Goal: Task Accomplishment & Management: Manage account settings

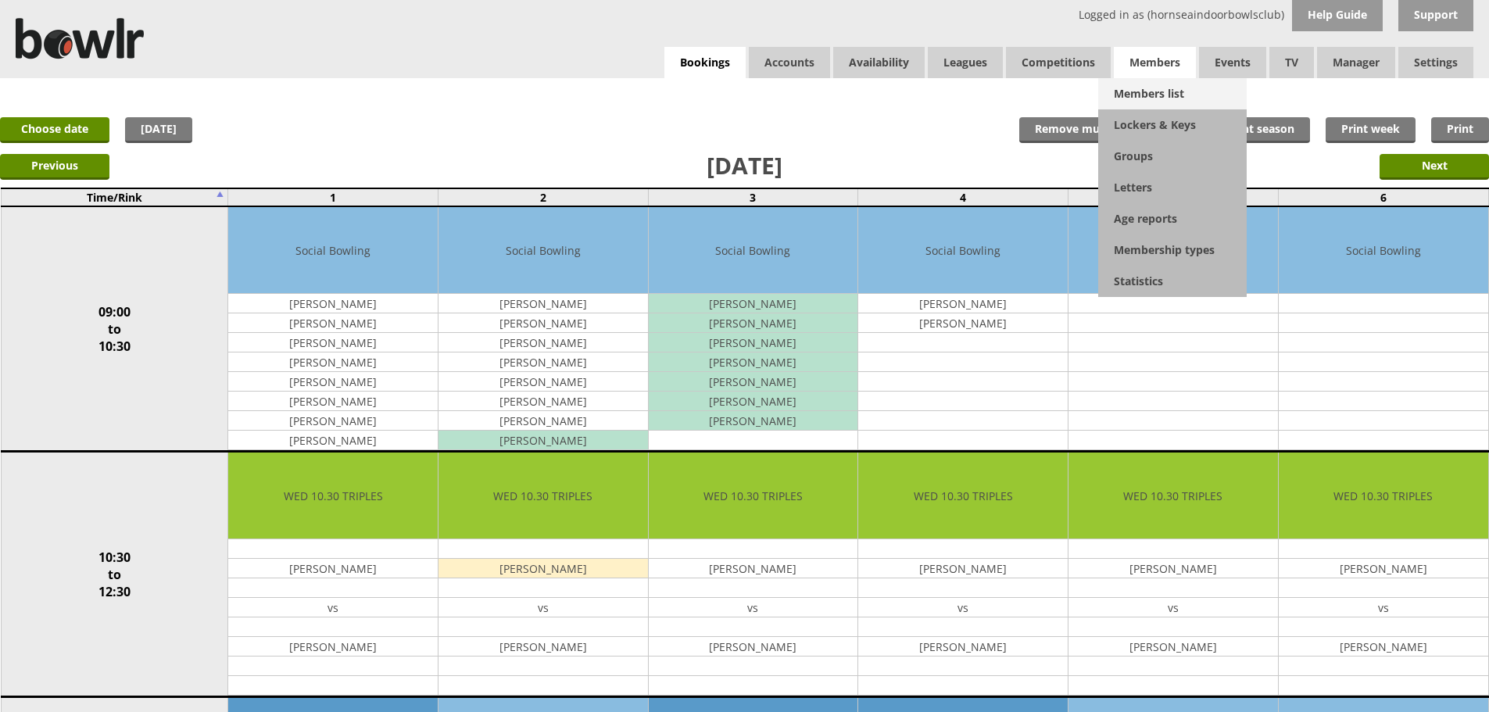
click at [1170, 85] on link "Members list" at bounding box center [1172, 93] width 149 height 31
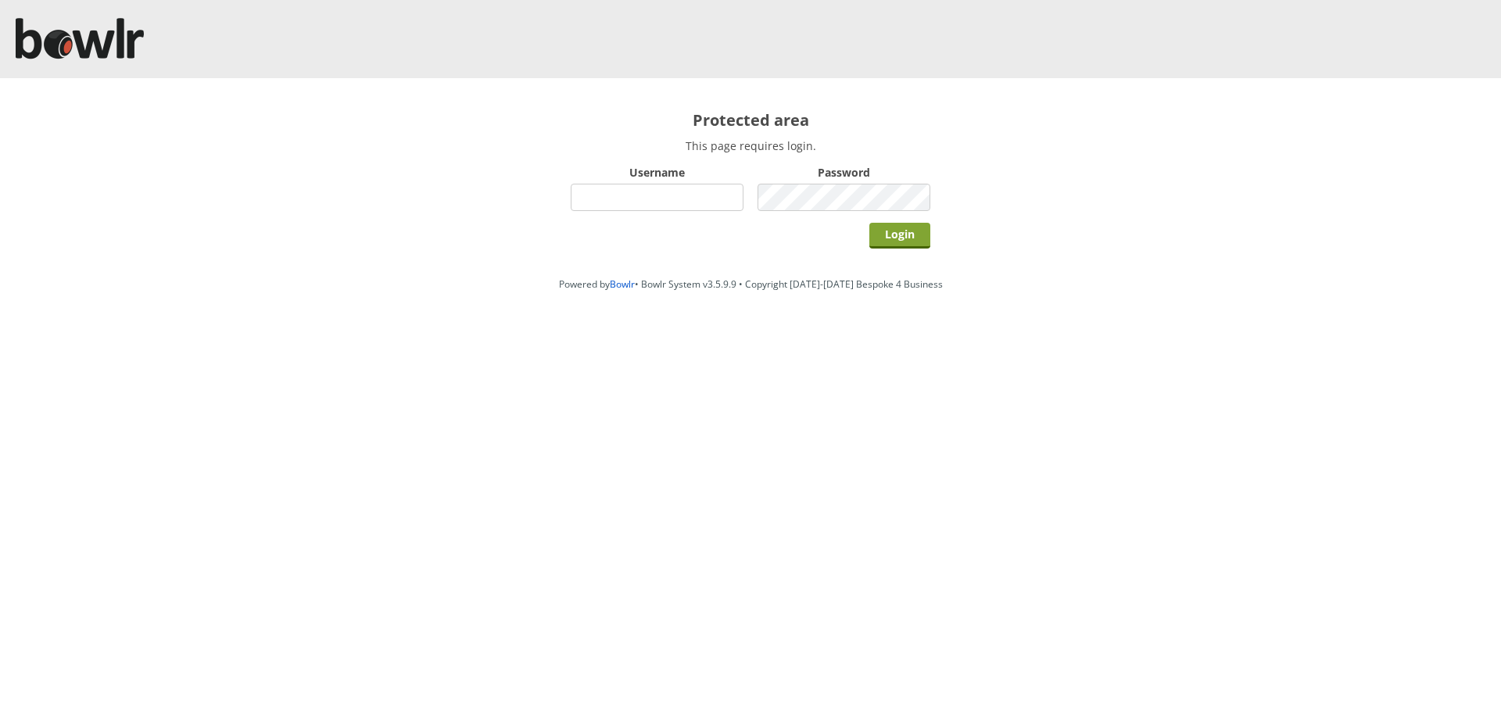
type input "hornseaindoorbowlsclub"
click at [907, 234] on input "Login" at bounding box center [899, 236] width 61 height 26
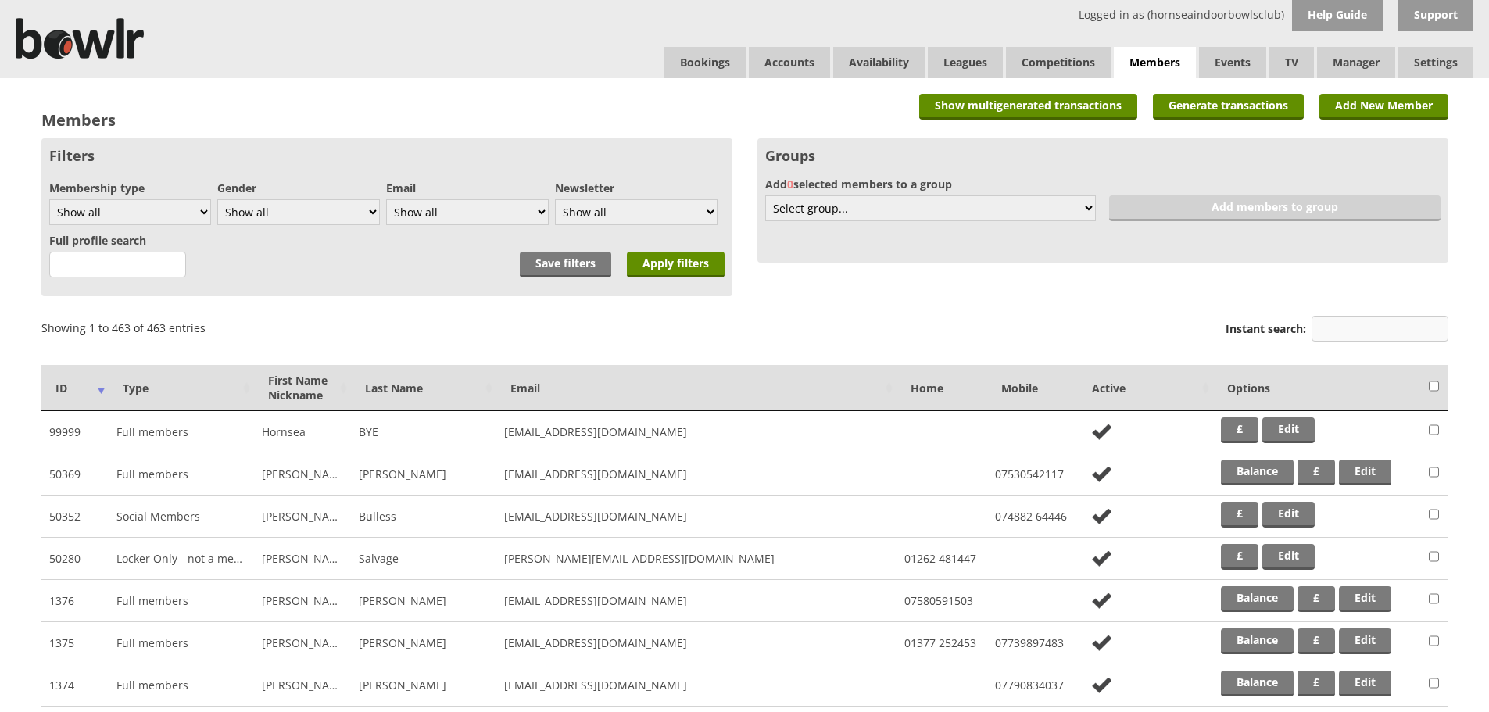
click at [1356, 331] on input "Instant search:" at bounding box center [1380, 329] width 137 height 26
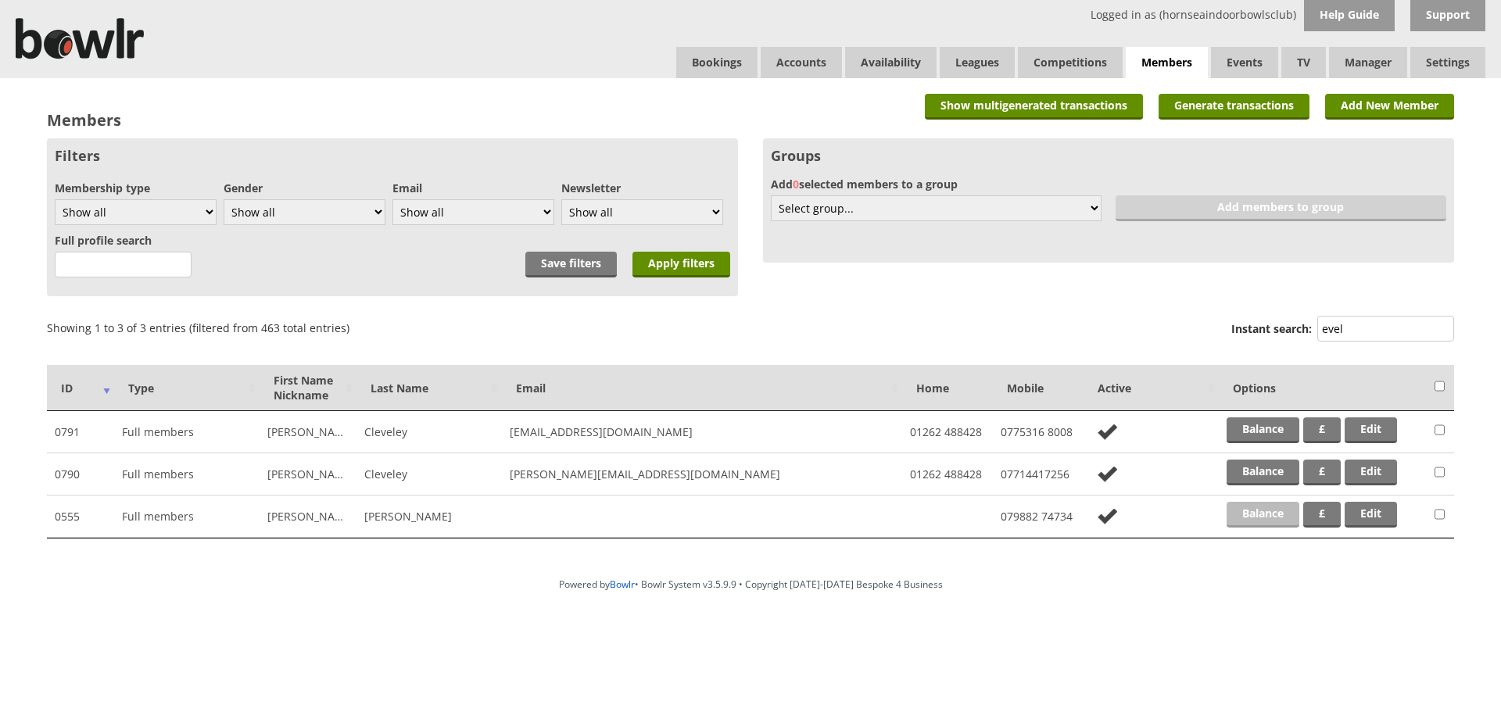
type input "evel"
click at [1264, 506] on link "Balance" at bounding box center [1262, 515] width 73 height 26
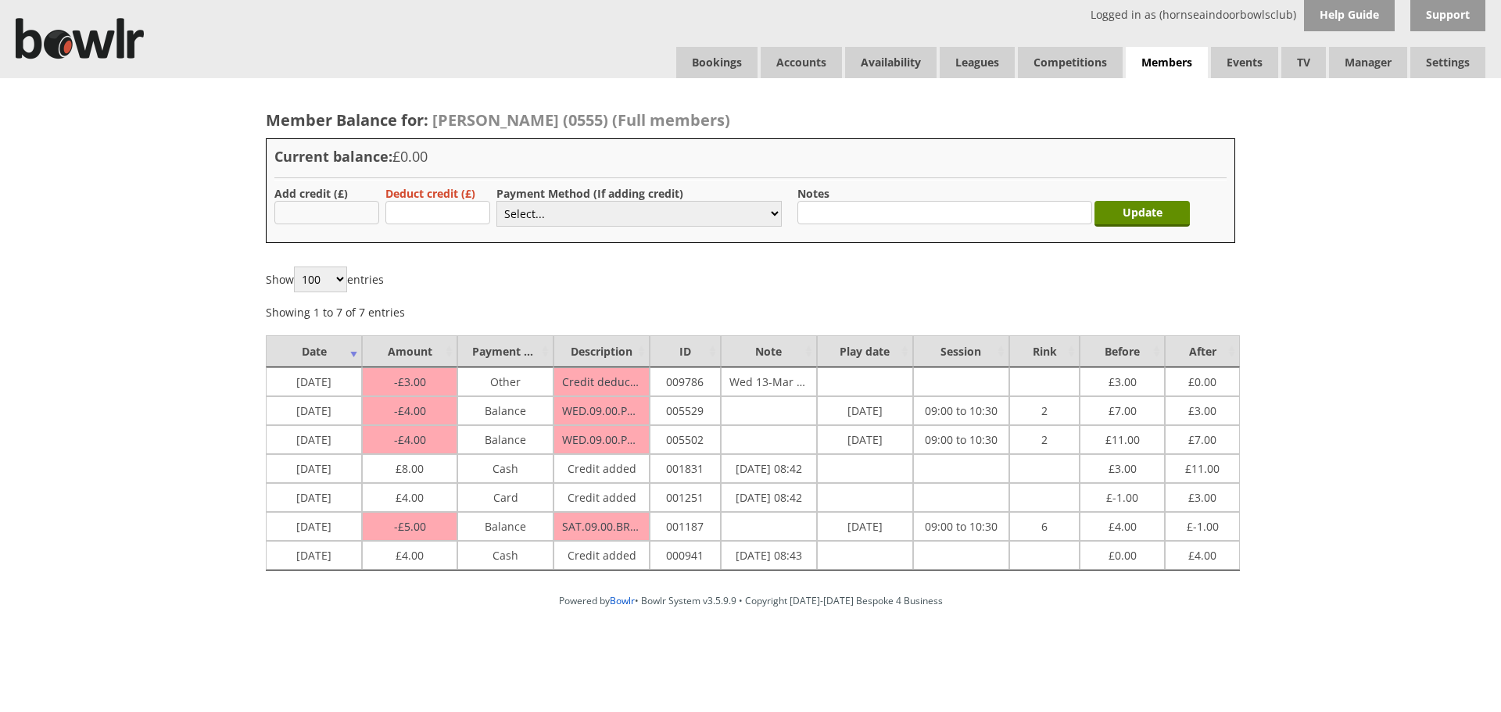
click at [351, 215] on input "text" at bounding box center [326, 212] width 105 height 23
type input "4.00"
click at [539, 217] on select "Select... Cash Card Cheque Bank Transfer Other Member Card Gift Voucher Balance" at bounding box center [638, 214] width 285 height 26
select select "2"
click at [496, 201] on select "Select... Cash Card Cheque Bank Transfer Other Member Card Gift Voucher Balance" at bounding box center [638, 214] width 285 height 26
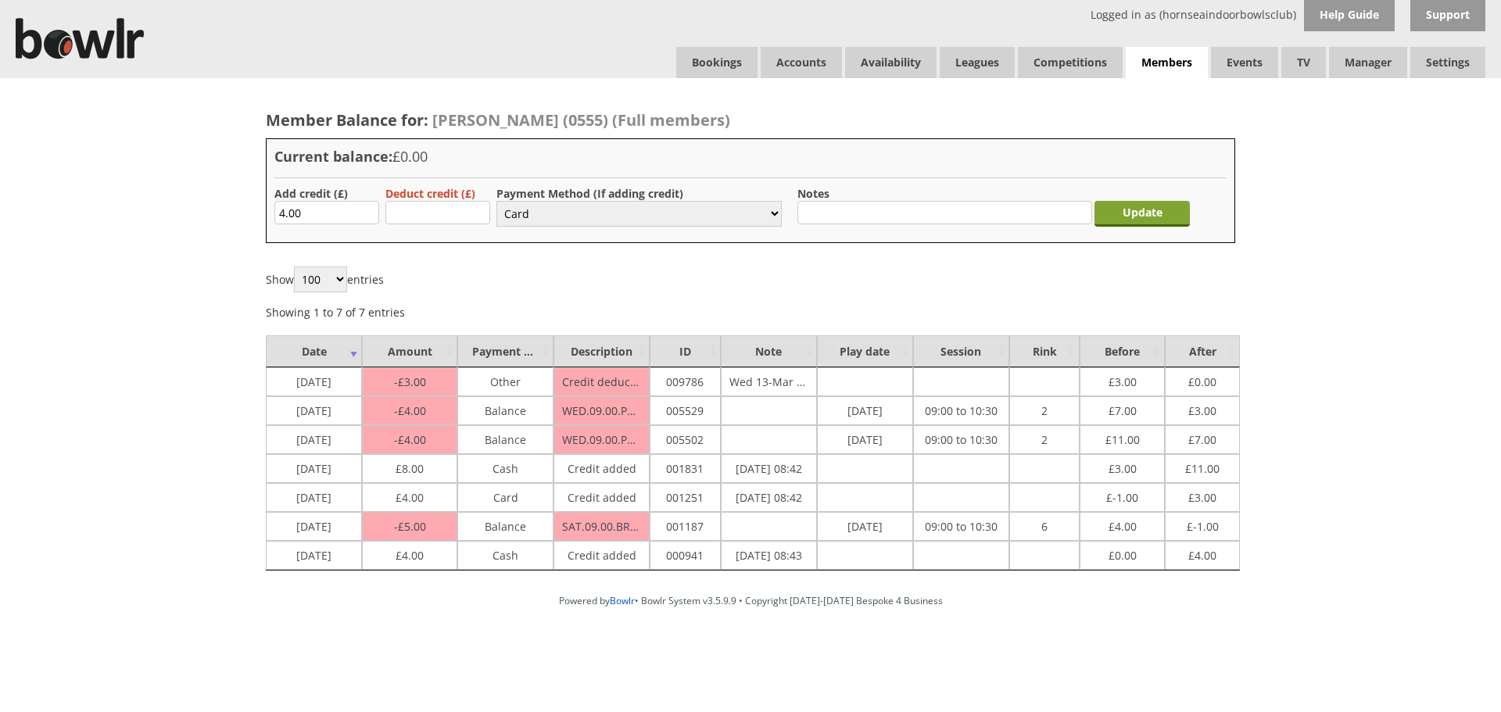
click at [1174, 222] on input "Update" at bounding box center [1141, 214] width 95 height 26
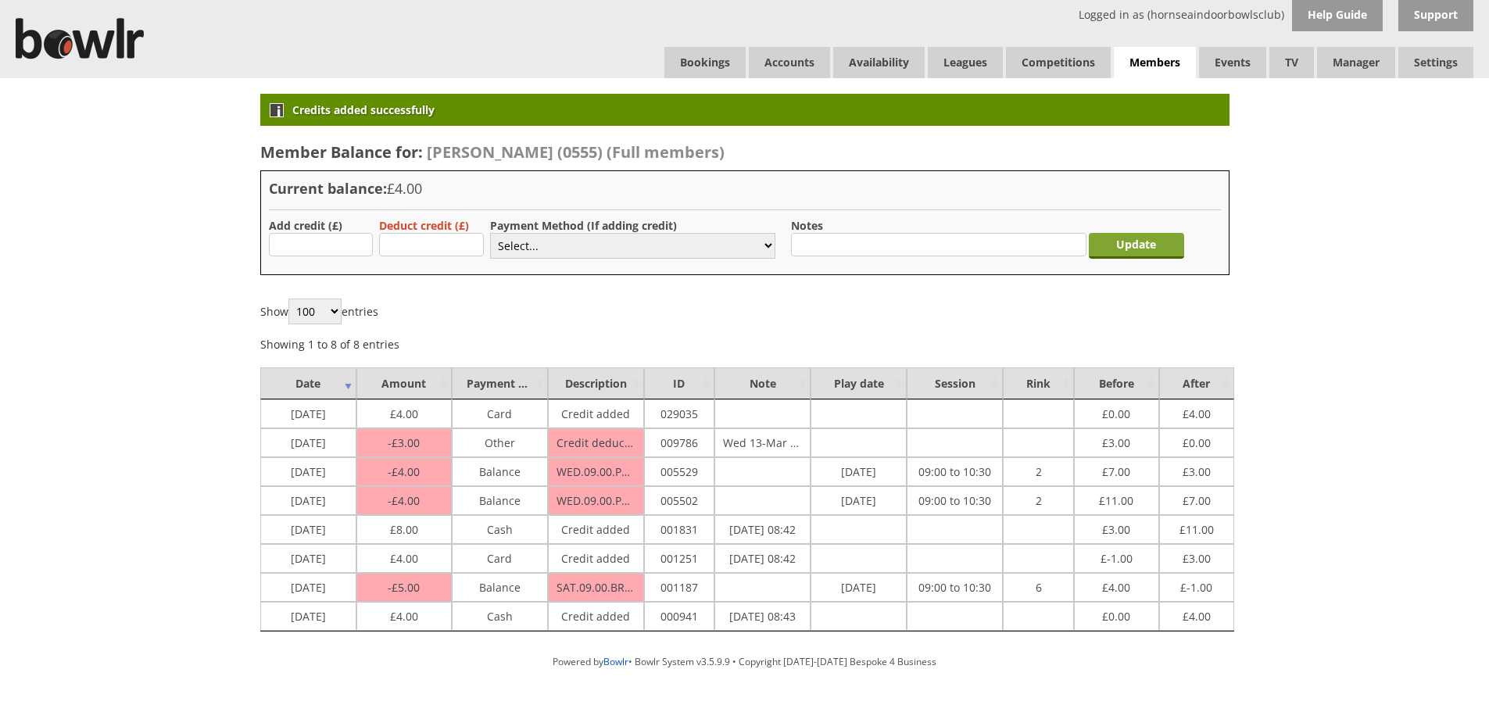
click at [1135, 252] on input "Update" at bounding box center [1136, 246] width 95 height 26
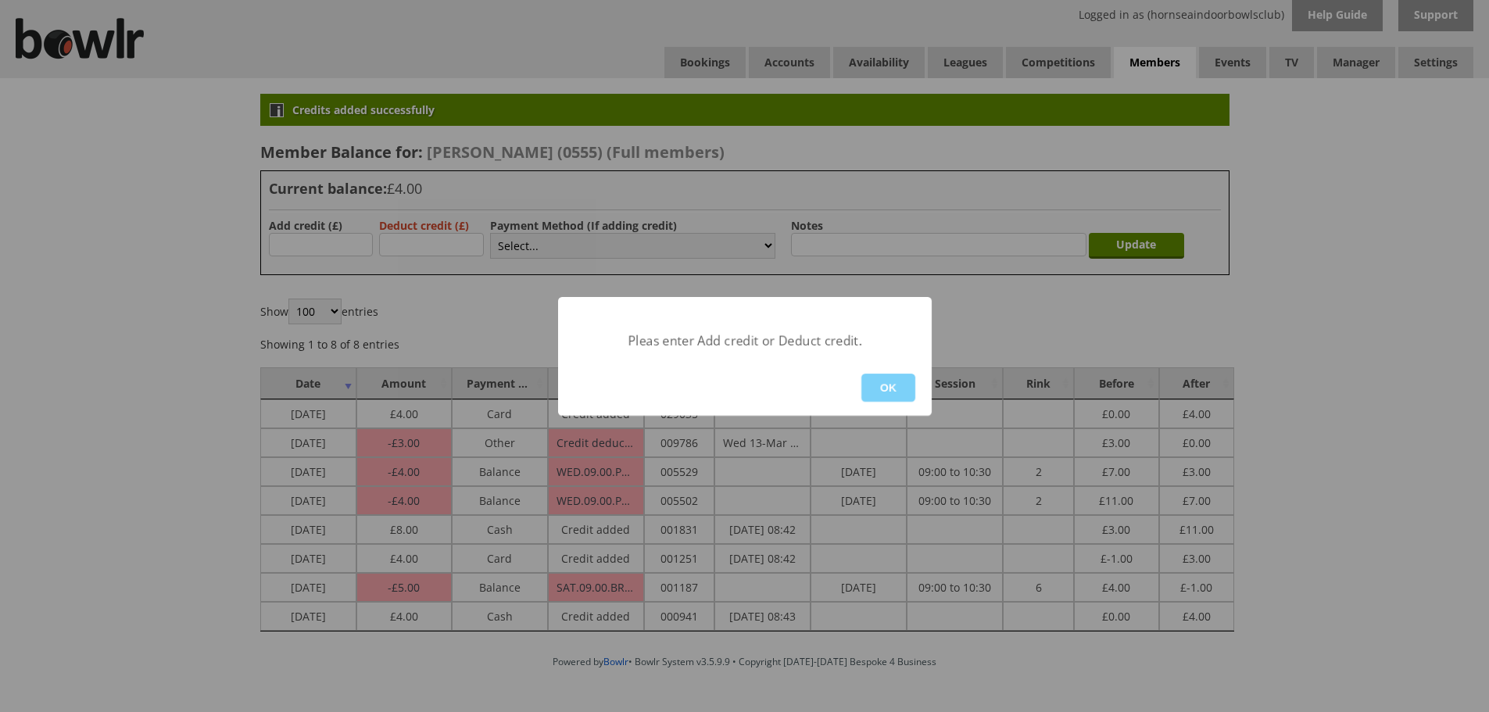
click at [905, 384] on button "OK" at bounding box center [888, 388] width 54 height 28
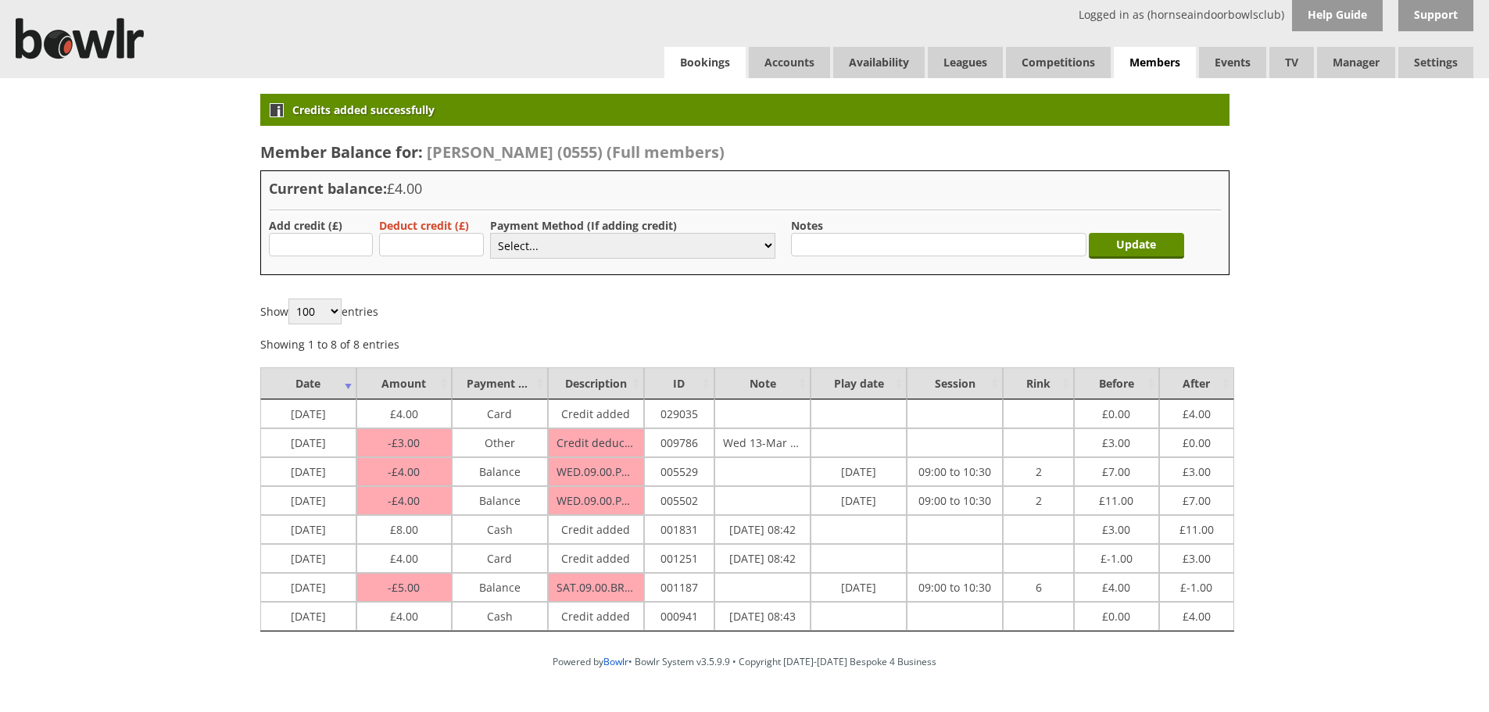
click at [692, 56] on link "Bookings" at bounding box center [704, 62] width 81 height 31
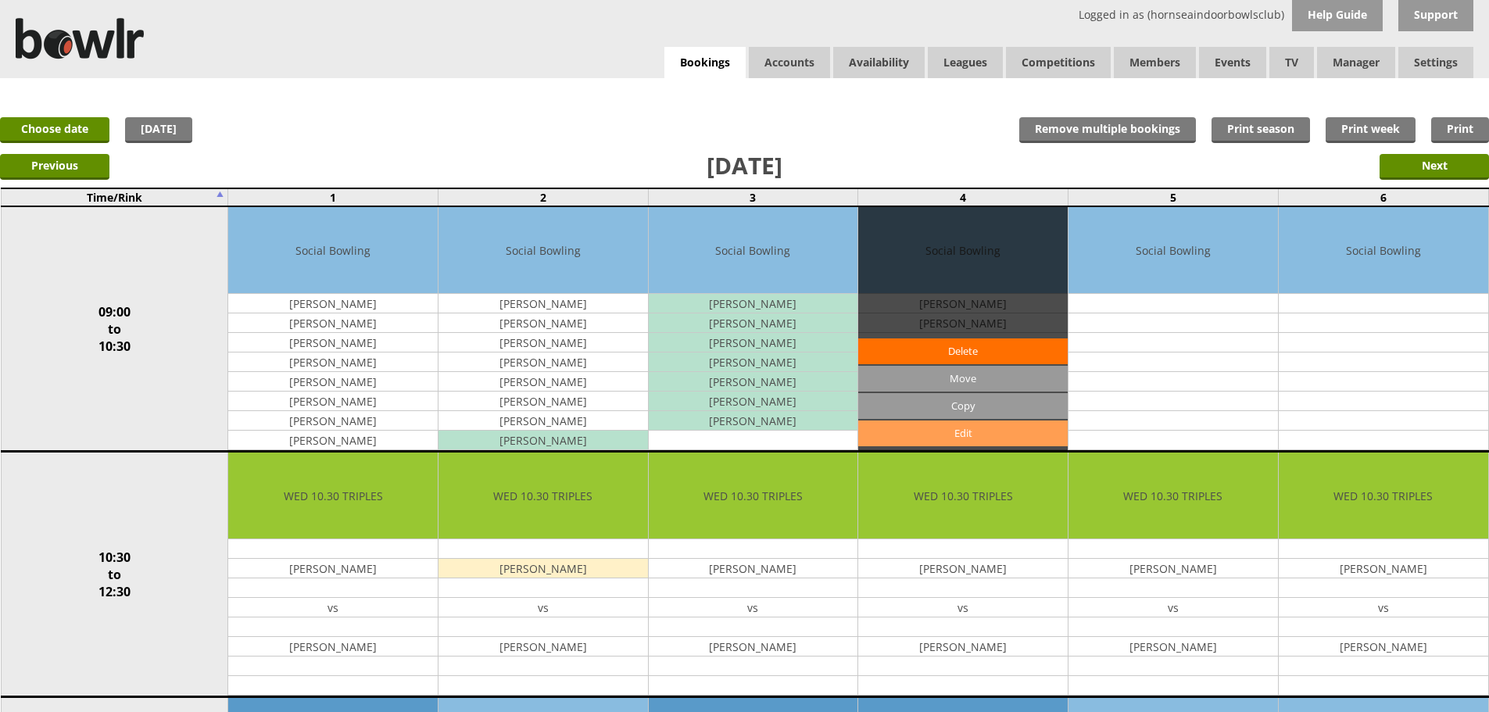
click at [915, 430] on link "Edit" at bounding box center [962, 434] width 209 height 26
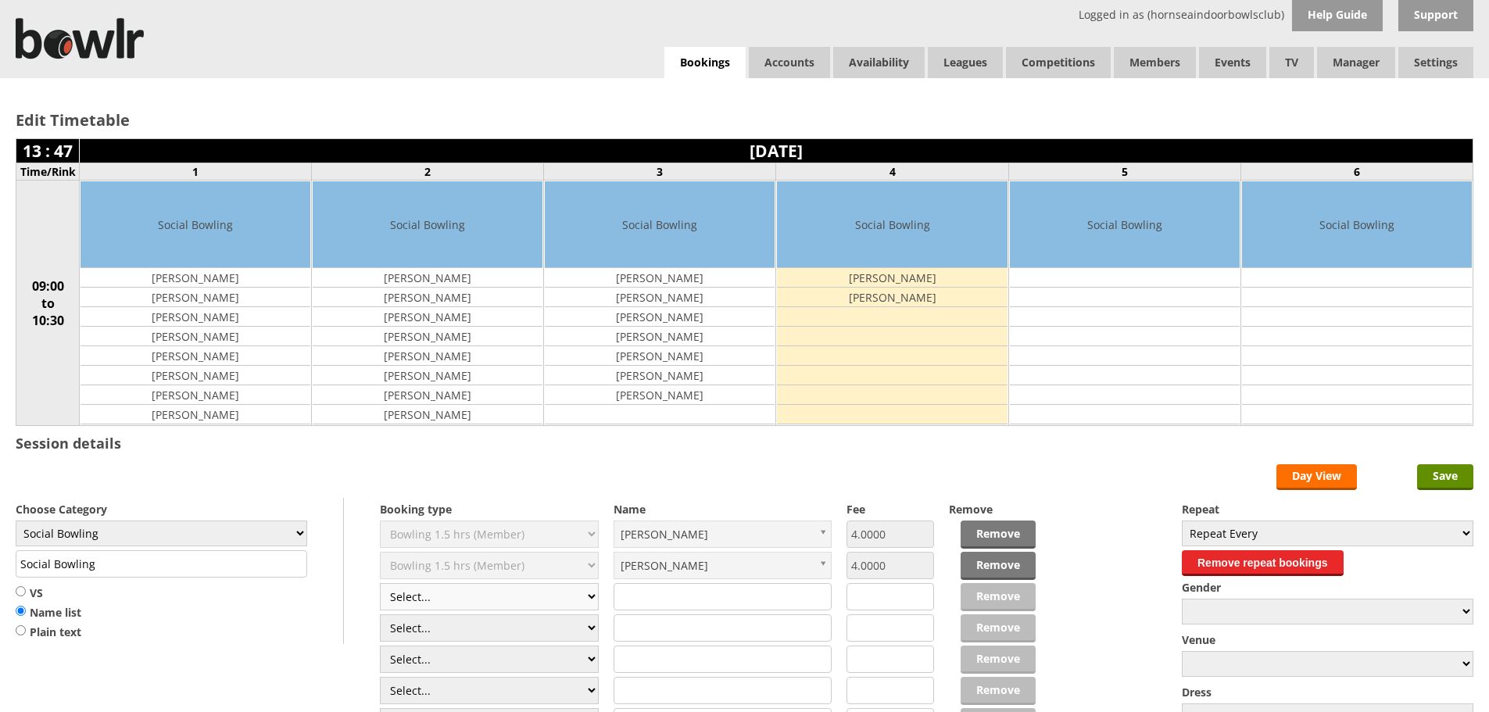
click at [578, 584] on select "Select... Club Competition (Member) Club Competition (Visitor) National (Member…" at bounding box center [489, 596] width 219 height 27
select select "1_48"
click at [380, 583] on select "Select... Club Competition (Member) Club Competition (Visitor) National (Member…" at bounding box center [489, 596] width 219 height 27
type input "4.0000"
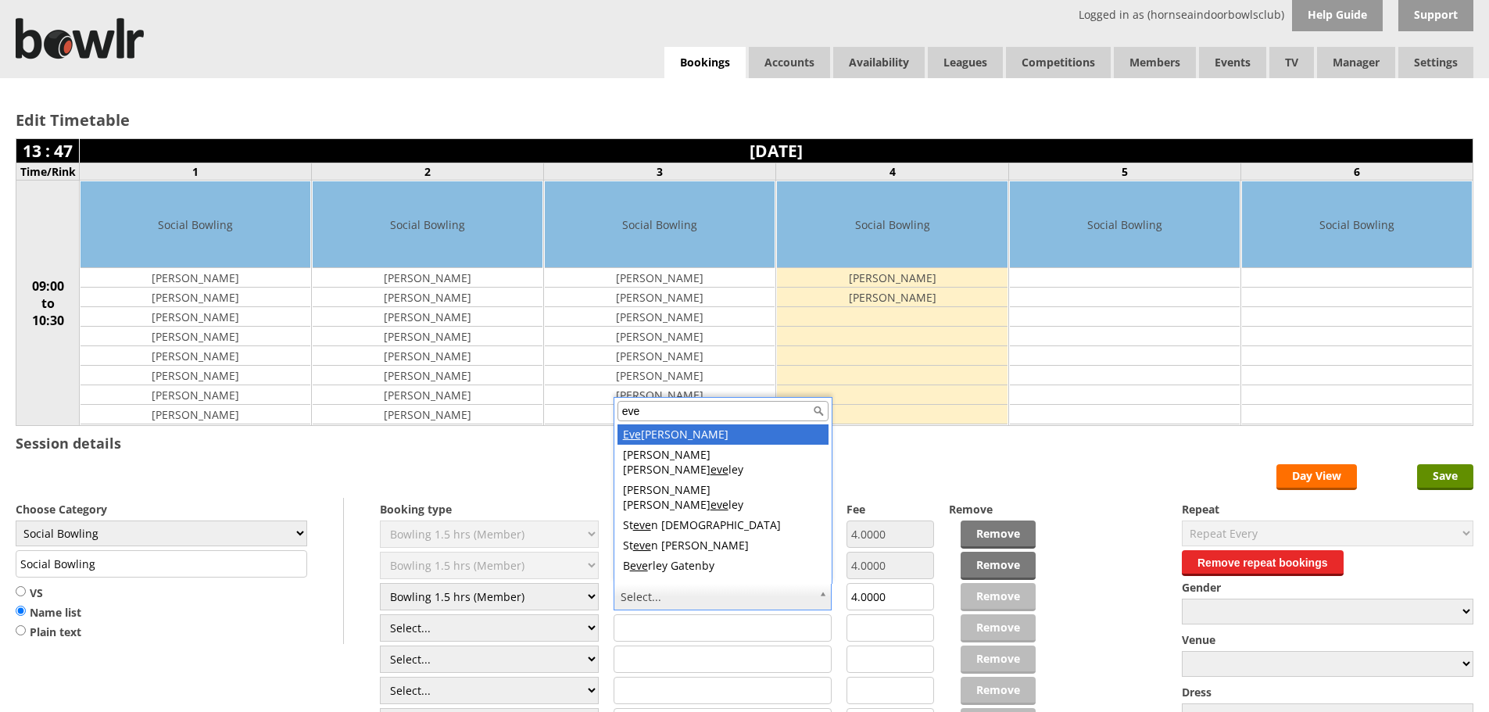
type input "eve"
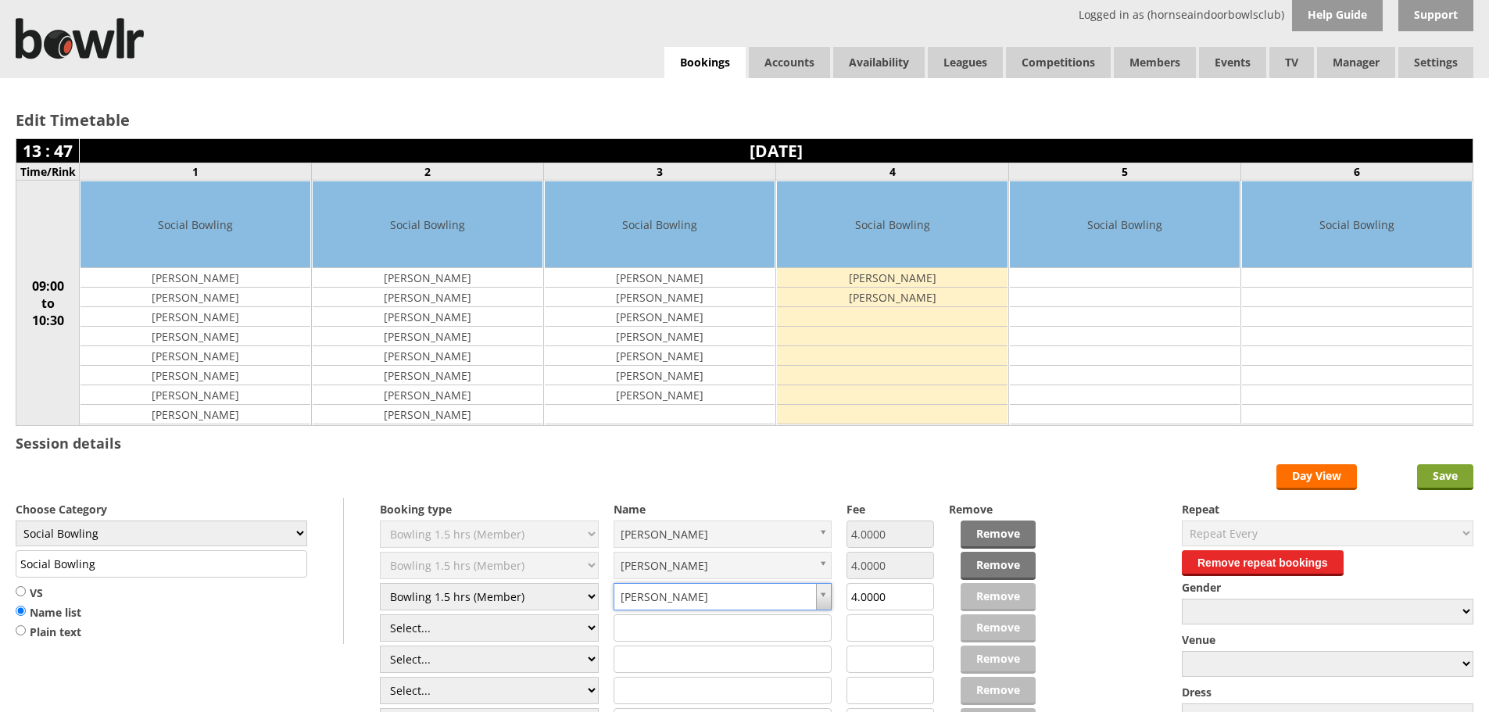
click at [1426, 467] on input "Save" at bounding box center [1445, 477] width 56 height 26
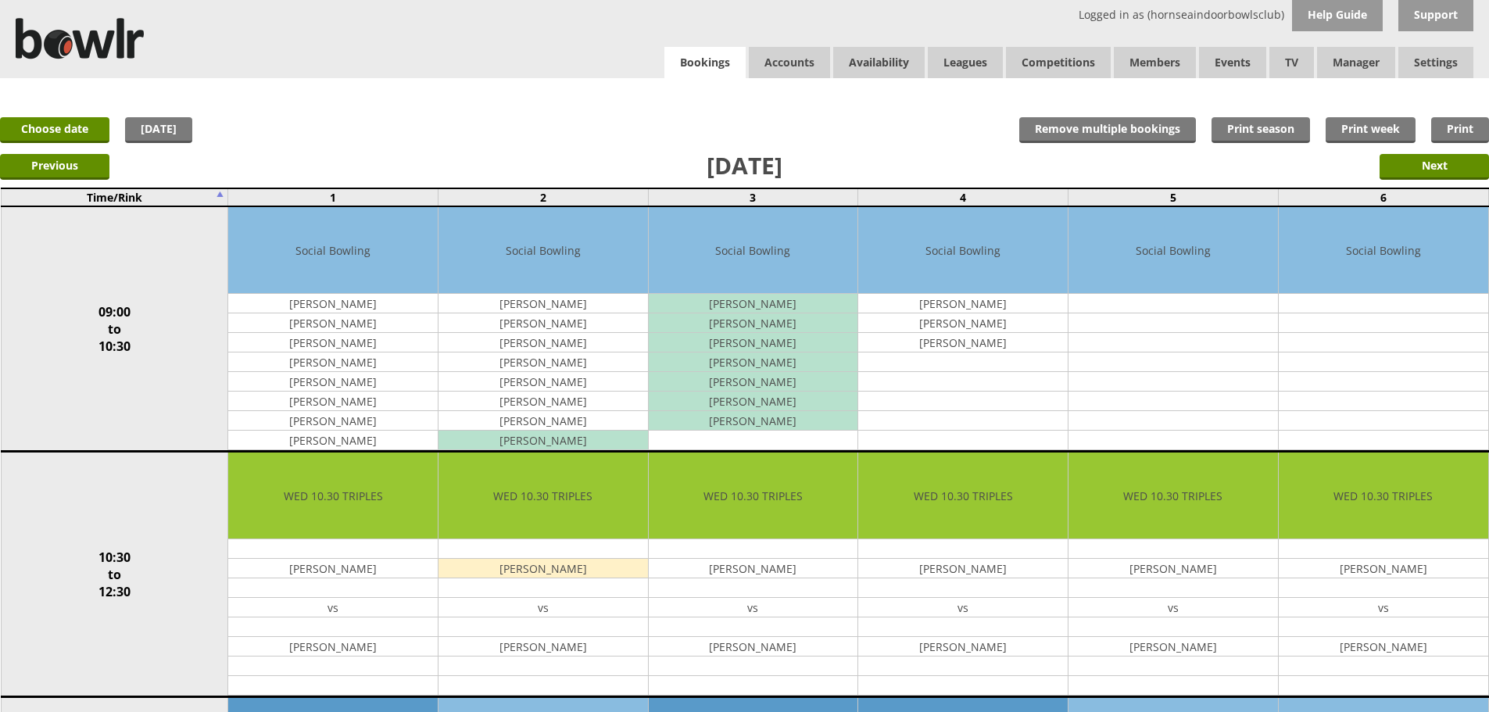
click at [671, 61] on link "Bookings" at bounding box center [704, 63] width 81 height 32
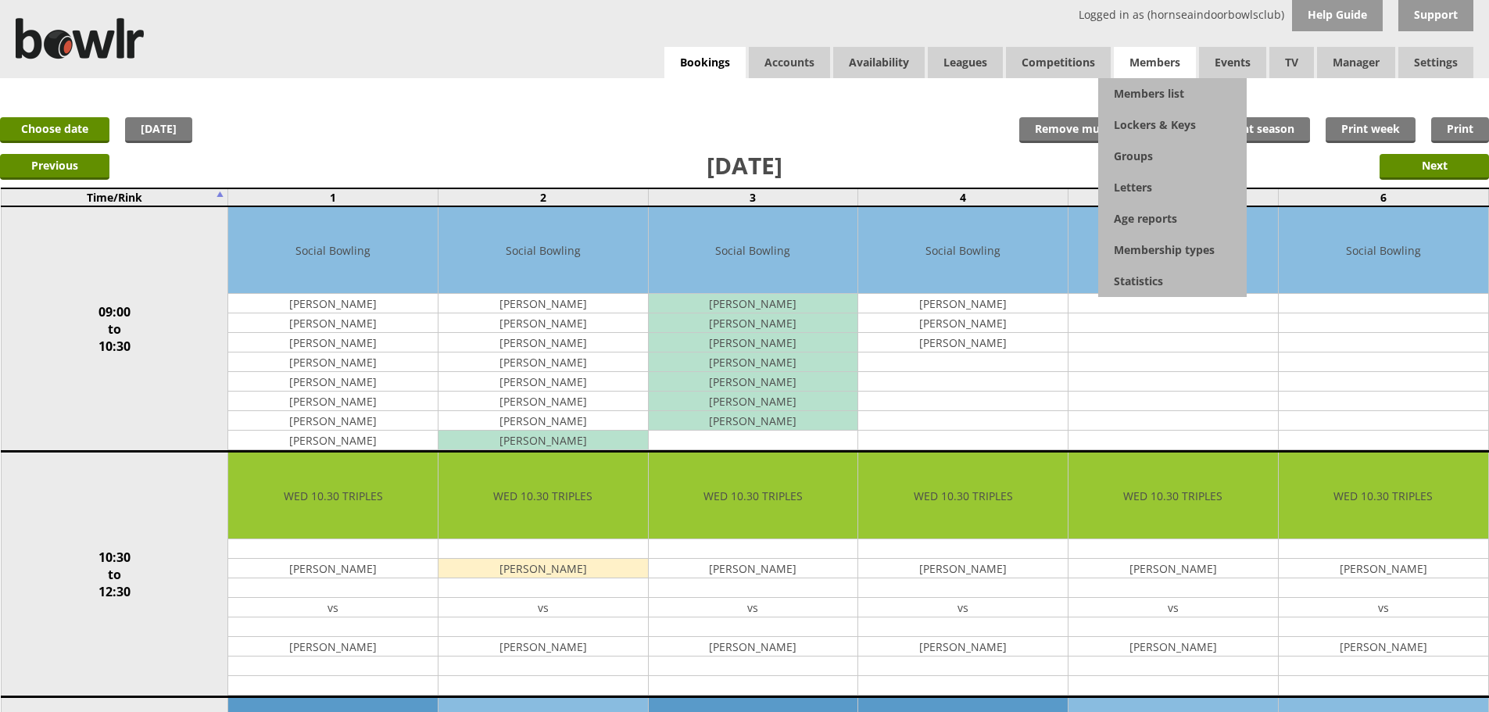
click at [1145, 81] on link "Members list" at bounding box center [1172, 93] width 149 height 31
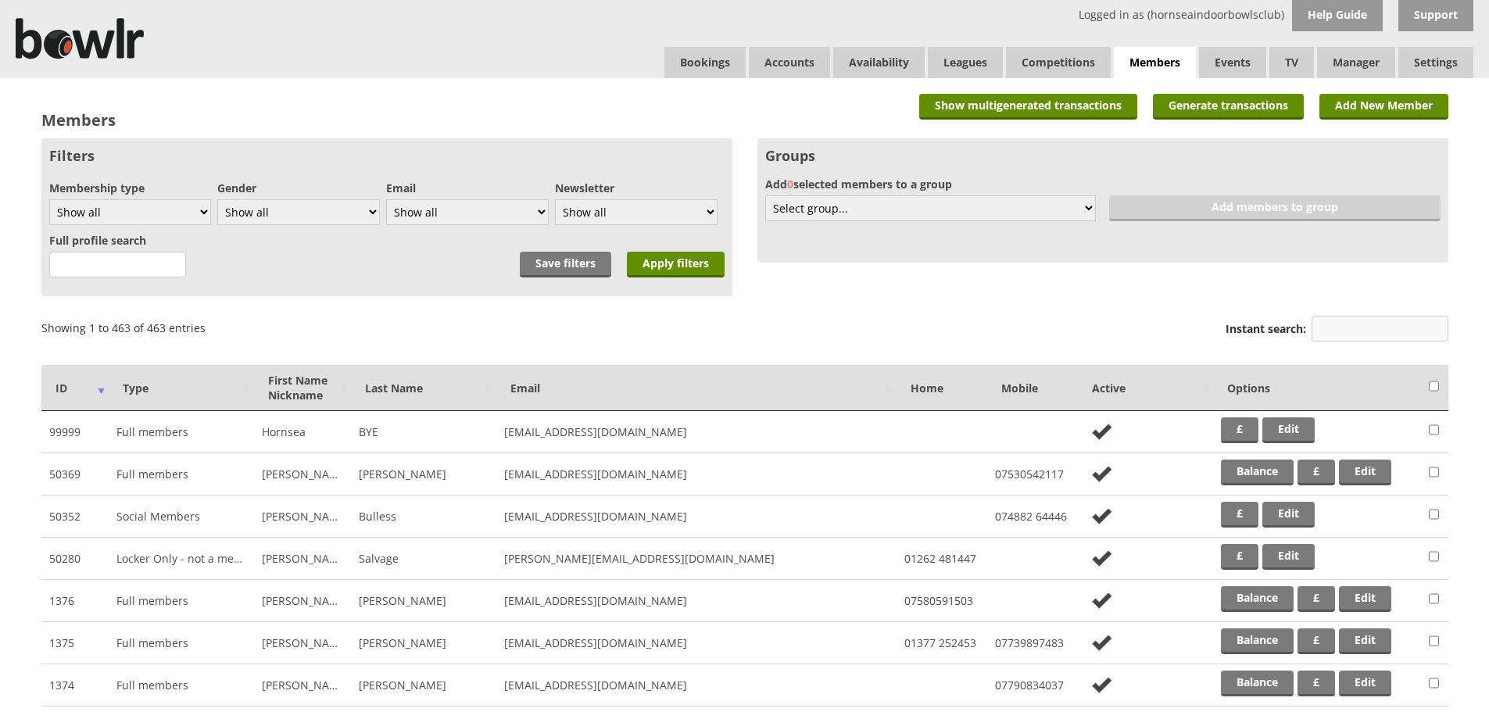
click at [1341, 334] on input "Instant search:" at bounding box center [1380, 329] width 137 height 26
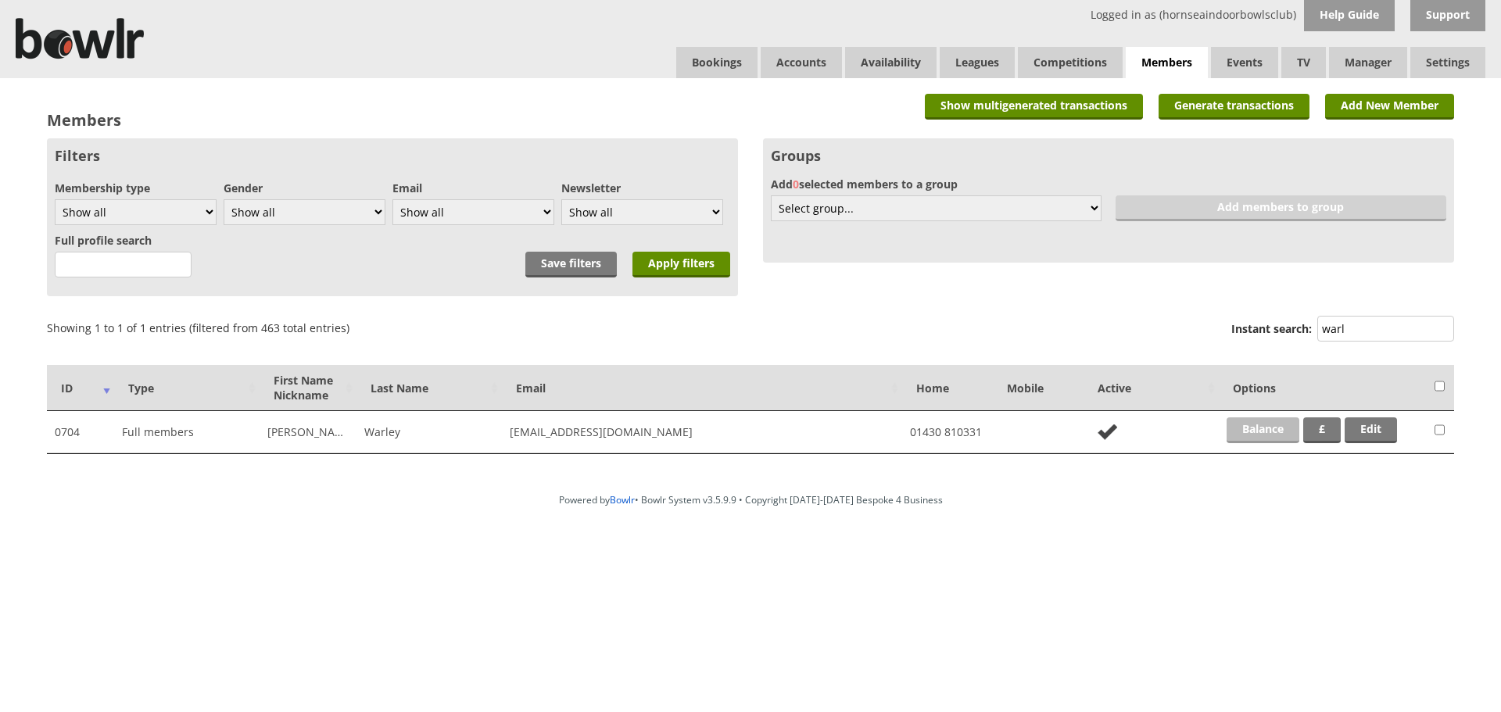
type input "warl"
click at [1237, 422] on link "Balance" at bounding box center [1262, 430] width 73 height 26
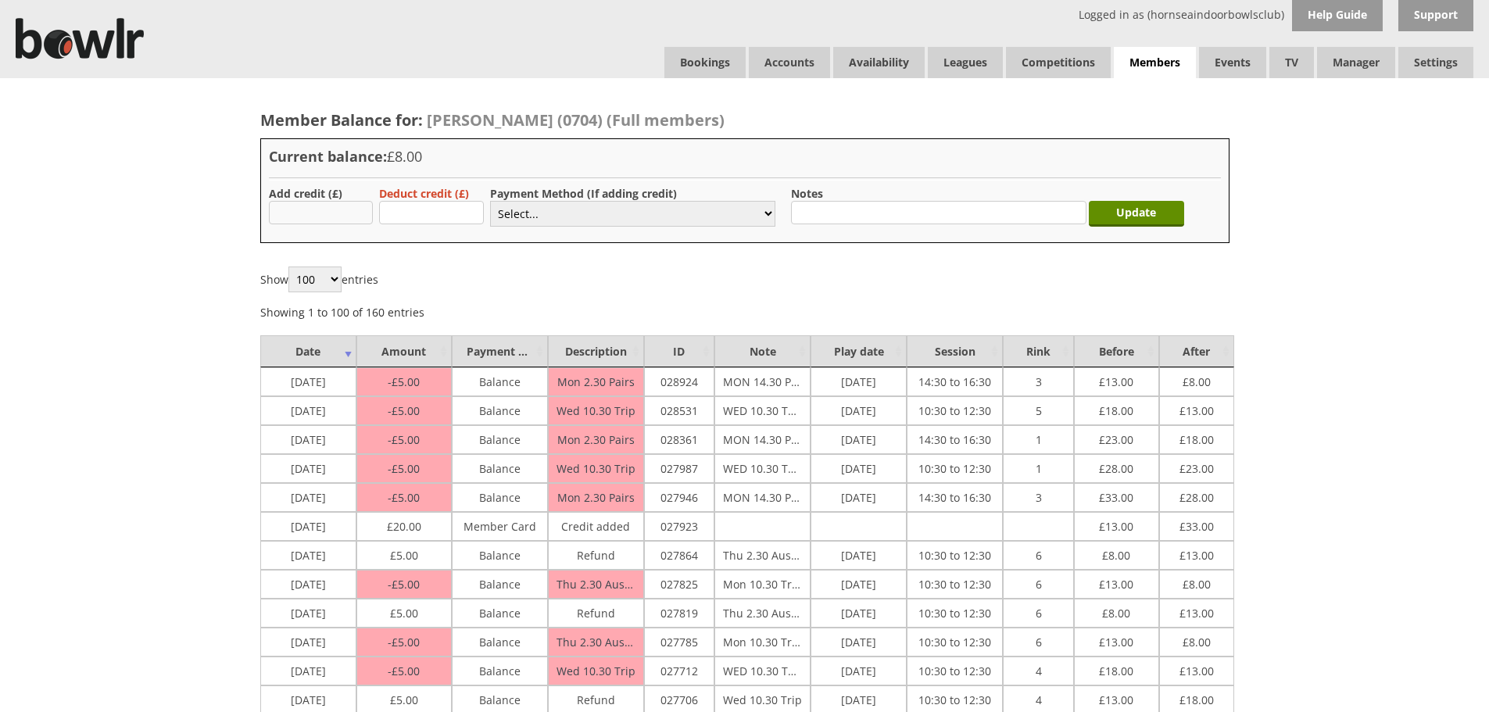
click at [335, 213] on input "text" at bounding box center [321, 212] width 105 height 23
type input "20"
click at [520, 211] on select "Select... Cash Card Cheque Bank Transfer Other Member Card Gift Voucher Balance" at bounding box center [632, 214] width 285 height 26
select select "2"
click at [490, 201] on select "Select... Cash Card Cheque Bank Transfer Other Member Card Gift Voucher Balance" at bounding box center [632, 214] width 285 height 26
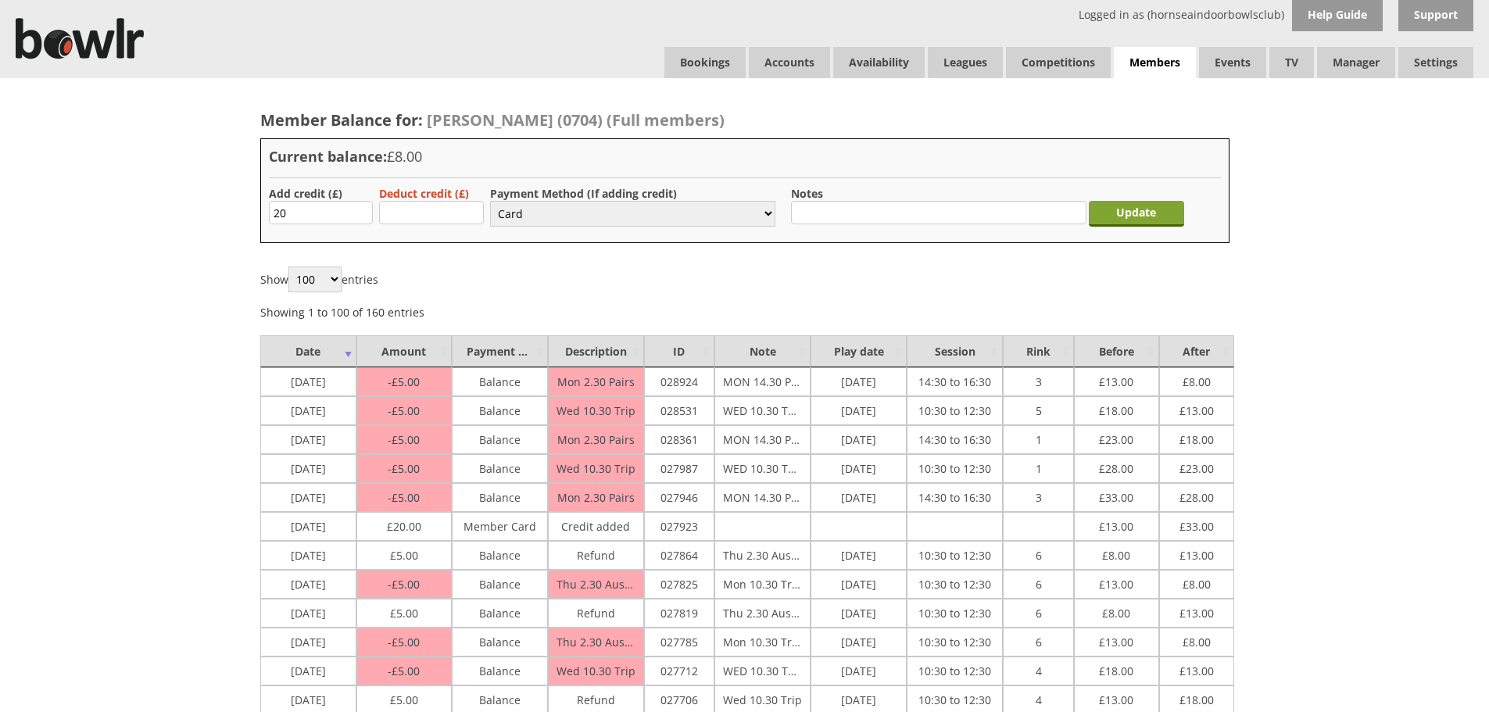
click at [1118, 202] on input "Update" at bounding box center [1136, 214] width 95 height 26
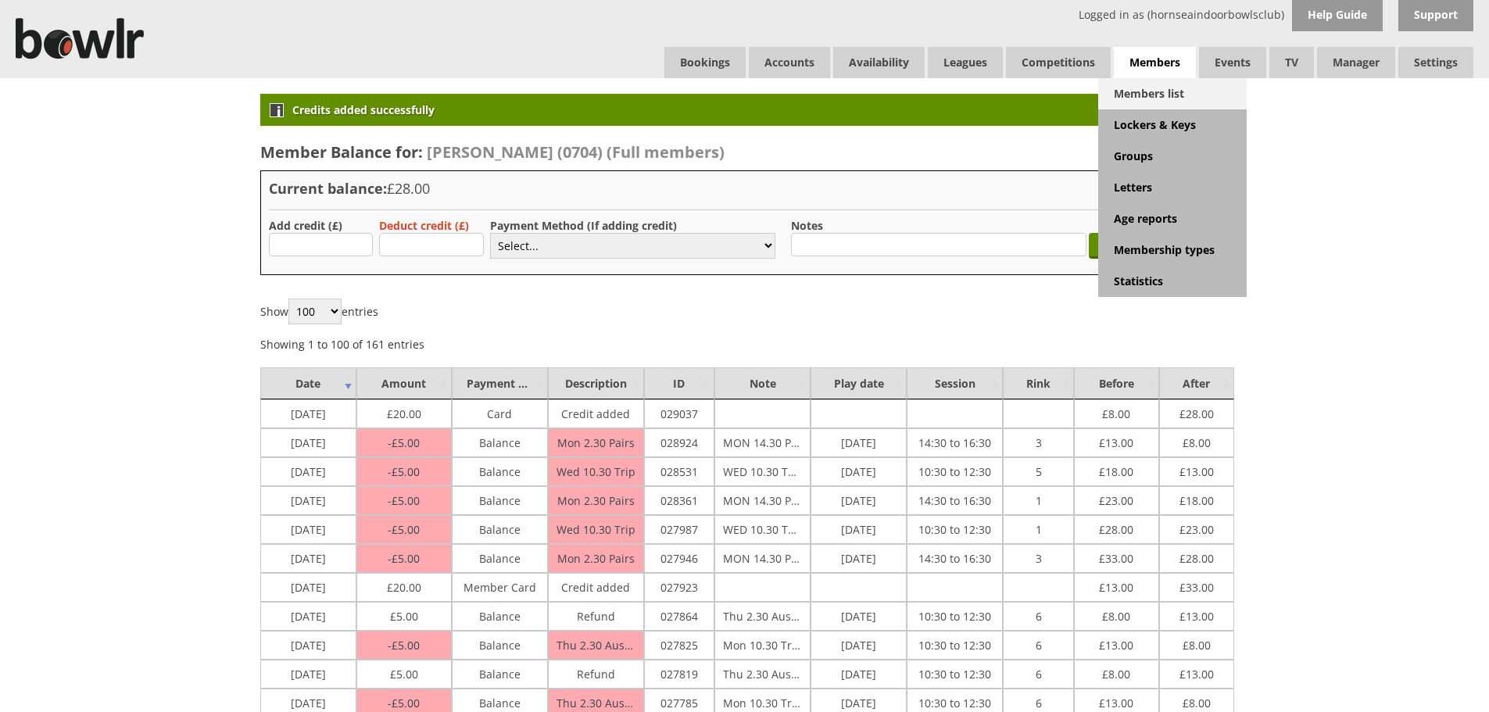
click at [1145, 88] on link "Members list" at bounding box center [1172, 93] width 149 height 31
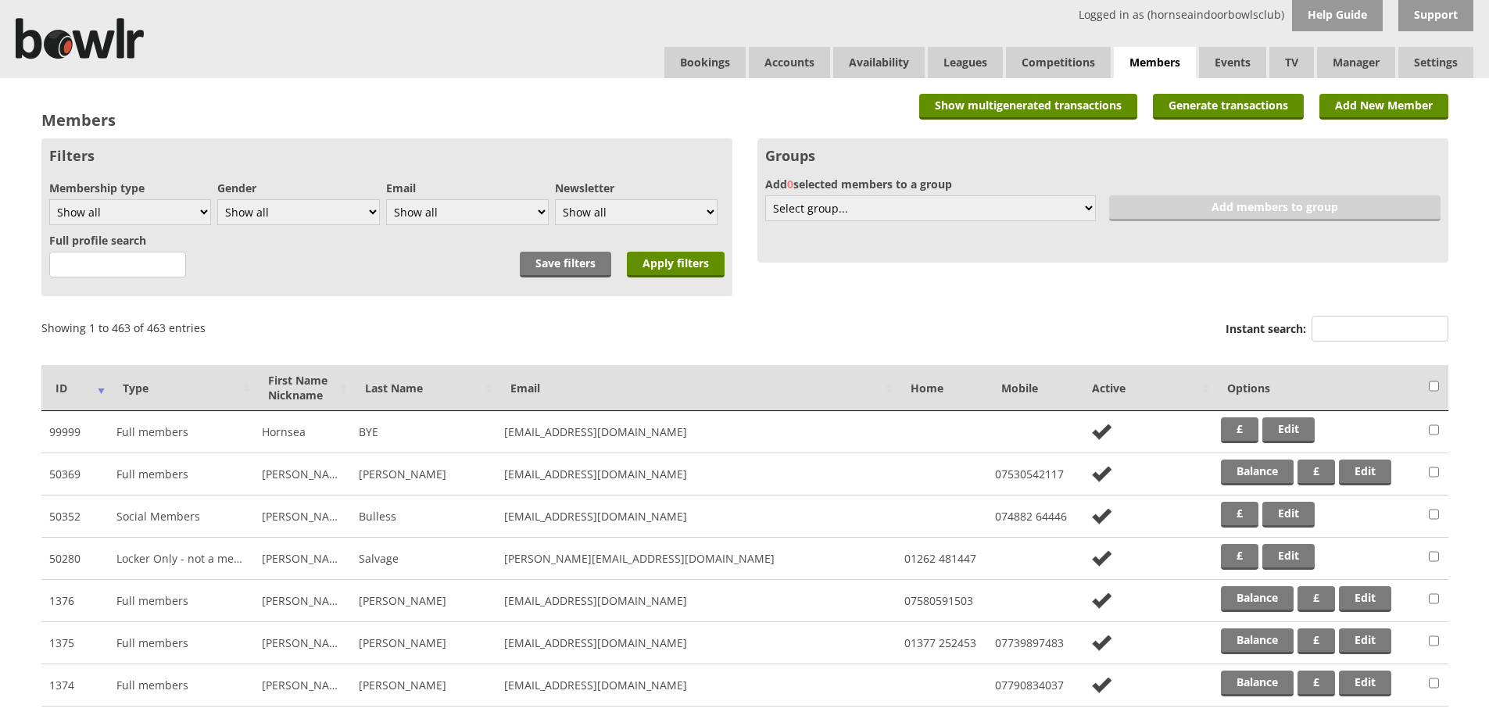
click at [1334, 324] on input "Instant search:" at bounding box center [1380, 329] width 137 height 26
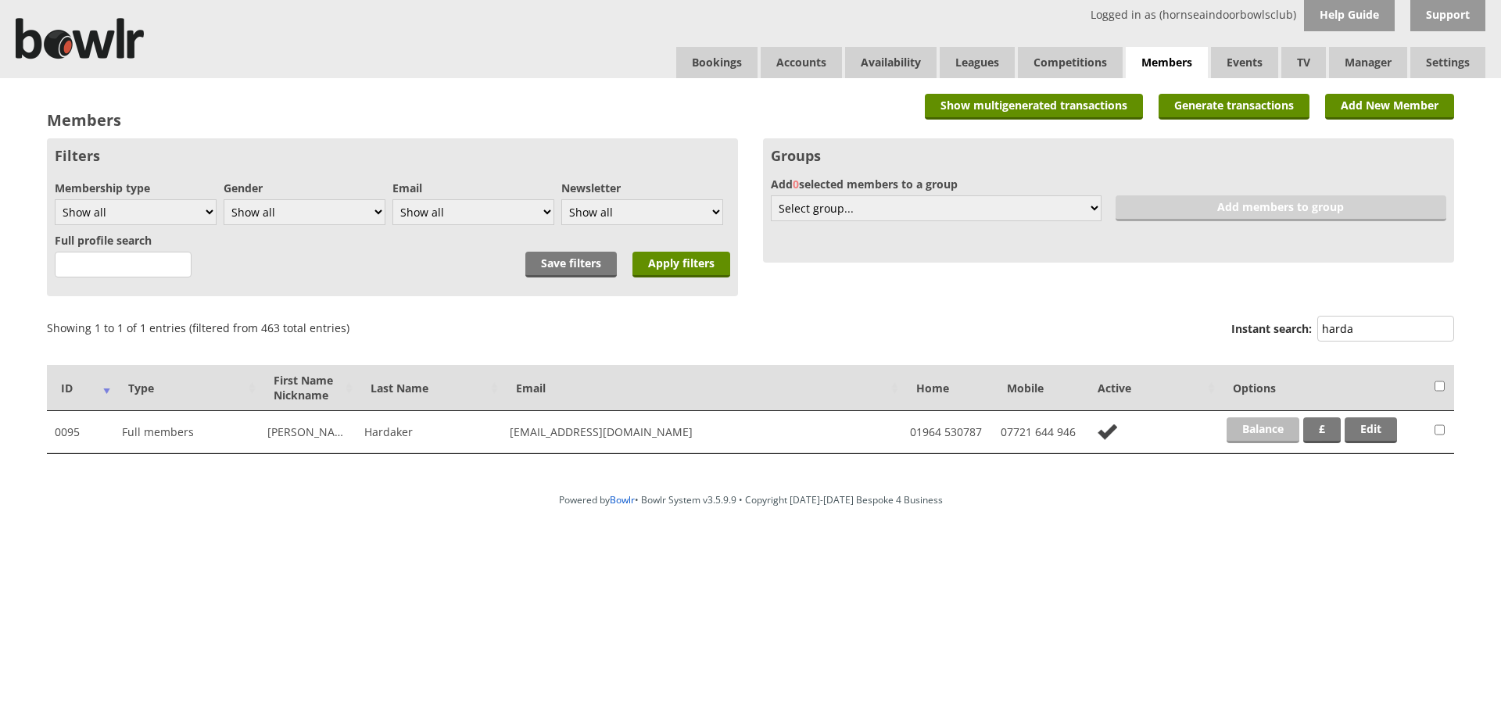
type input "harda"
click at [1277, 426] on link "Balance" at bounding box center [1262, 430] width 73 height 26
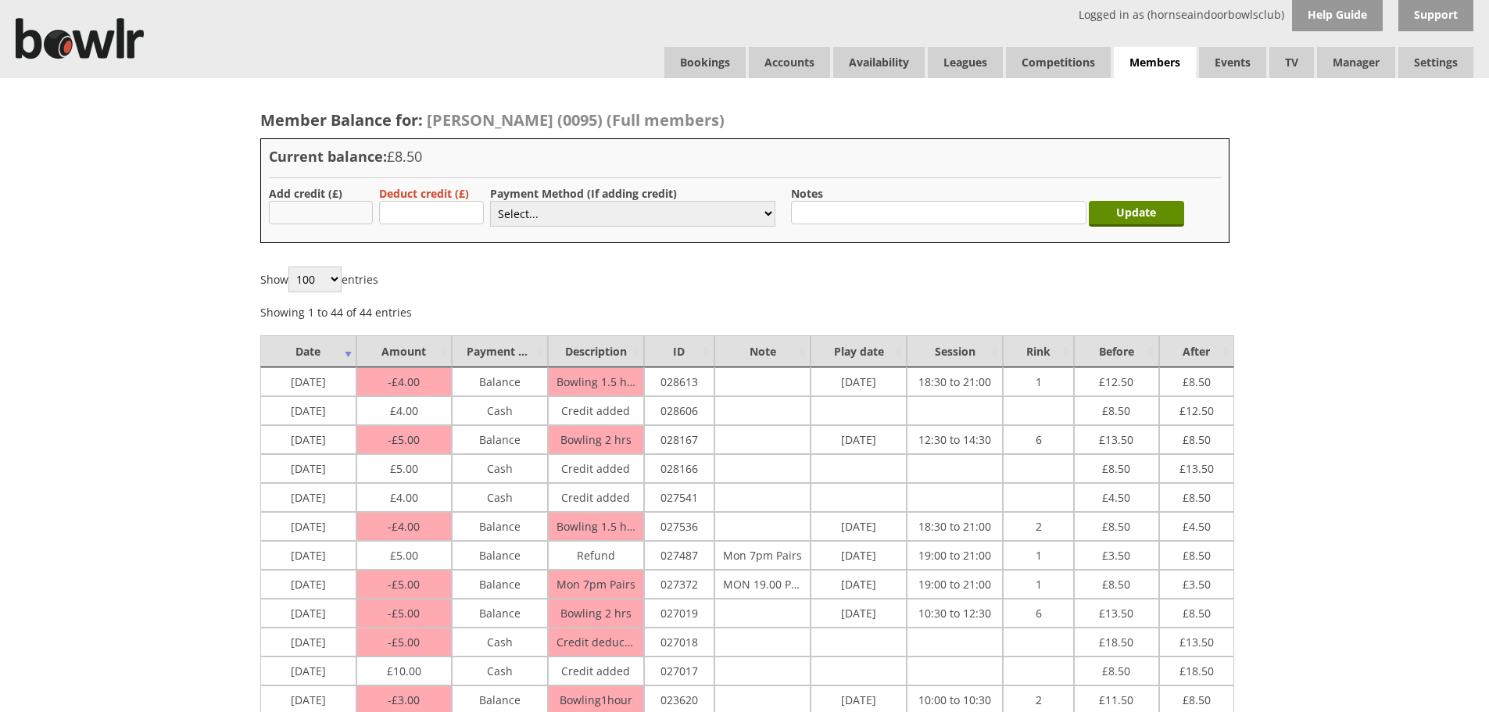
click at [356, 210] on input "text" at bounding box center [321, 212] width 105 height 23
type input "4.00"
click at [507, 219] on select "Select... Cash Card Cheque Bank Transfer Other Member Card Gift Voucher Balance" at bounding box center [632, 214] width 285 height 26
select select "1"
click at [490, 201] on select "Select... Cash Card Cheque Bank Transfer Other Member Card Gift Voucher Balance" at bounding box center [632, 214] width 285 height 26
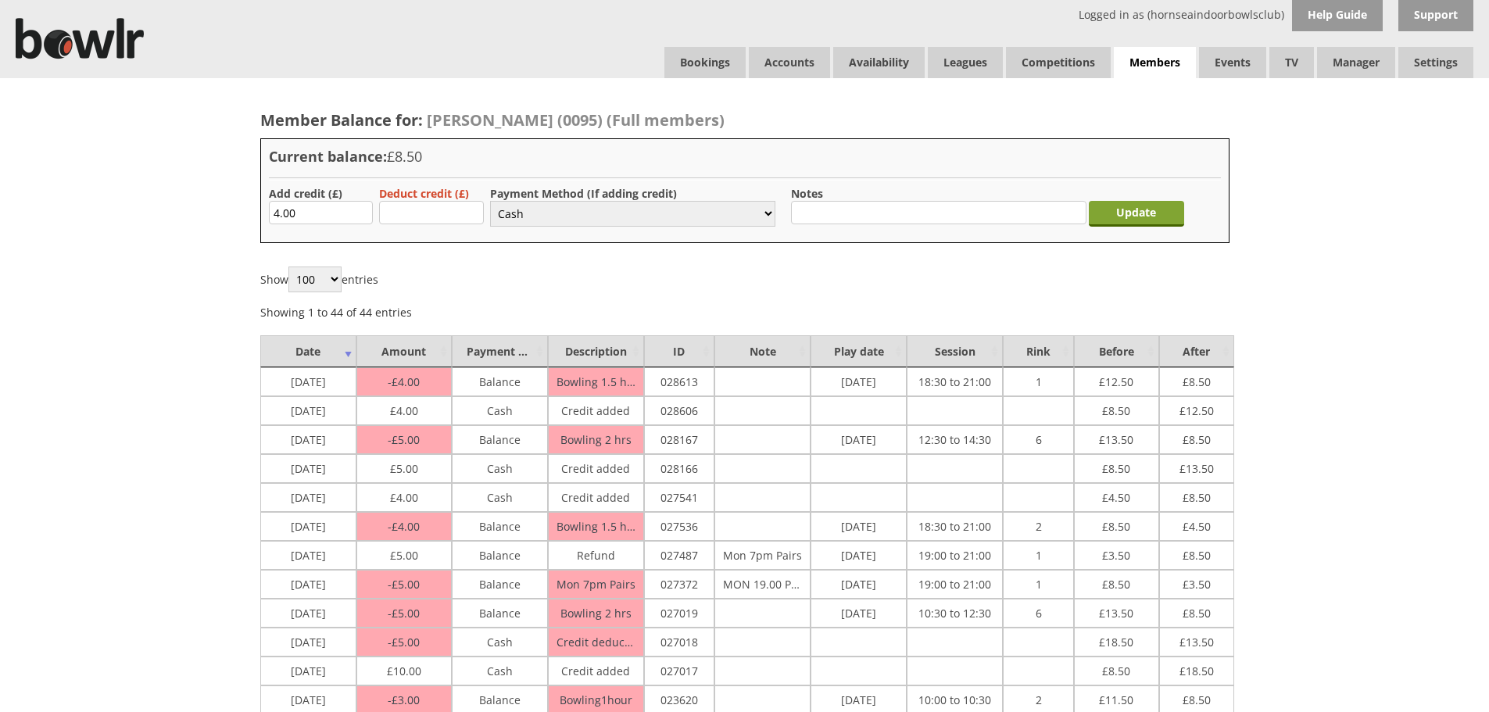
click at [1108, 217] on input "Update" at bounding box center [1136, 214] width 95 height 26
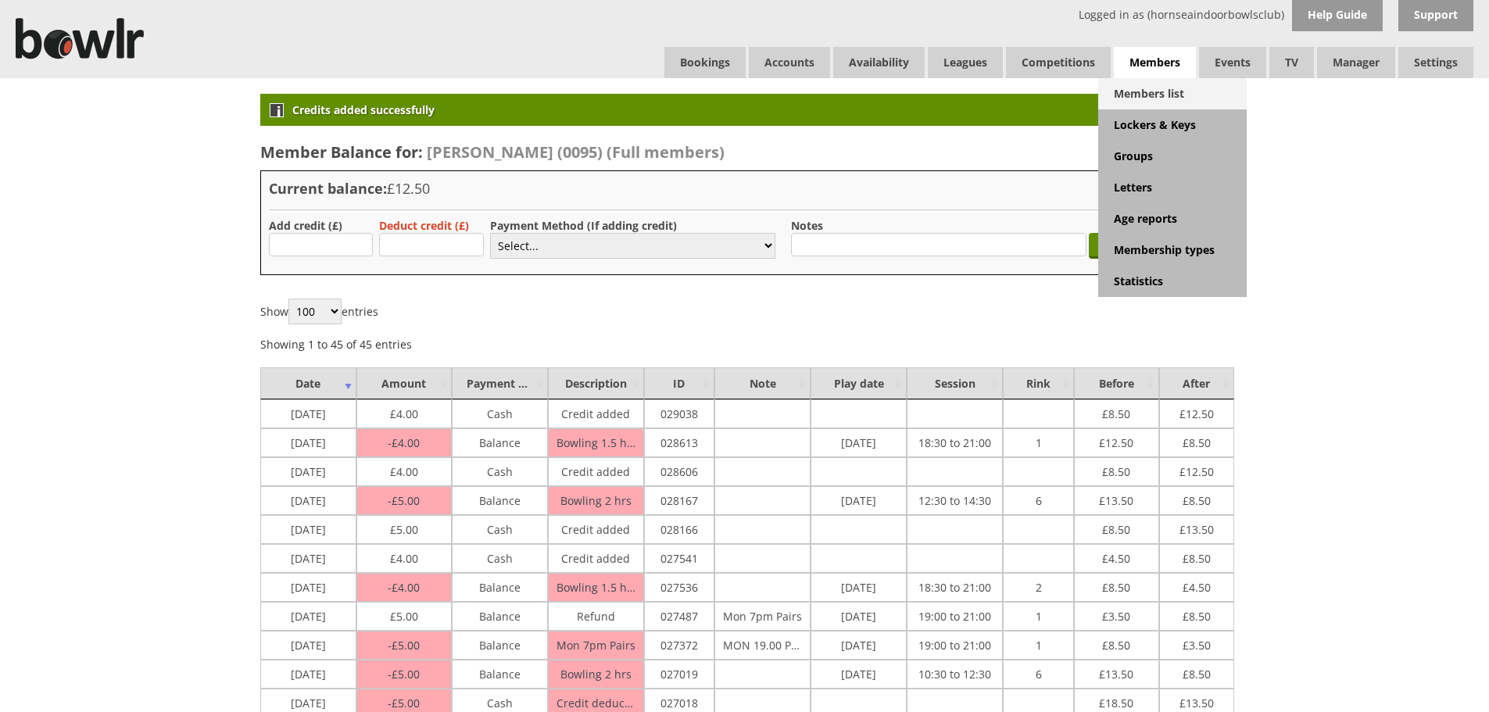
click at [1124, 88] on link "Members list" at bounding box center [1172, 93] width 149 height 31
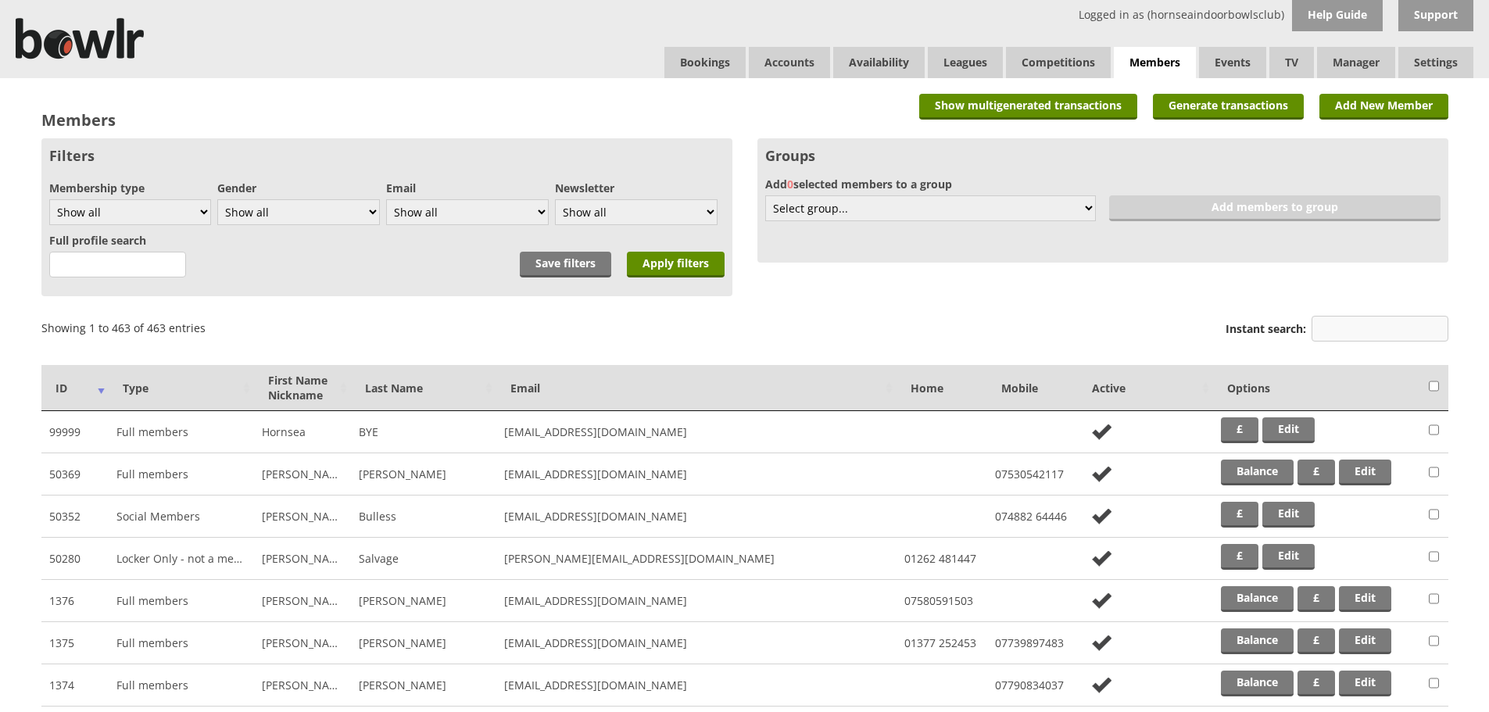
click at [1345, 332] on input "Instant search:" at bounding box center [1380, 329] width 137 height 26
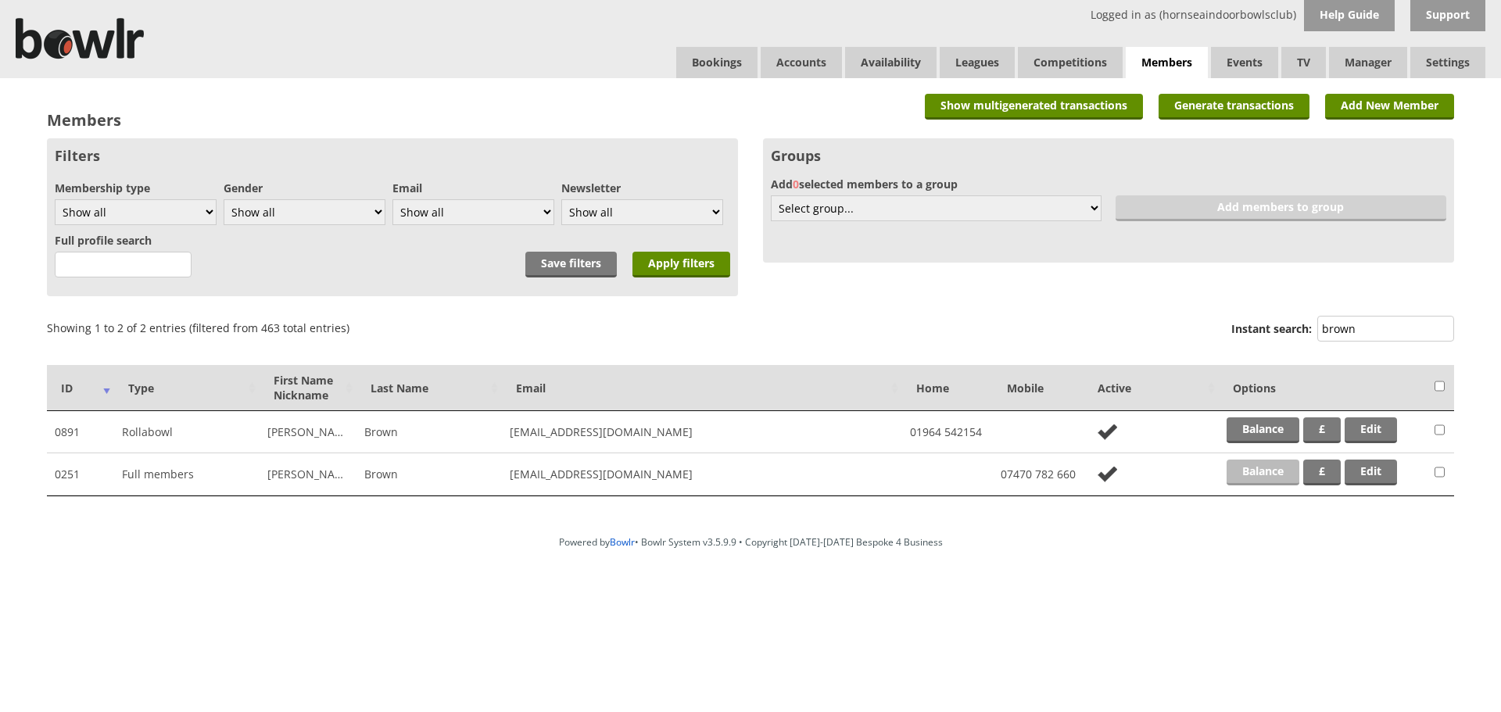
type input "brown"
click at [1269, 463] on link "Balance" at bounding box center [1262, 473] width 73 height 26
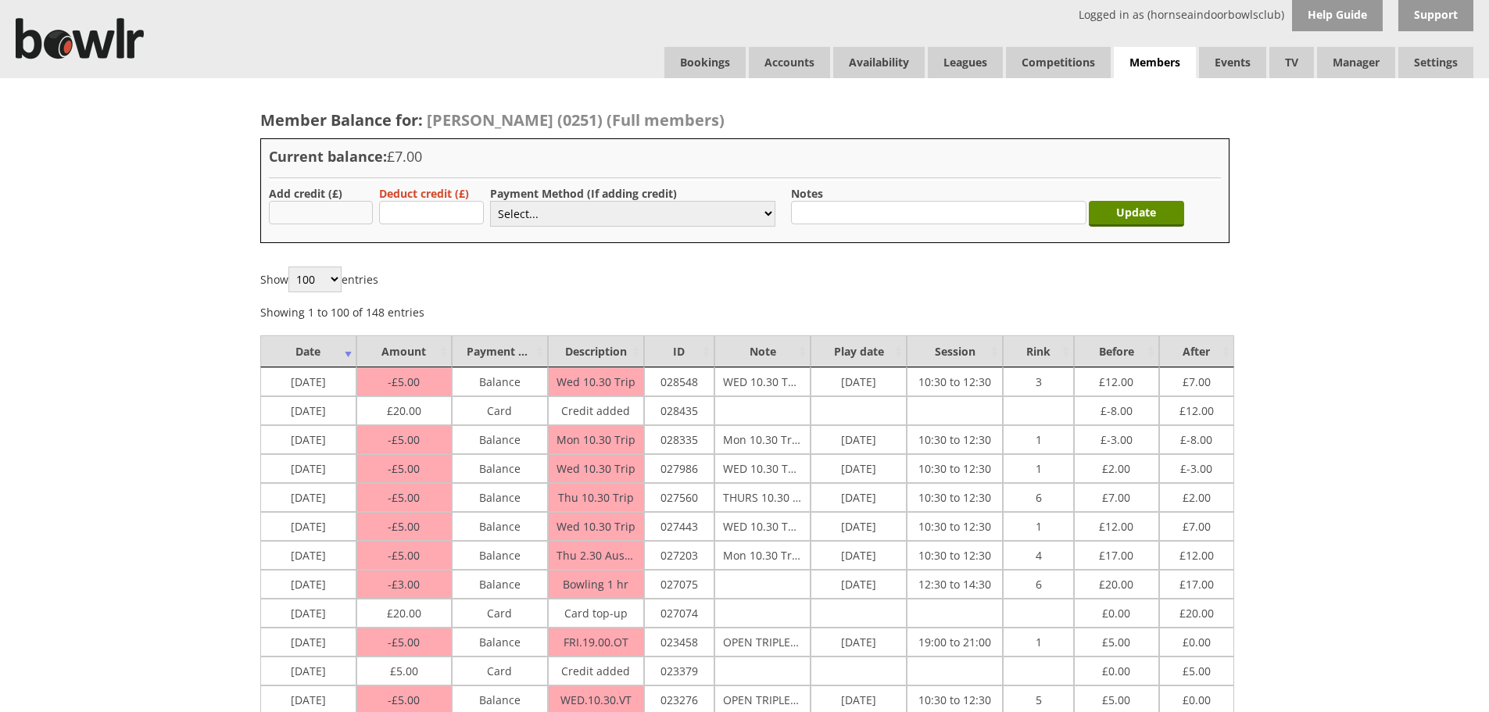
click at [348, 214] on input "text" at bounding box center [321, 212] width 105 height 23
type input "5.00"
drag, startPoint x: 539, startPoint y: 215, endPoint x: 539, endPoint y: 226, distance: 10.9
click at [539, 215] on select "Select... Cash Card Cheque Bank Transfer Other Member Card Gift Voucher Balance" at bounding box center [632, 214] width 285 height 26
select select "1"
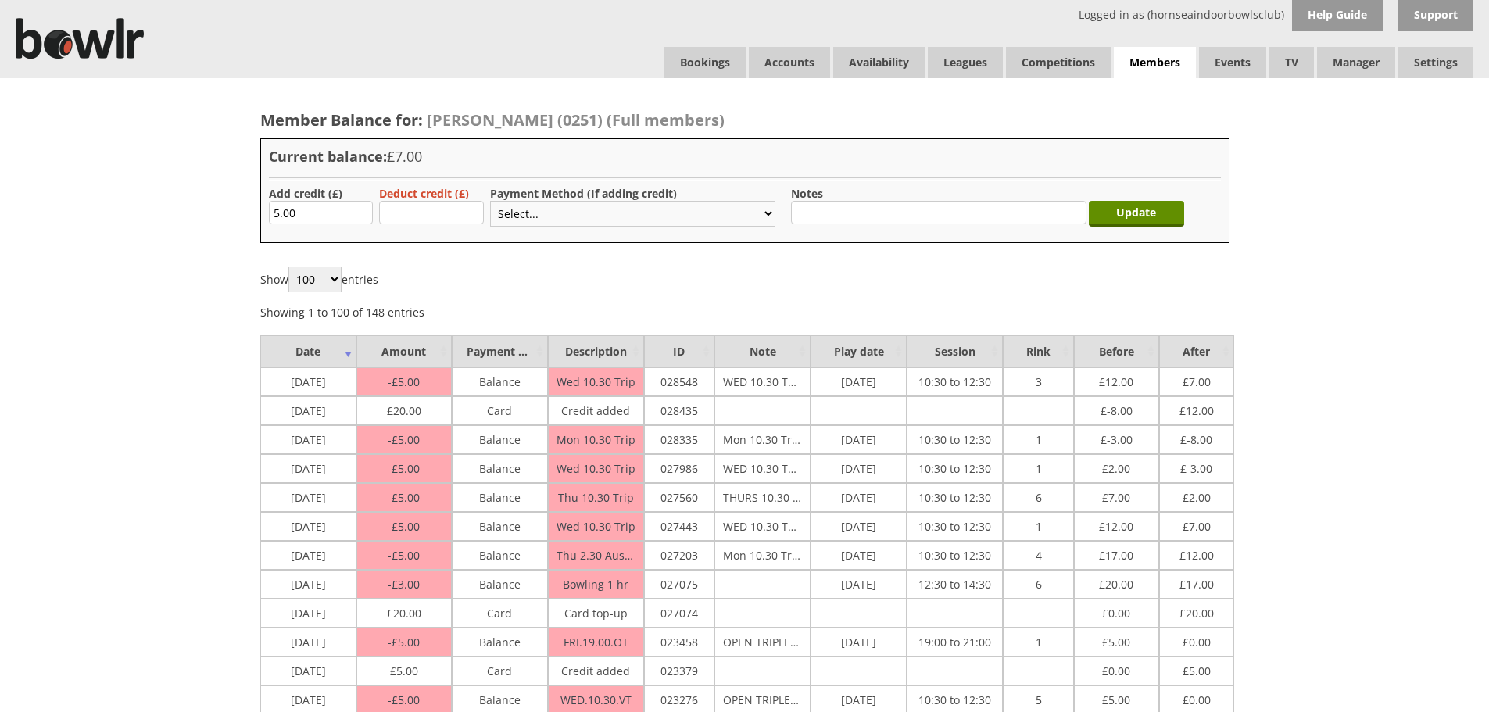
click at [490, 201] on select "Select... Cash Card Cheque Bank Transfer Other Member Card Gift Voucher Balance" at bounding box center [632, 214] width 285 height 26
click at [1108, 215] on input "Update" at bounding box center [1136, 214] width 95 height 26
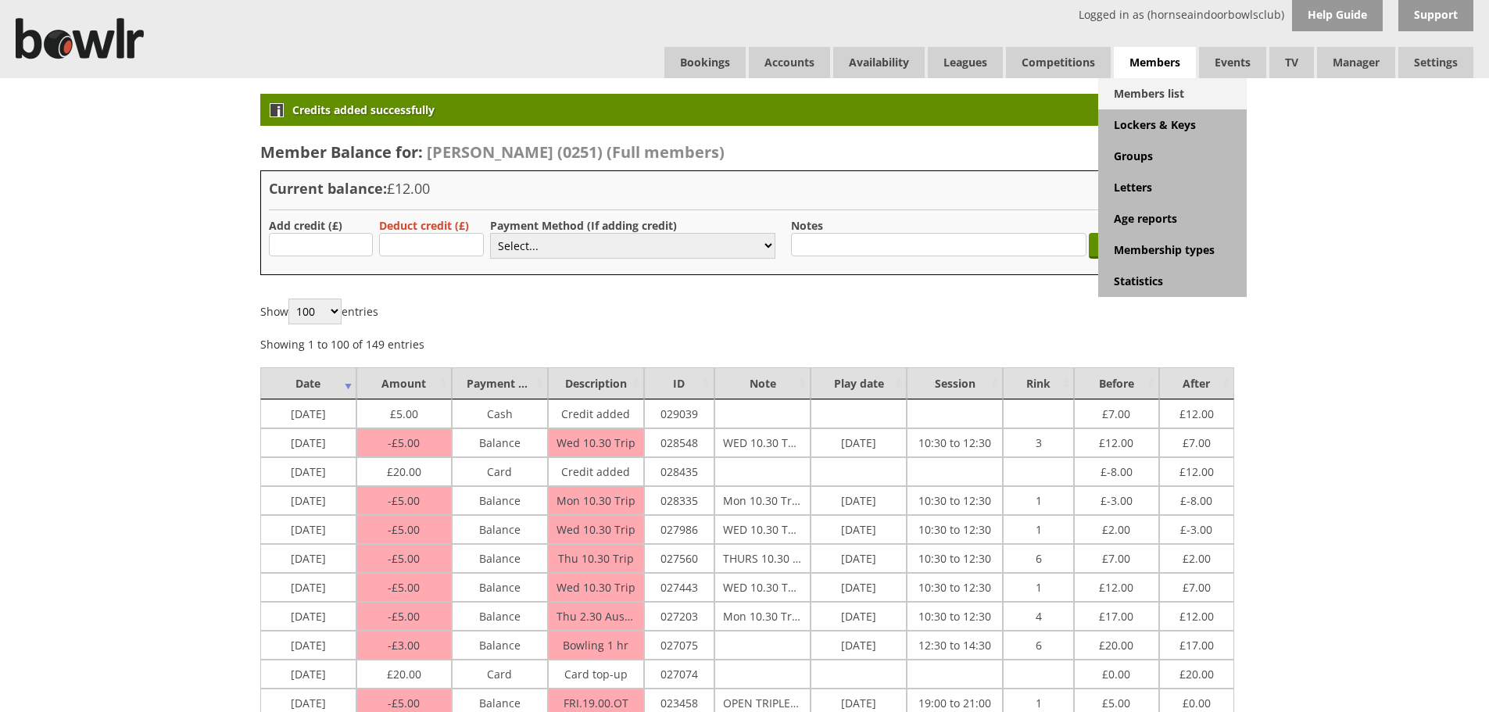
click at [1170, 84] on link "Members list" at bounding box center [1172, 93] width 149 height 31
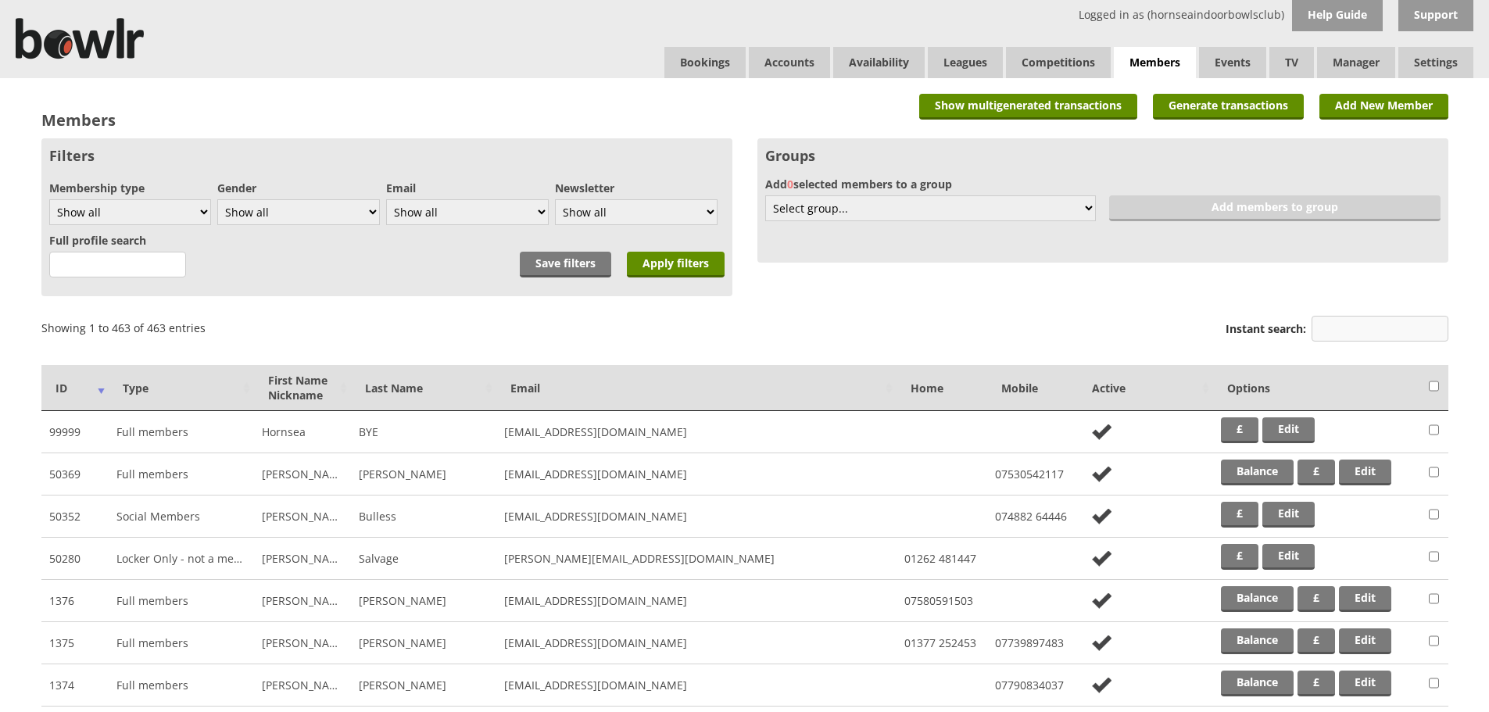
click at [1344, 323] on input "Instant search:" at bounding box center [1380, 329] width 137 height 26
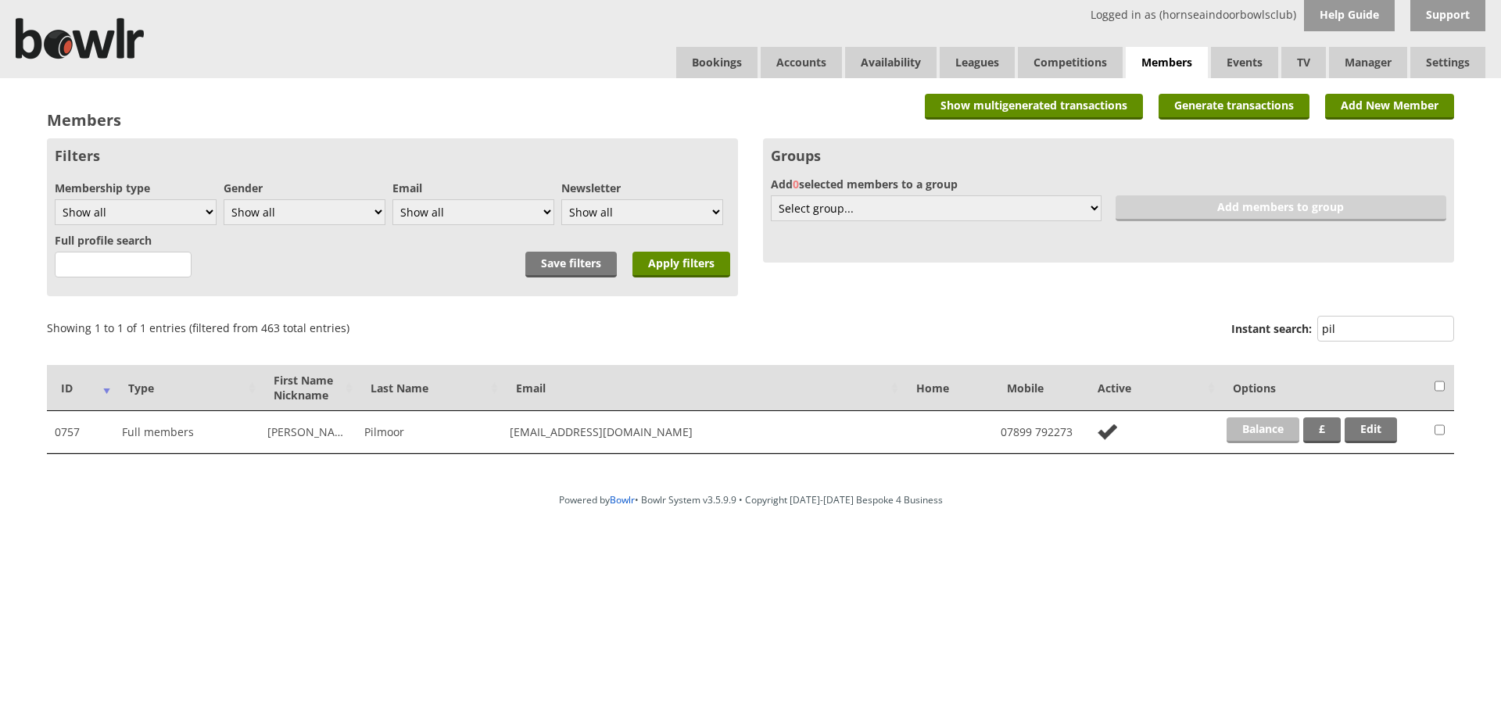
type input "pil"
click at [1263, 421] on link "Balance" at bounding box center [1262, 430] width 73 height 26
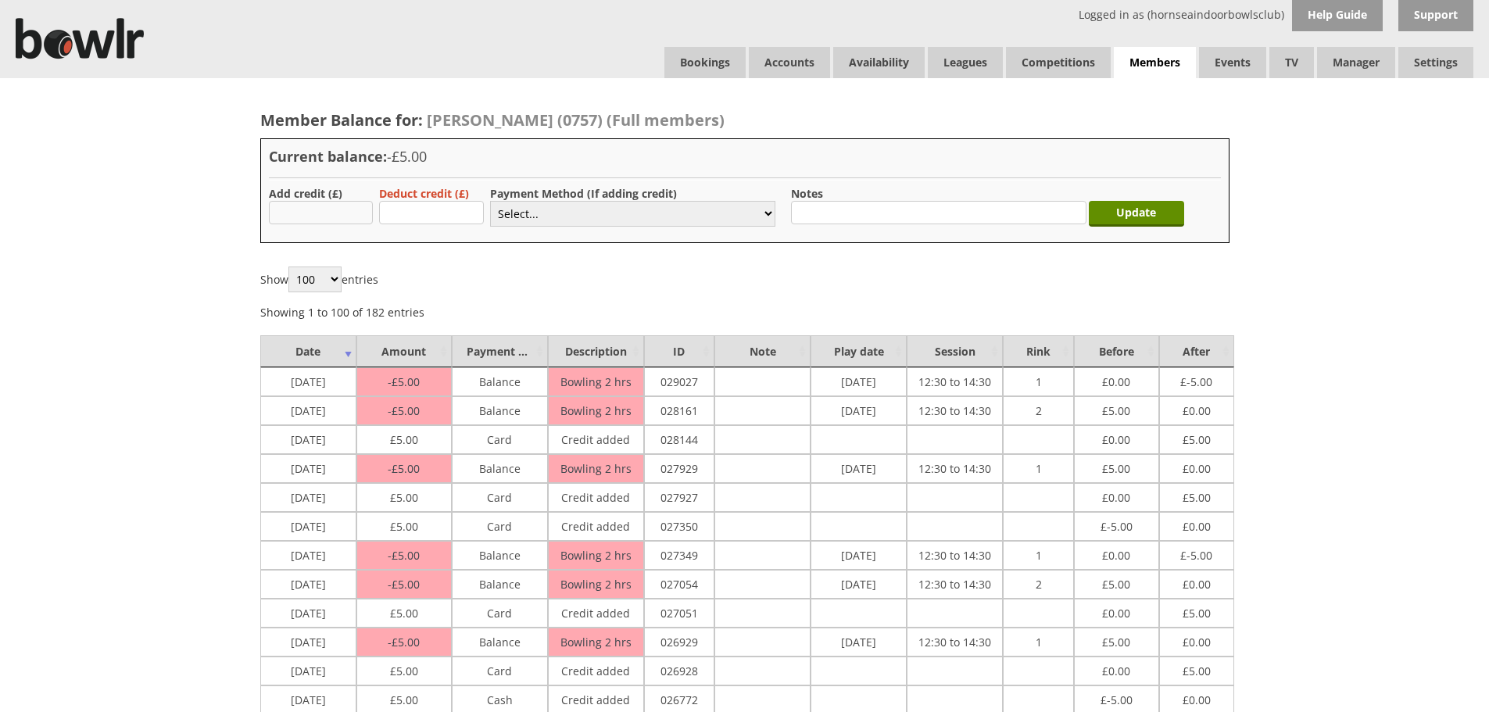
click at [354, 209] on input "text" at bounding box center [321, 212] width 105 height 23
type input "5.00"
click at [503, 216] on select "Select... Cash Card Cheque Bank Transfer Other Member Card Gift Voucher Balance" at bounding box center [632, 214] width 285 height 26
select select "2"
click at [490, 201] on select "Select... Cash Card Cheque Bank Transfer Other Member Card Gift Voucher Balance" at bounding box center [632, 214] width 285 height 26
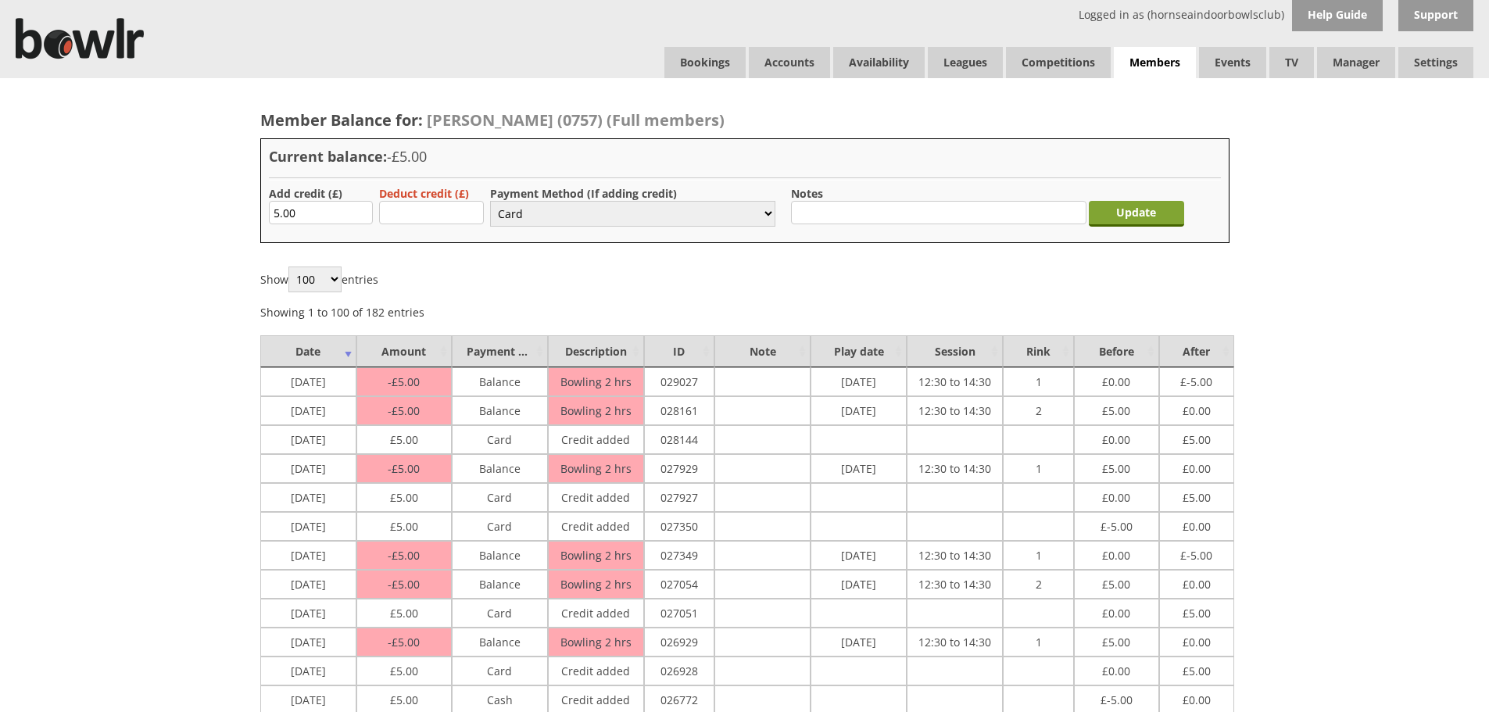
click at [1118, 219] on input "Update" at bounding box center [1136, 214] width 95 height 26
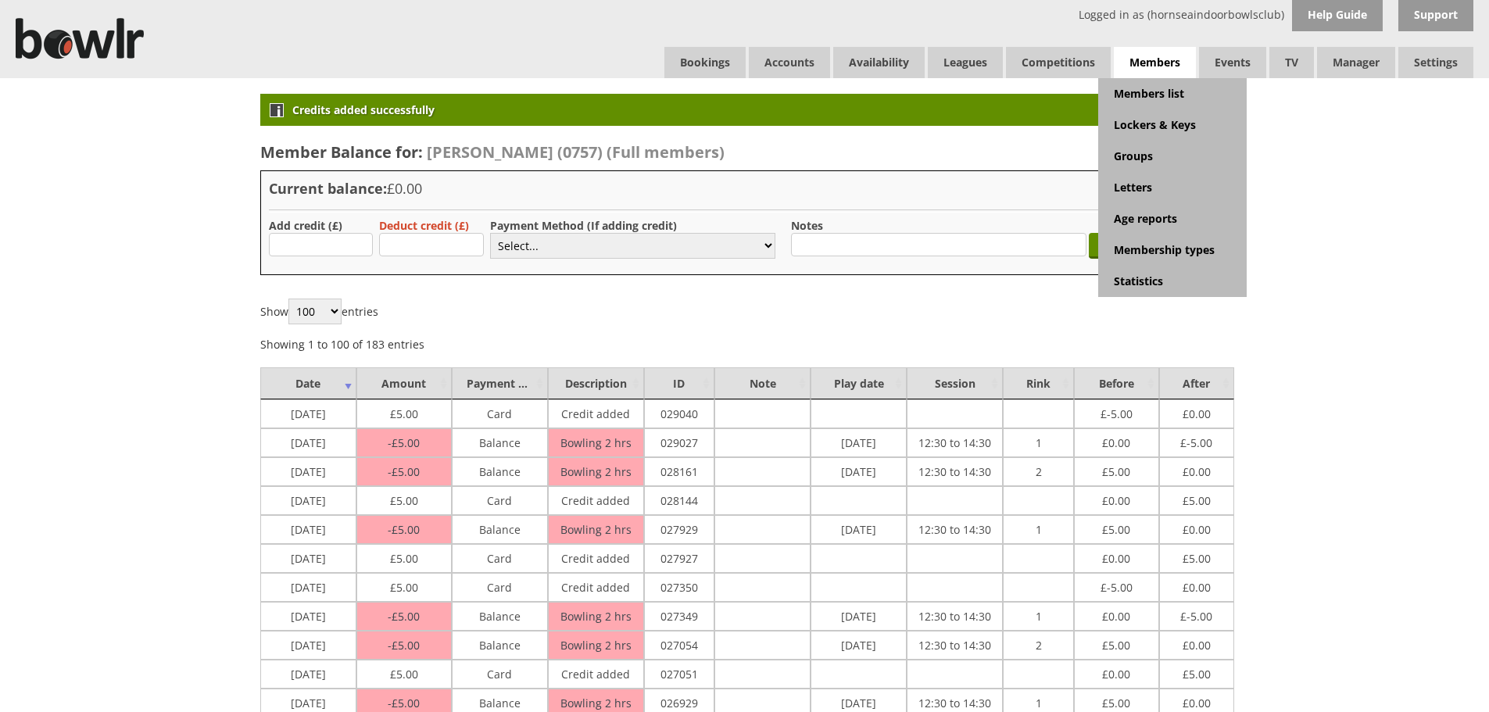
click at [1133, 77] on span "Members" at bounding box center [1155, 63] width 82 height 32
click at [1133, 87] on link "Members list" at bounding box center [1172, 93] width 149 height 31
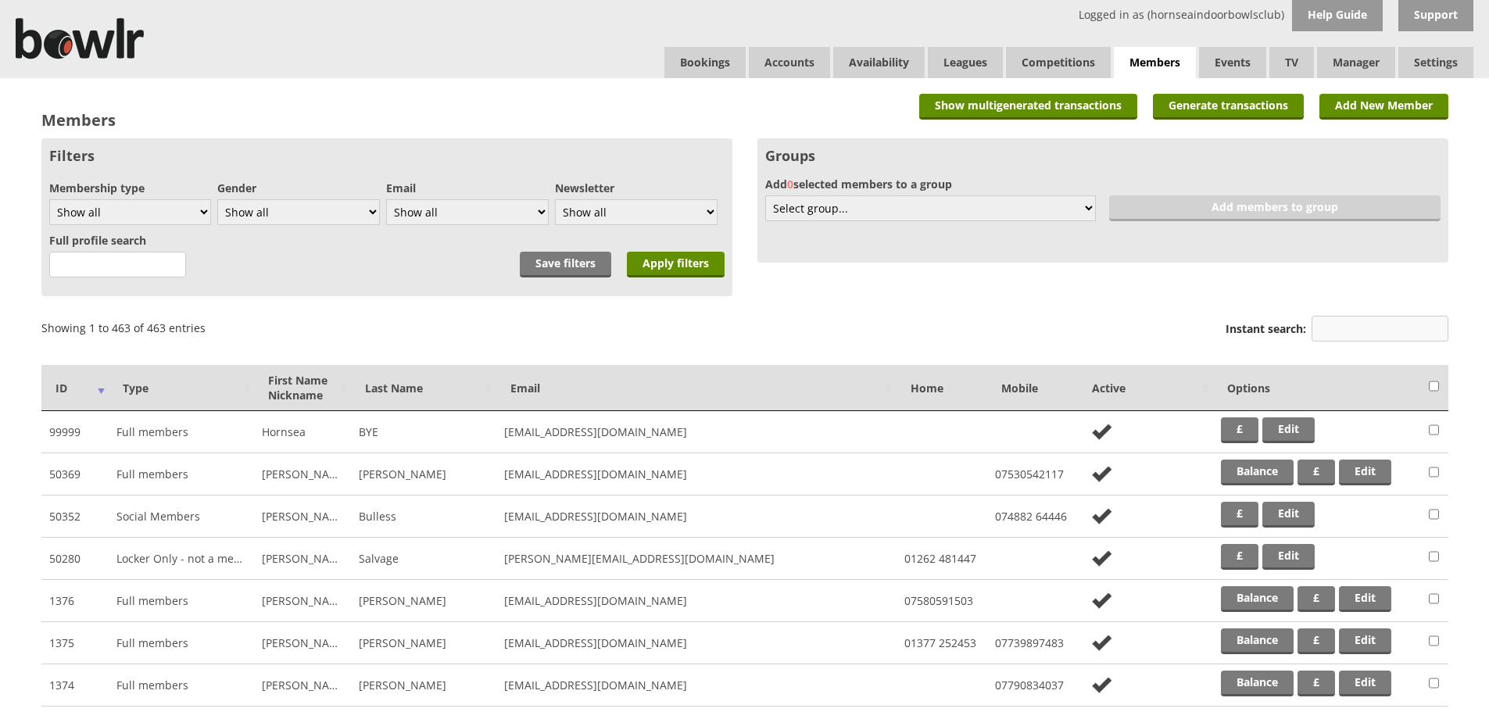
click at [1355, 331] on input "Instant search:" at bounding box center [1380, 329] width 137 height 26
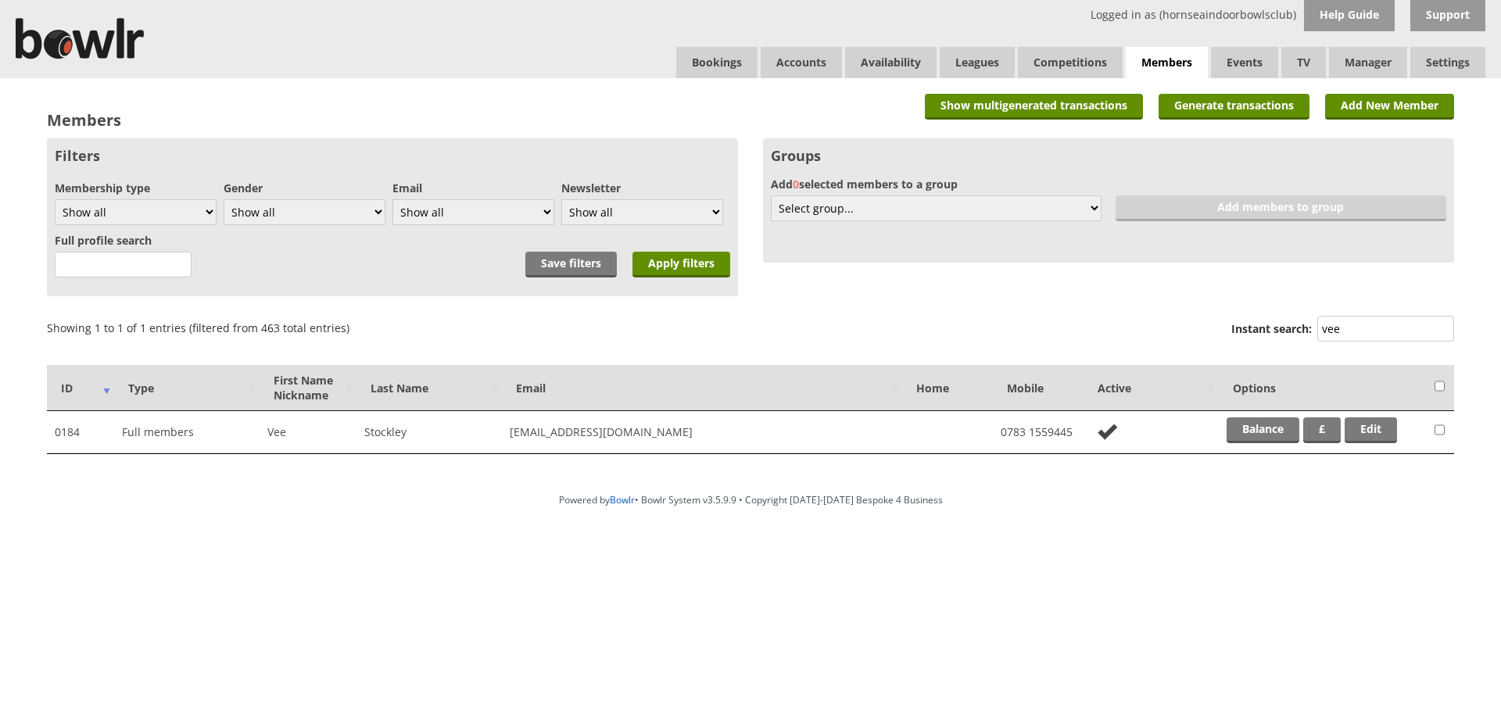
type input "vee"
click at [1245, 445] on td "Balance £ Edit" at bounding box center [1323, 432] width 208 height 42
click at [1247, 432] on link "Balance" at bounding box center [1262, 430] width 73 height 26
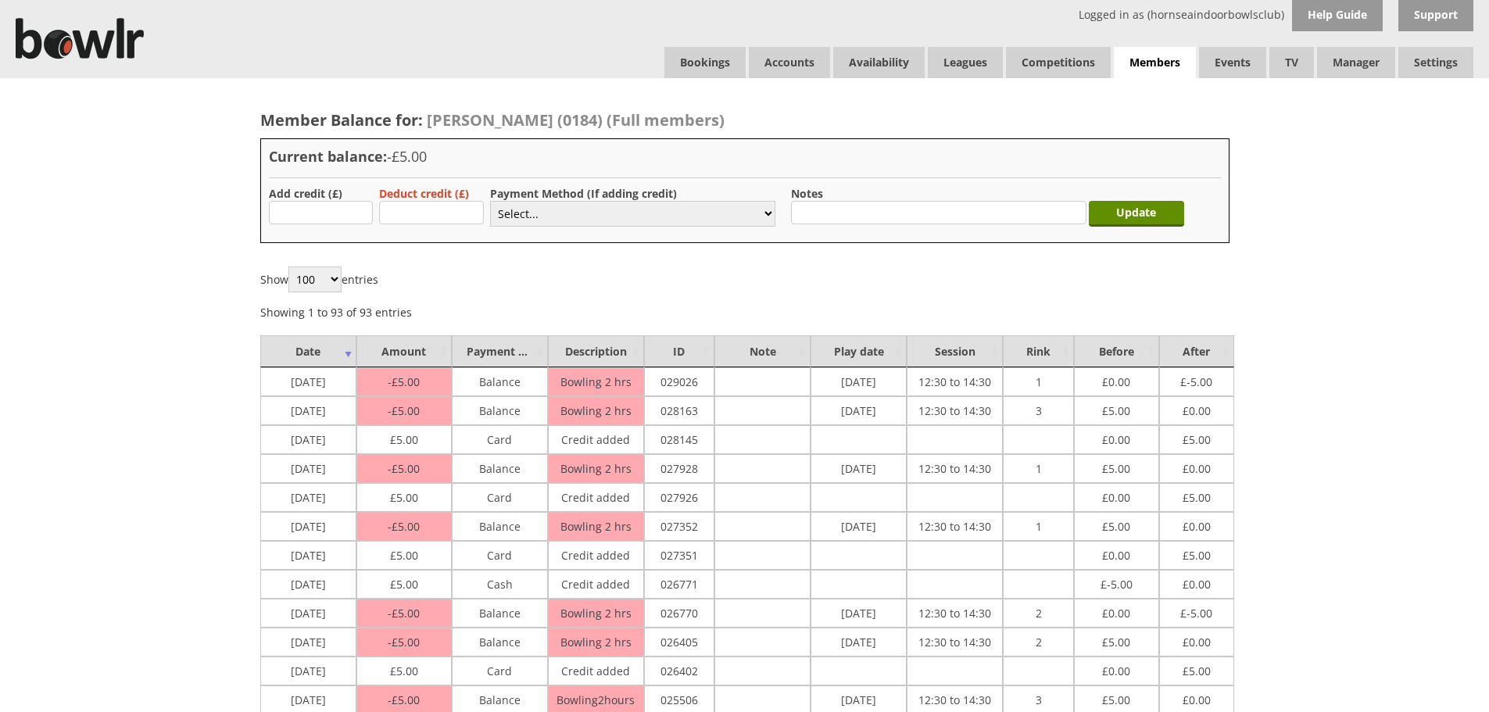
click at [327, 224] on input "text" at bounding box center [321, 212] width 105 height 23
type input "5.00"
click at [534, 214] on select "Select... Cash Card Cheque Bank Transfer Other Member Card Gift Voucher Balance" at bounding box center [632, 214] width 285 height 26
select select "2"
click at [490, 201] on select "Select... Cash Card Cheque Bank Transfer Other Member Card Gift Voucher Balance" at bounding box center [632, 214] width 285 height 26
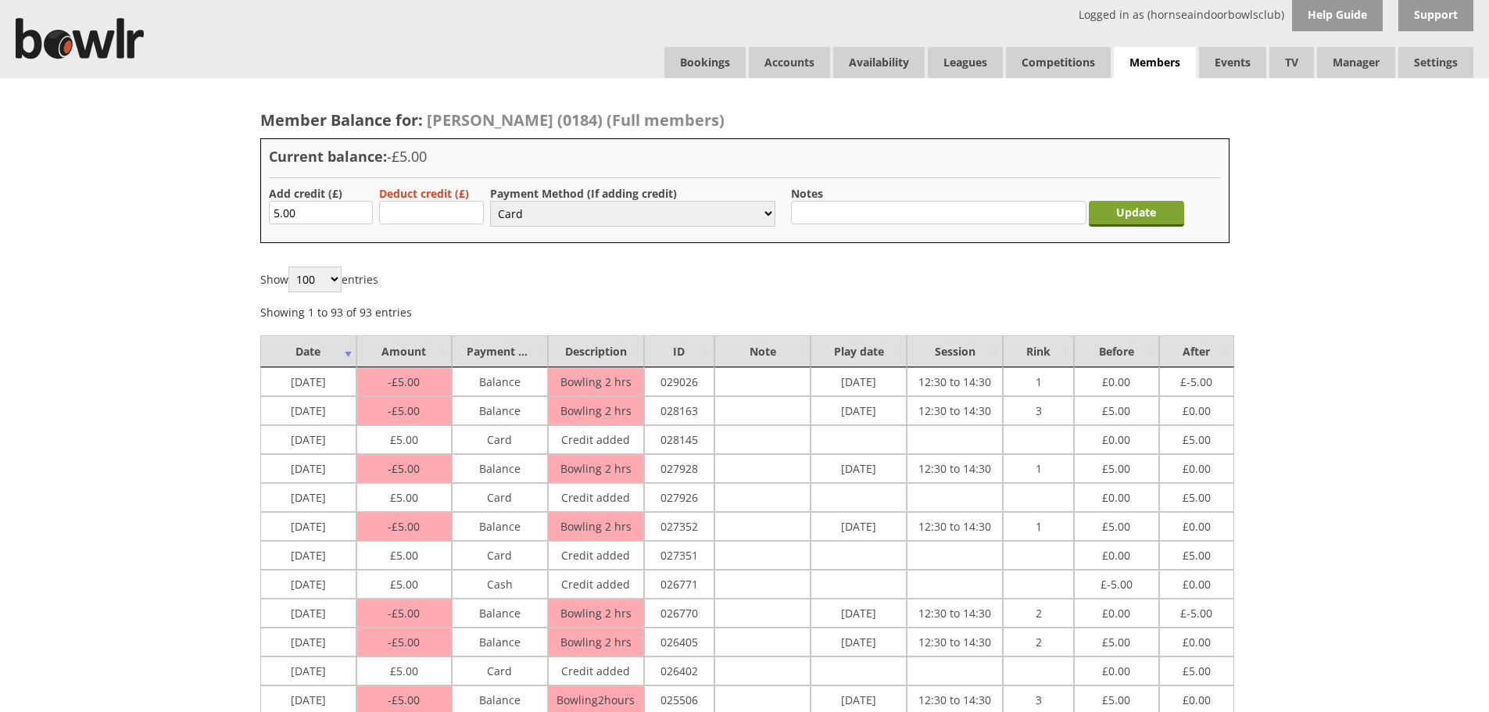
click at [1126, 213] on input "Update" at bounding box center [1136, 214] width 95 height 26
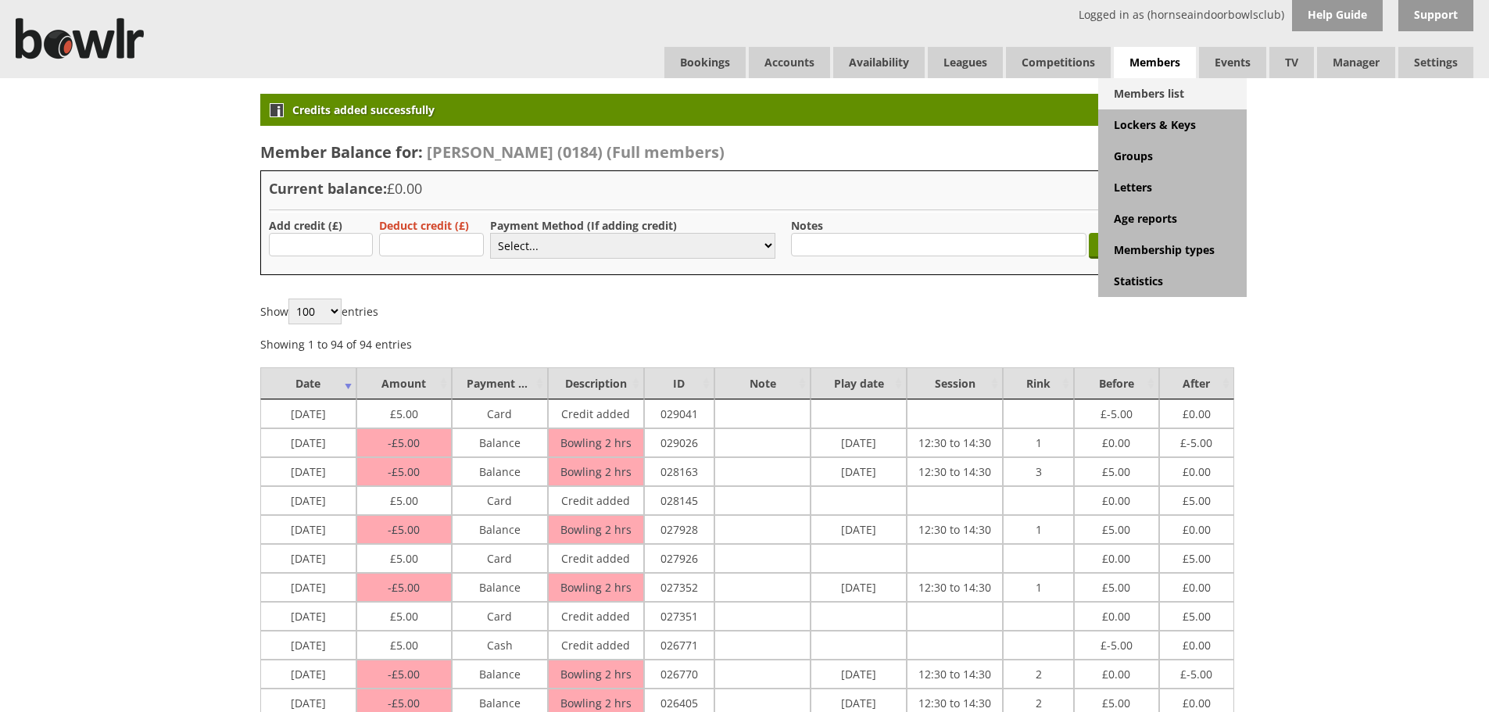
click at [1166, 94] on link "Members list" at bounding box center [1172, 93] width 149 height 31
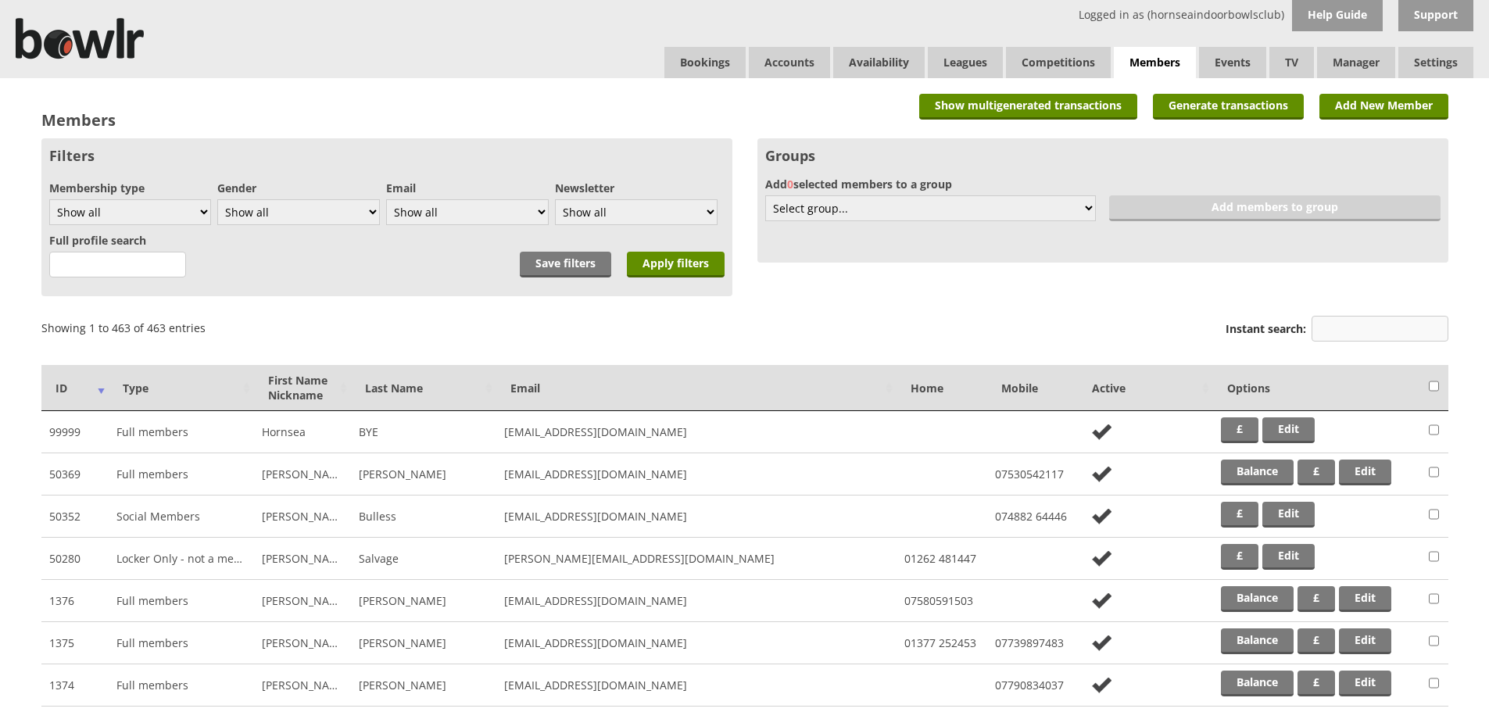
click at [1319, 324] on input "Instant search:" at bounding box center [1380, 329] width 137 height 26
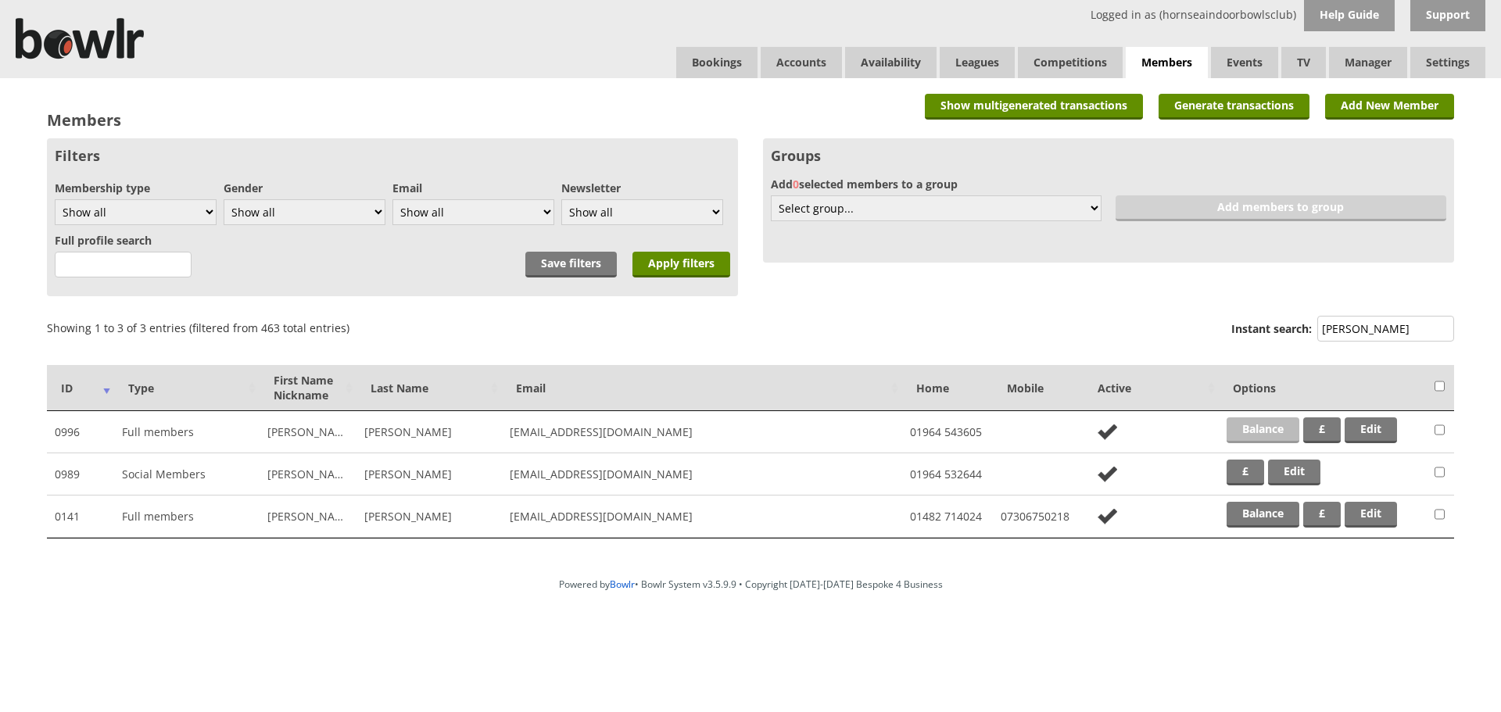
type input "hamm"
click at [1253, 423] on link "Balance" at bounding box center [1262, 430] width 73 height 26
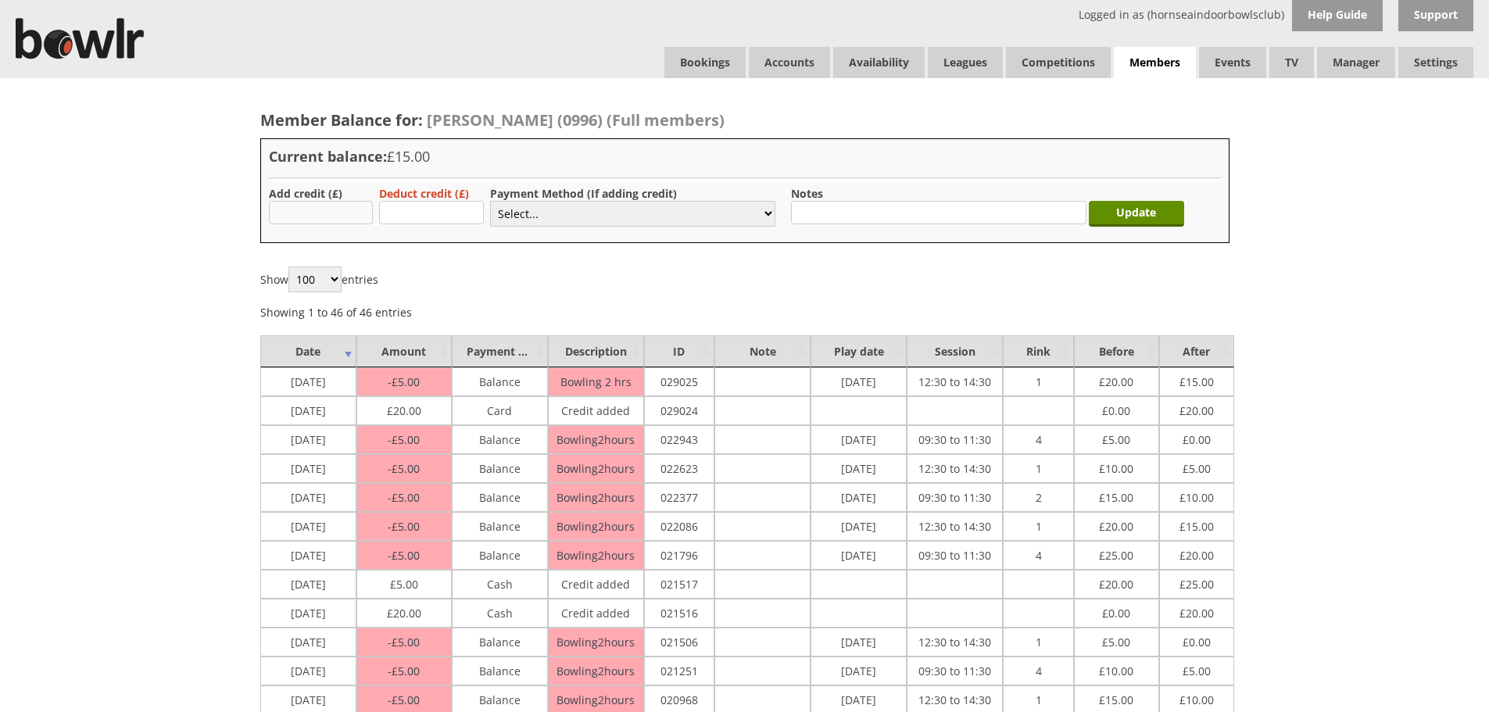
click at [350, 222] on input "text" at bounding box center [321, 212] width 105 height 23
click at [527, 287] on div "Show 100 250 500 1,000 entries Showing 1 to 46 of 46 entries Previous 1 Next" at bounding box center [744, 293] width 969 height 53
click at [682, 72] on link "Bookings" at bounding box center [704, 62] width 81 height 31
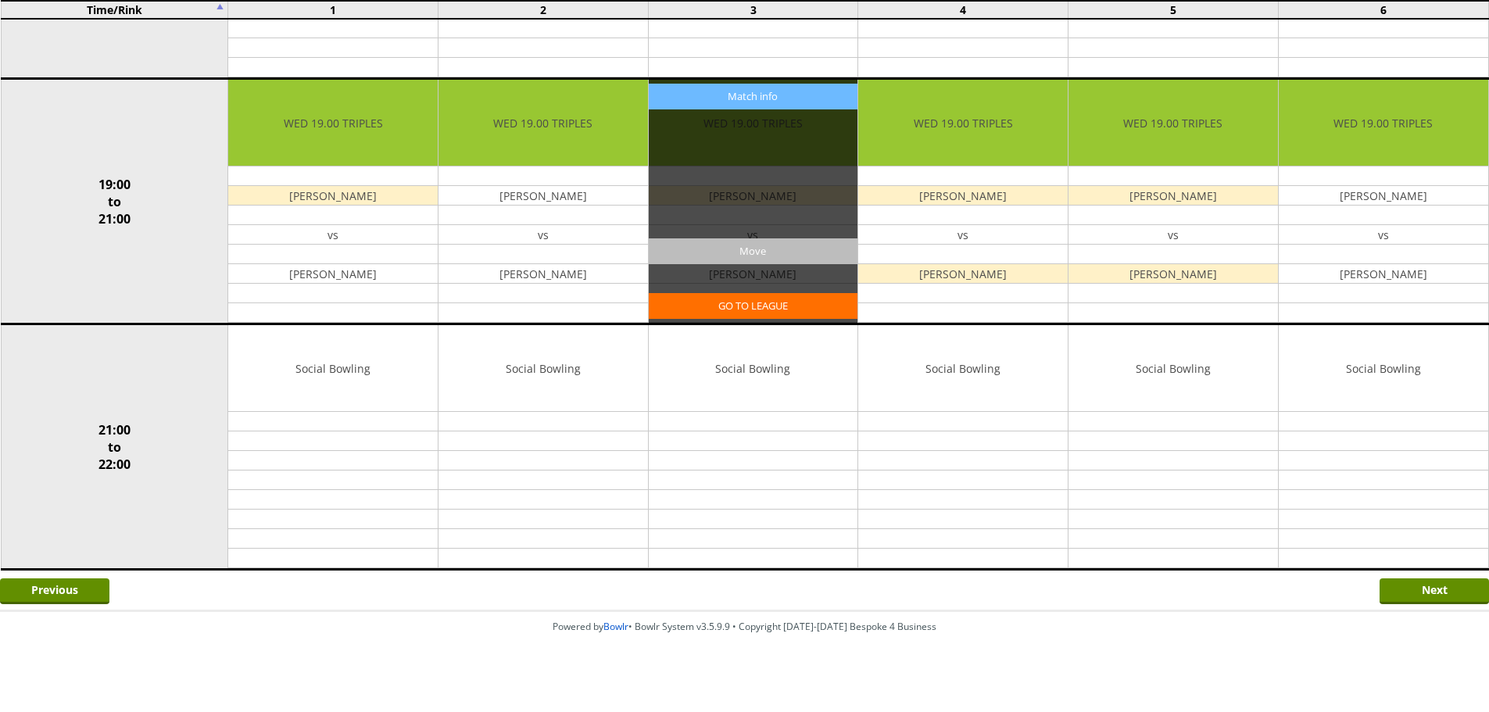
scroll to position [1364, 0]
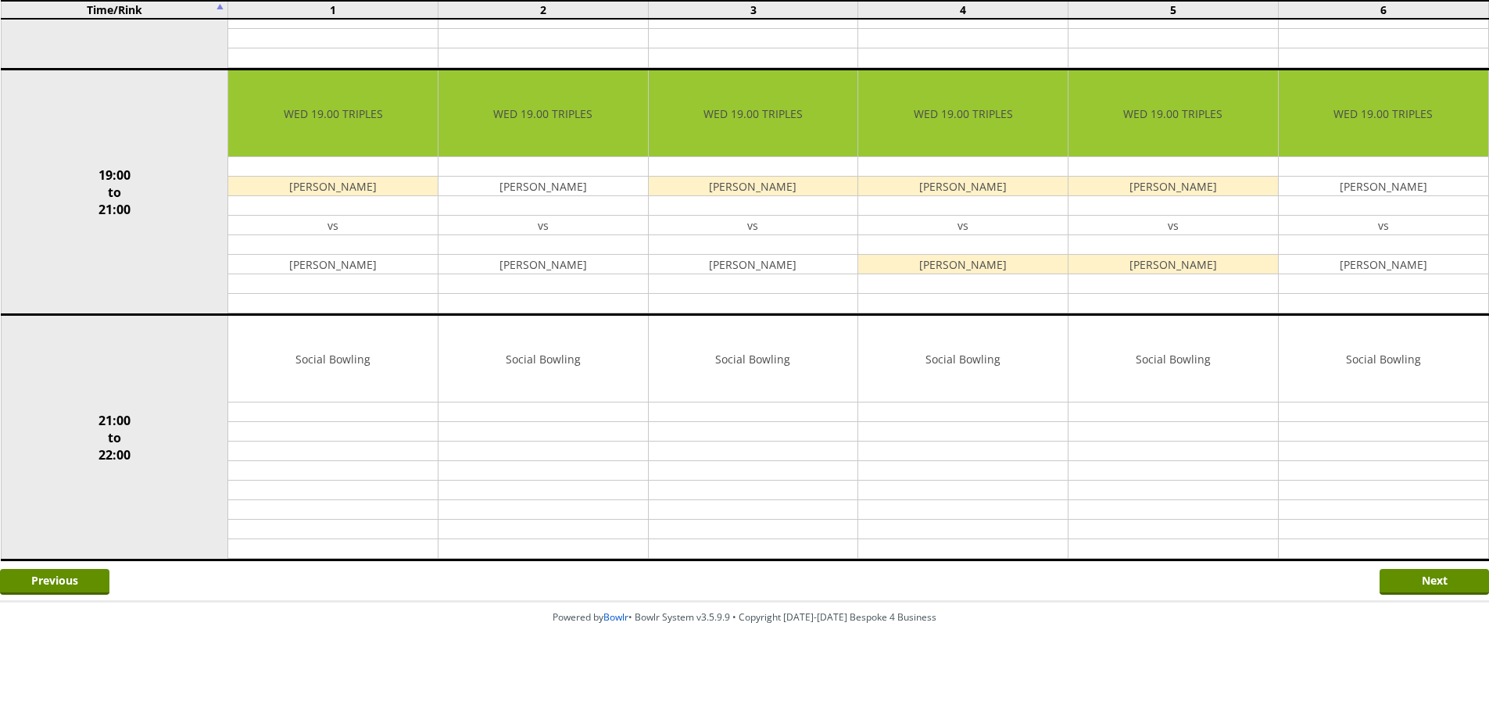
click at [1445, 598] on form "Next" at bounding box center [1434, 586] width 109 height 34
click at [1441, 593] on input "Next" at bounding box center [1434, 582] width 109 height 26
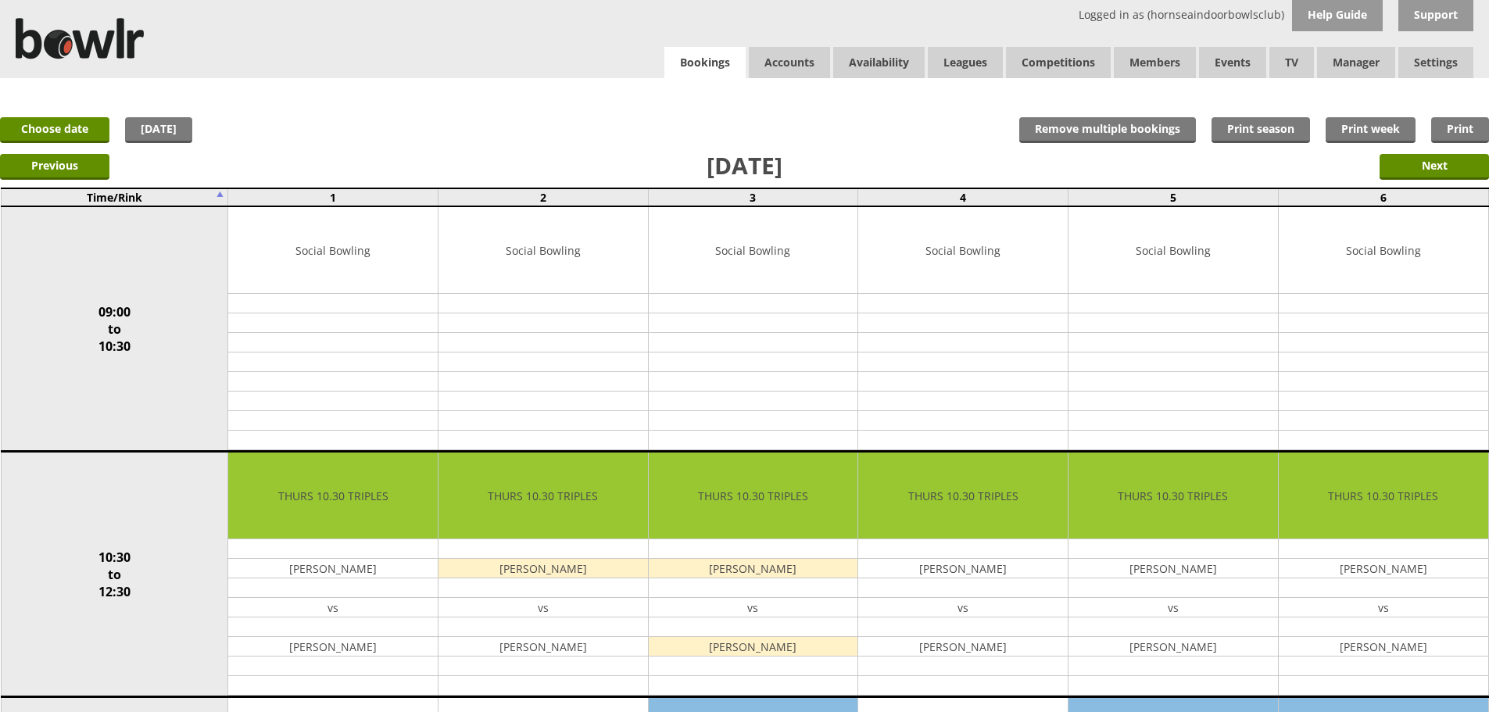
click at [725, 61] on link "Bookings" at bounding box center [704, 63] width 81 height 32
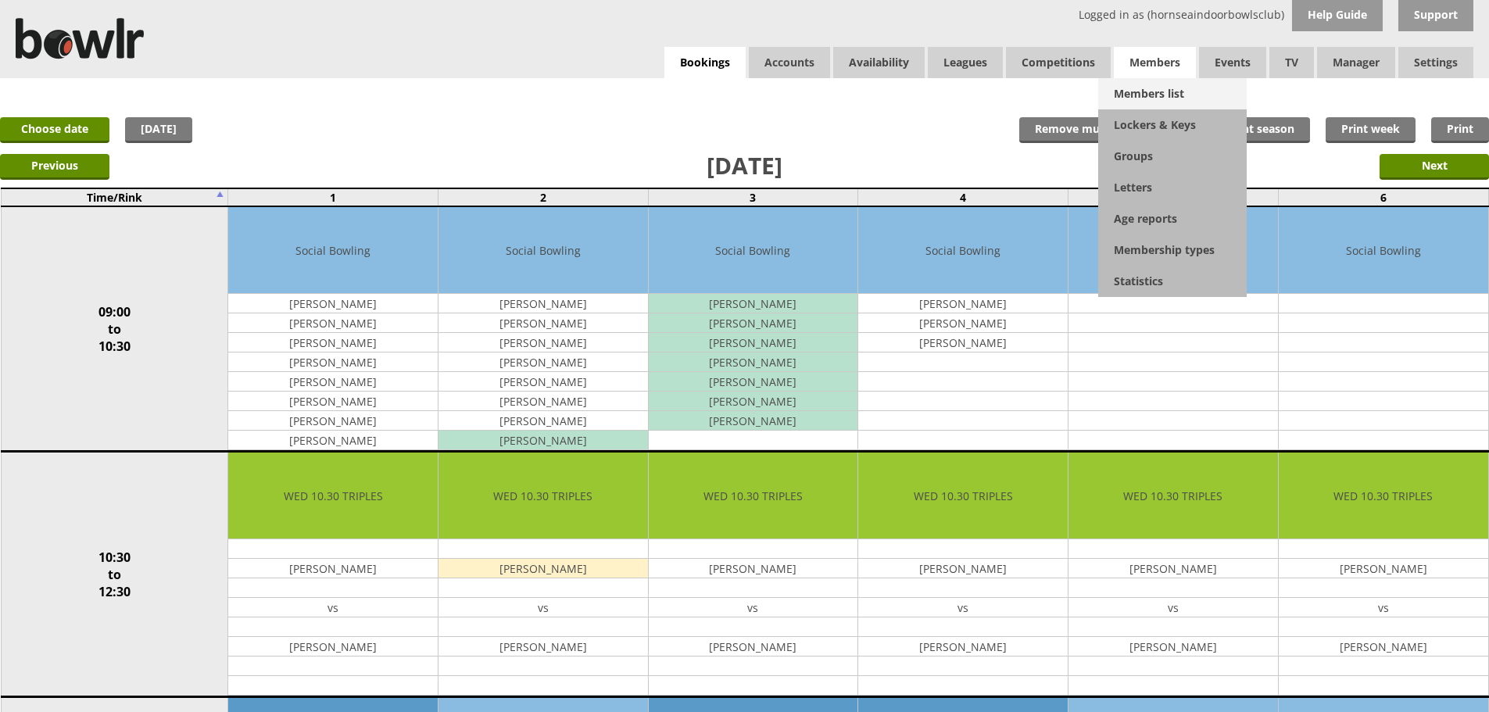
click at [1153, 96] on link "Members list" at bounding box center [1172, 93] width 149 height 31
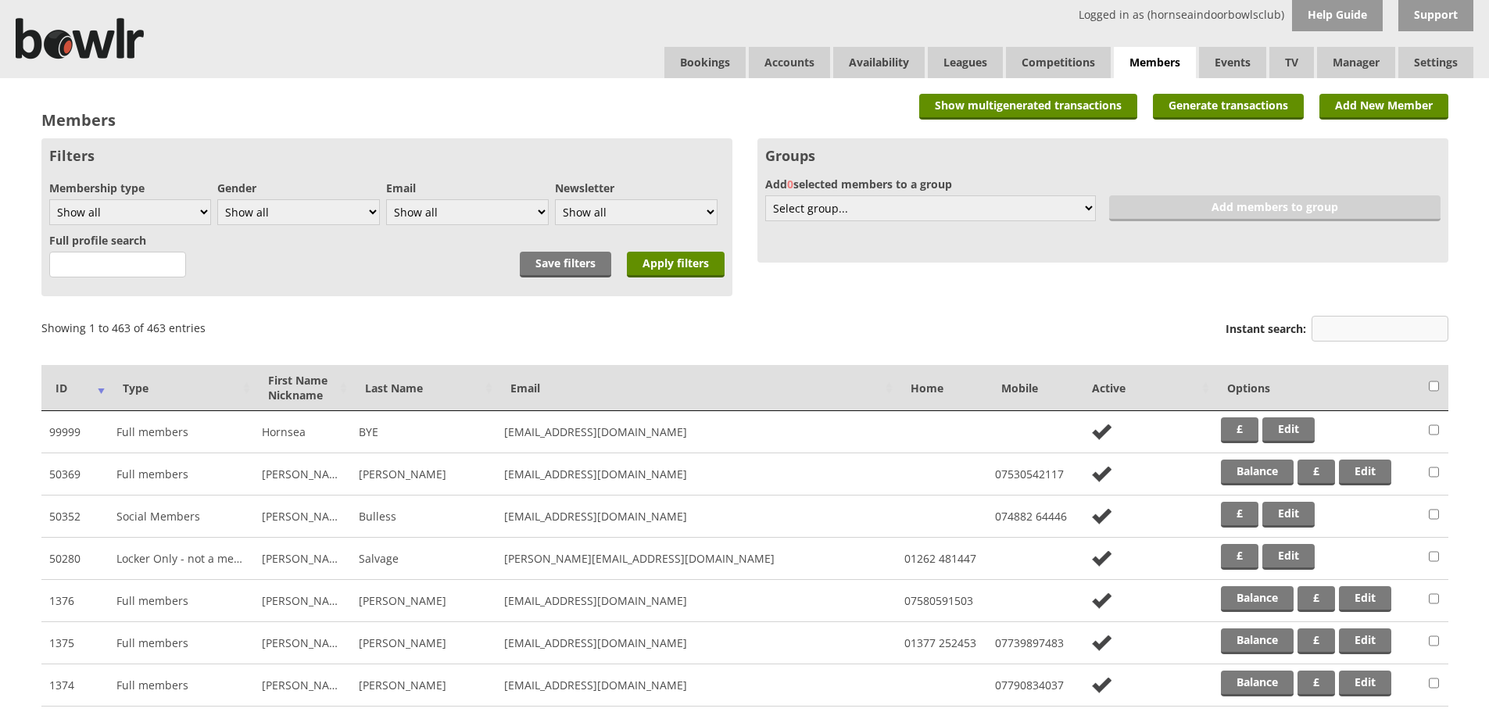
click at [1347, 317] on input "Instant search:" at bounding box center [1380, 329] width 137 height 26
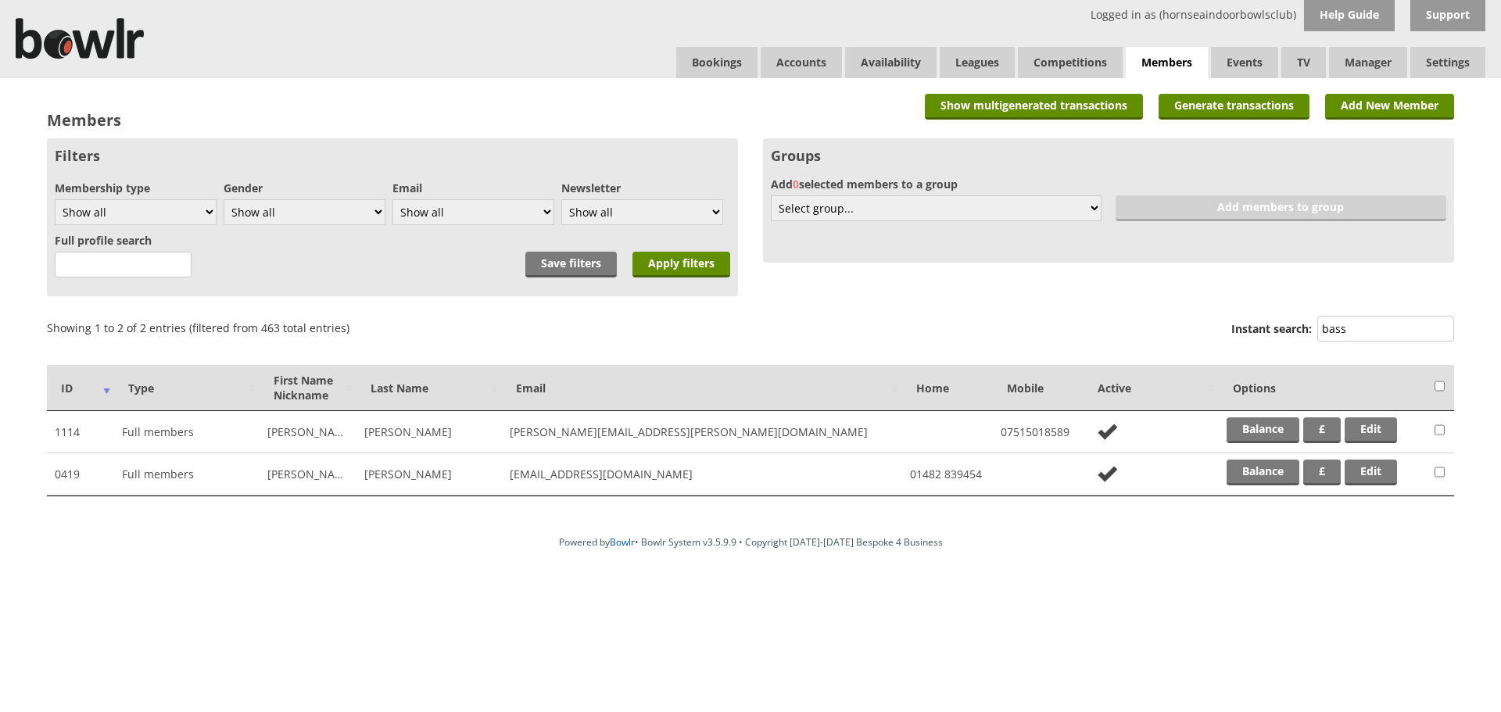
type input "bass"
click at [1255, 488] on td "Balance £ Edit" at bounding box center [1323, 474] width 208 height 42
click at [1252, 478] on link "Balance" at bounding box center [1262, 473] width 73 height 26
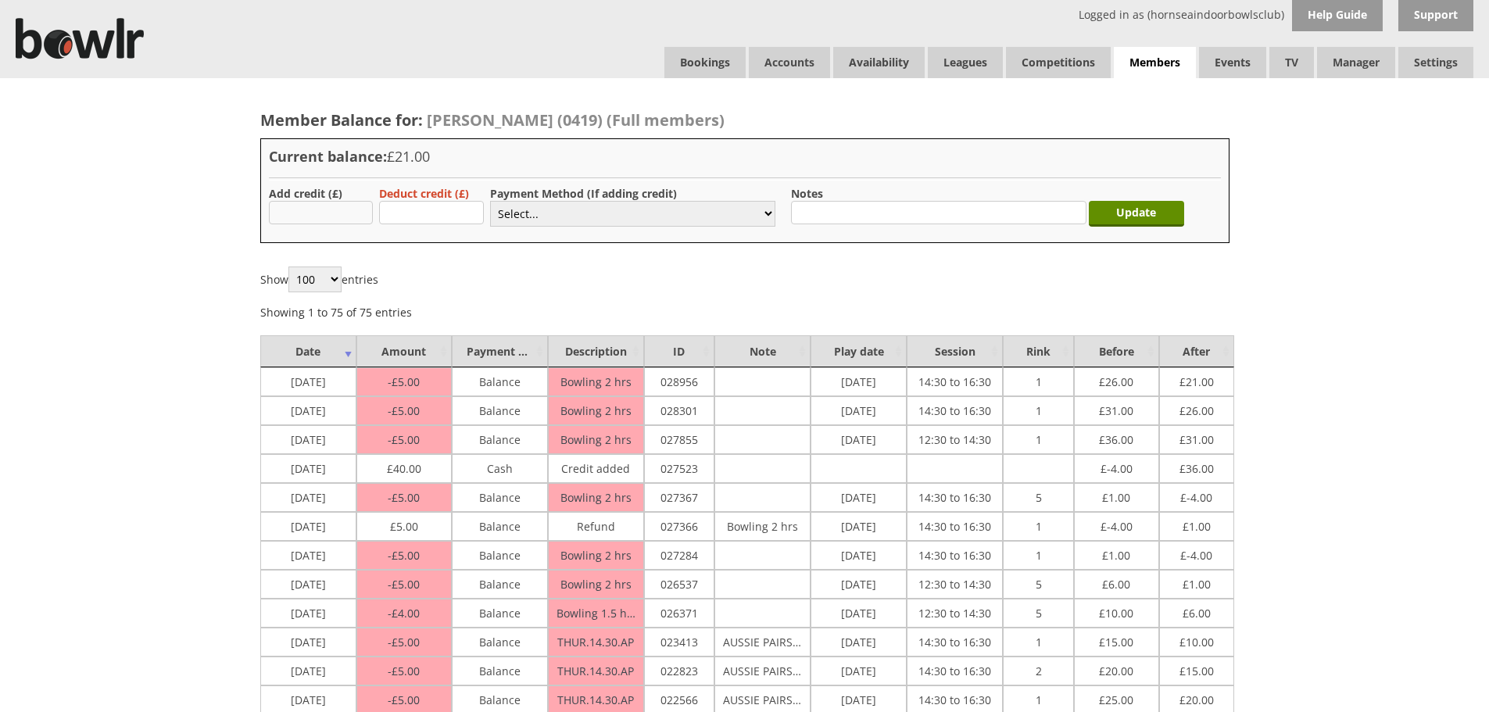
click at [328, 212] on input "text" at bounding box center [321, 212] width 105 height 23
type input "25.00"
click at [520, 218] on select "Select... Cash Card Cheque Bank Transfer Other Member Card Gift Voucher Balance" at bounding box center [632, 214] width 285 height 26
select select "6"
click at [490, 201] on select "Select... Cash Card Cheque Bank Transfer Other Member Card Gift Voucher Balance" at bounding box center [632, 214] width 285 height 26
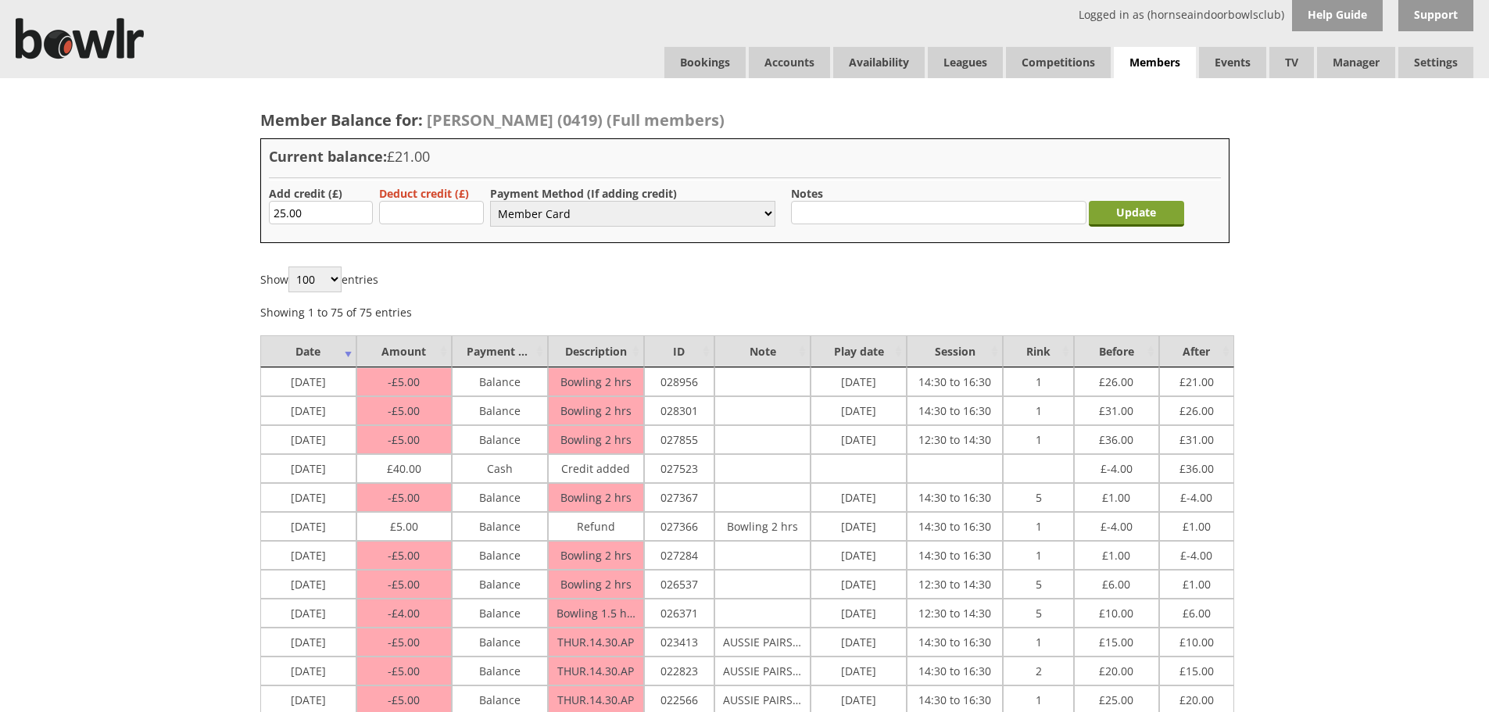
click at [1152, 217] on input "Update" at bounding box center [1136, 214] width 95 height 26
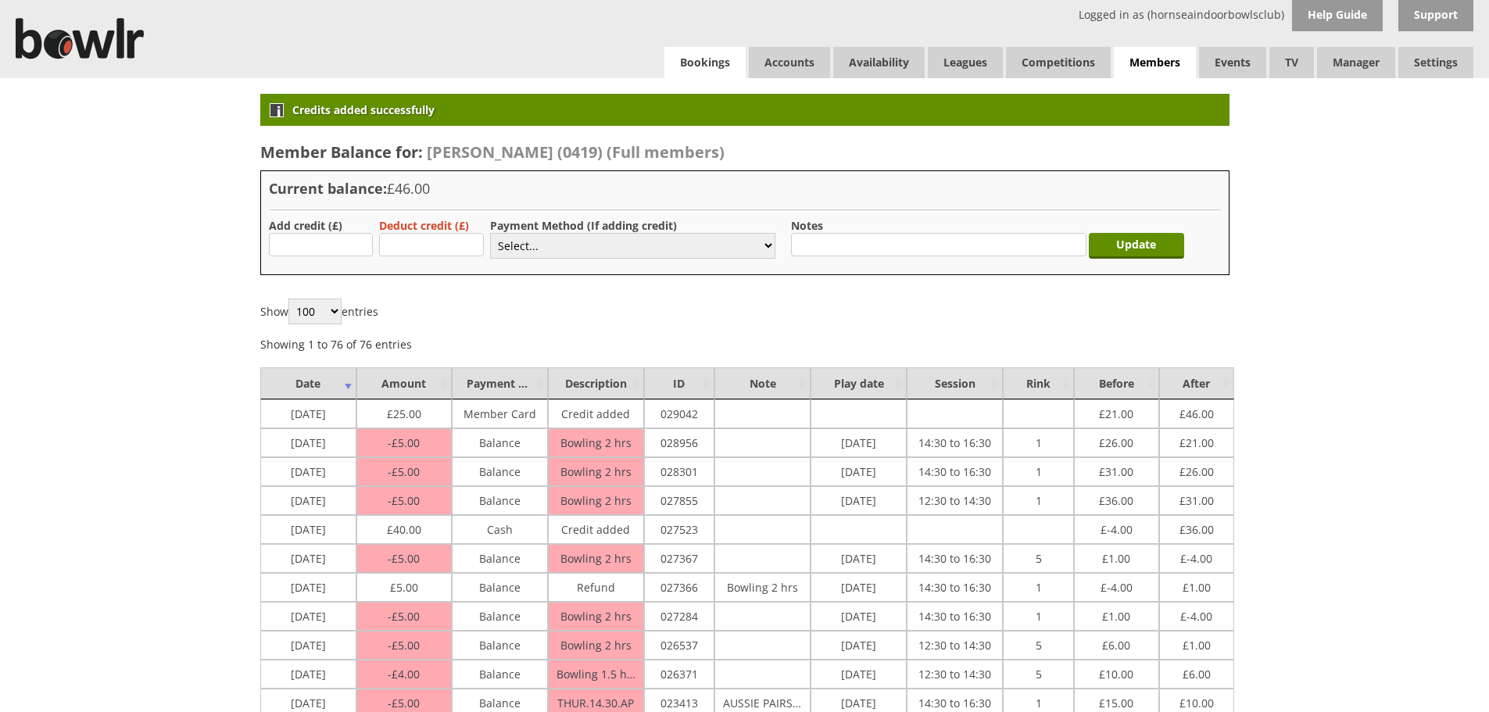
click at [732, 63] on link "Bookings" at bounding box center [704, 62] width 81 height 31
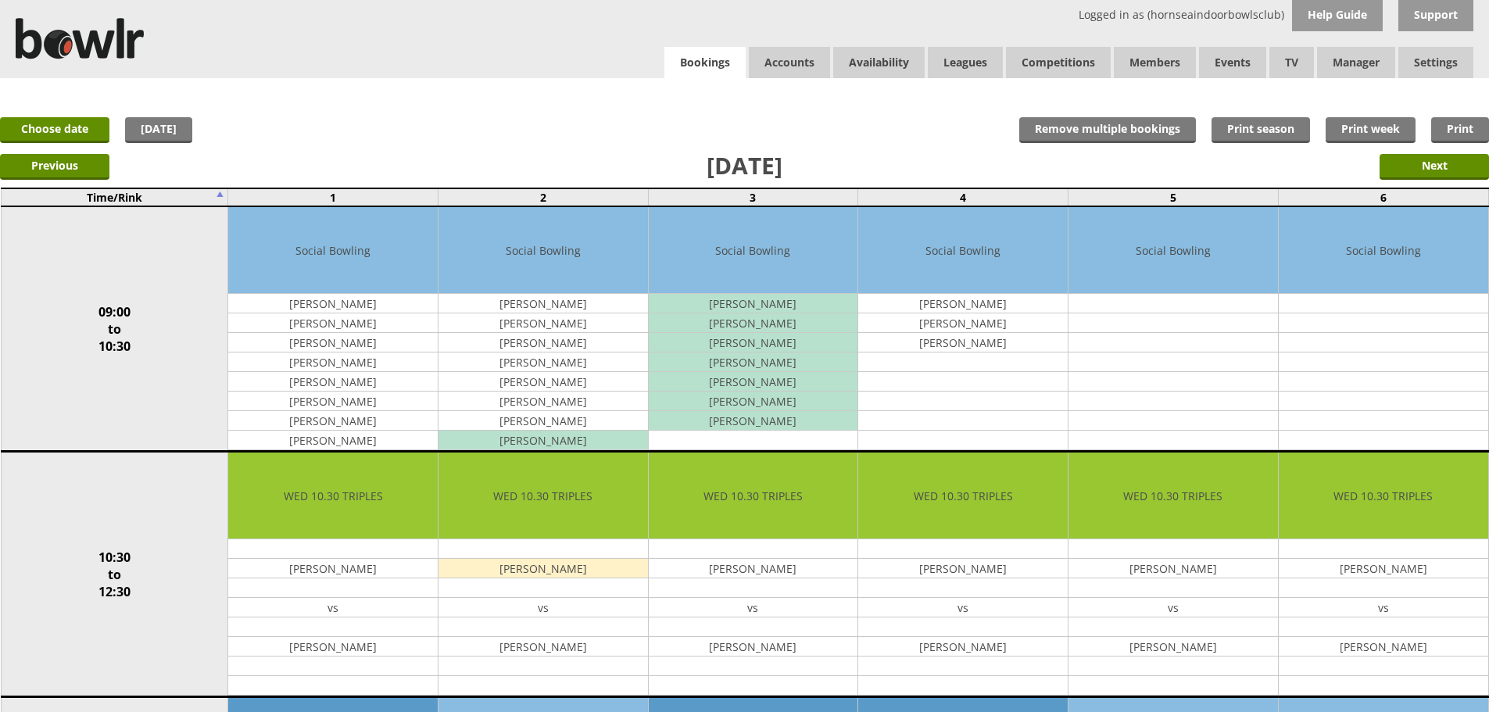
click at [683, 52] on link "Bookings" at bounding box center [704, 63] width 81 height 32
click at [714, 73] on link "Bookings" at bounding box center [704, 63] width 81 height 32
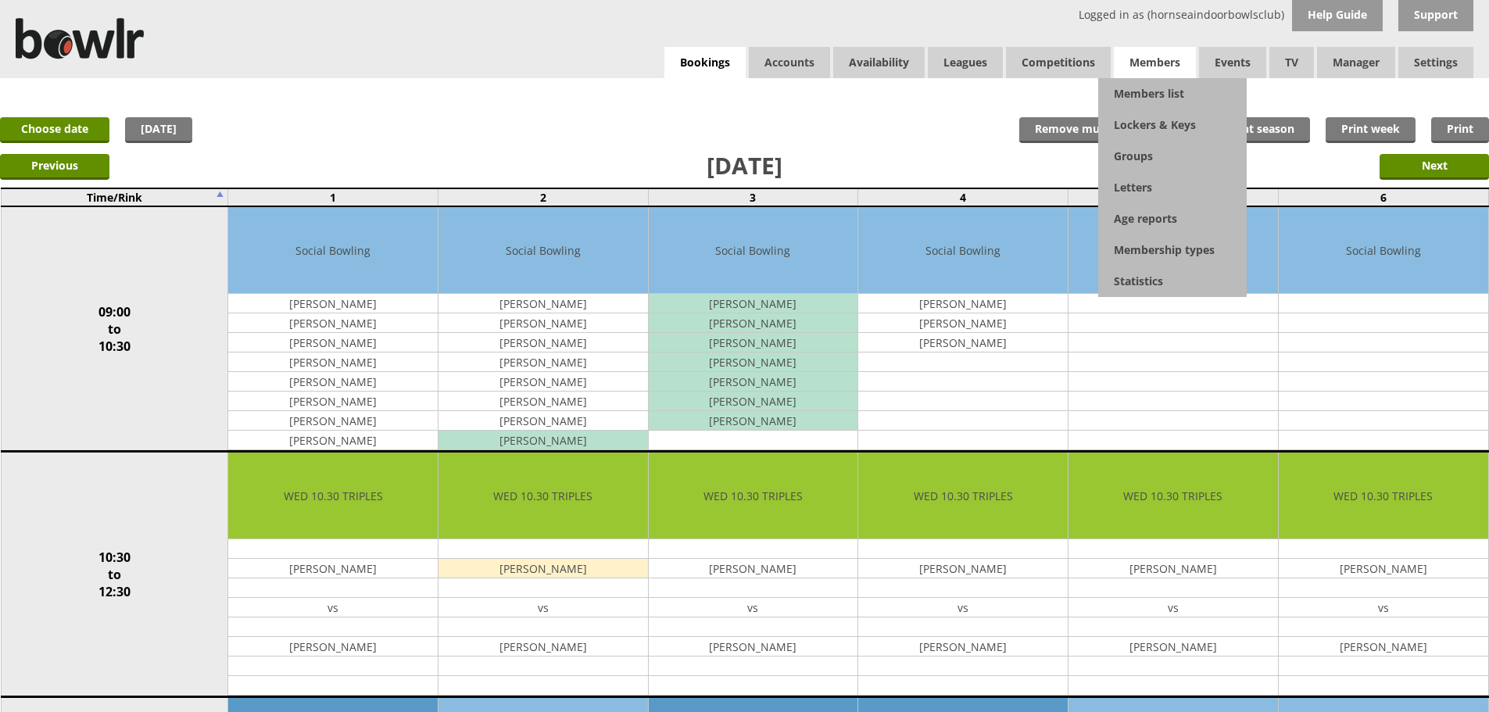
click at [1164, 63] on span "Members" at bounding box center [1155, 62] width 82 height 31
click at [1162, 95] on link "Members list" at bounding box center [1172, 93] width 149 height 31
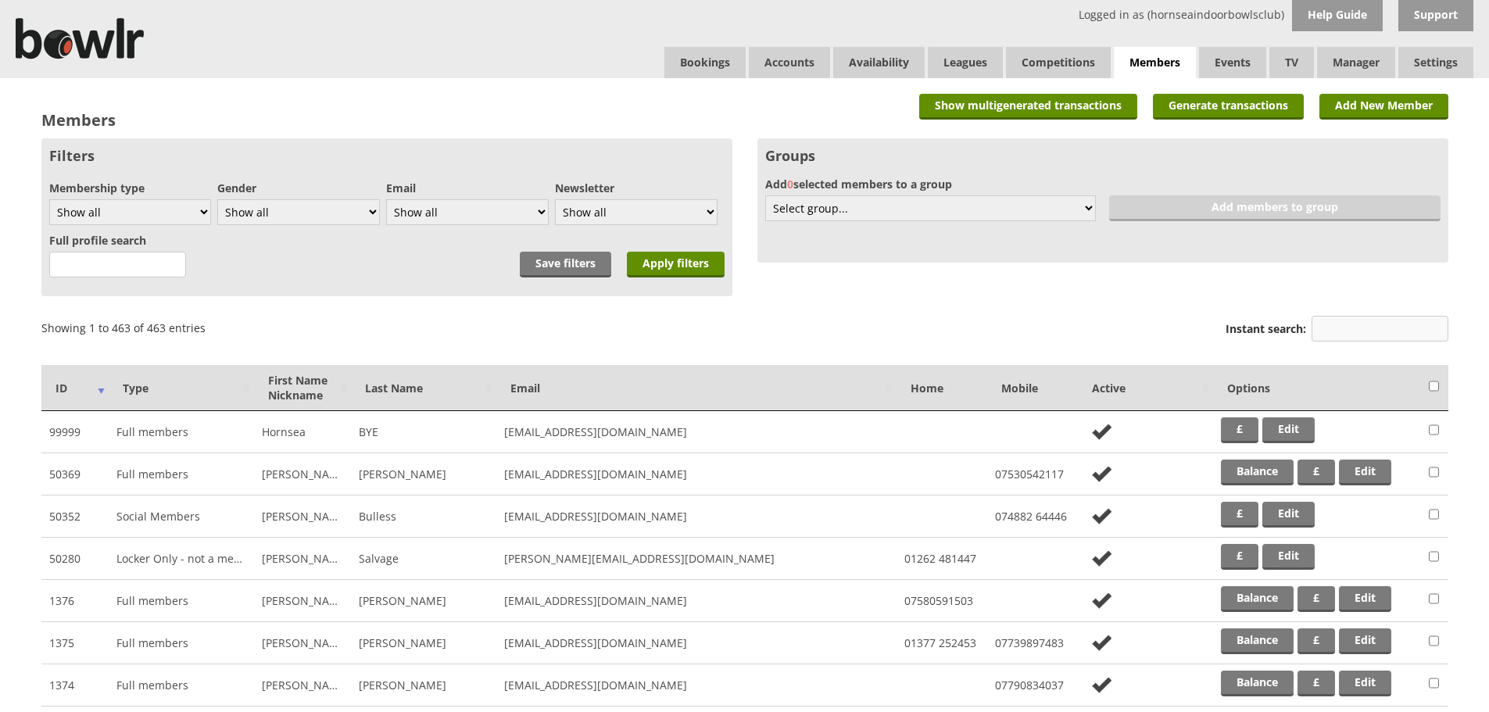
click at [1334, 320] on input "Instant search:" at bounding box center [1380, 329] width 137 height 26
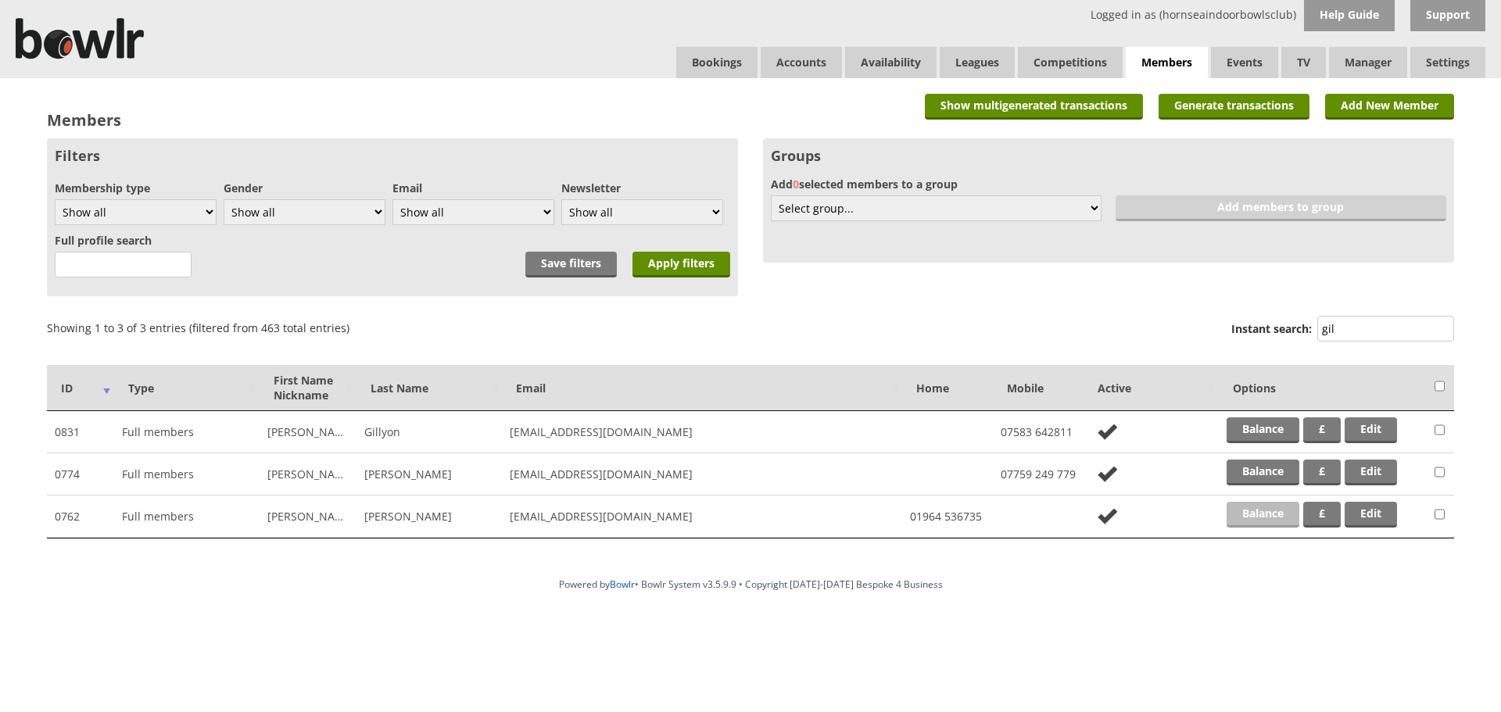
type input "gil"
click at [1268, 521] on link "Balance" at bounding box center [1262, 515] width 73 height 26
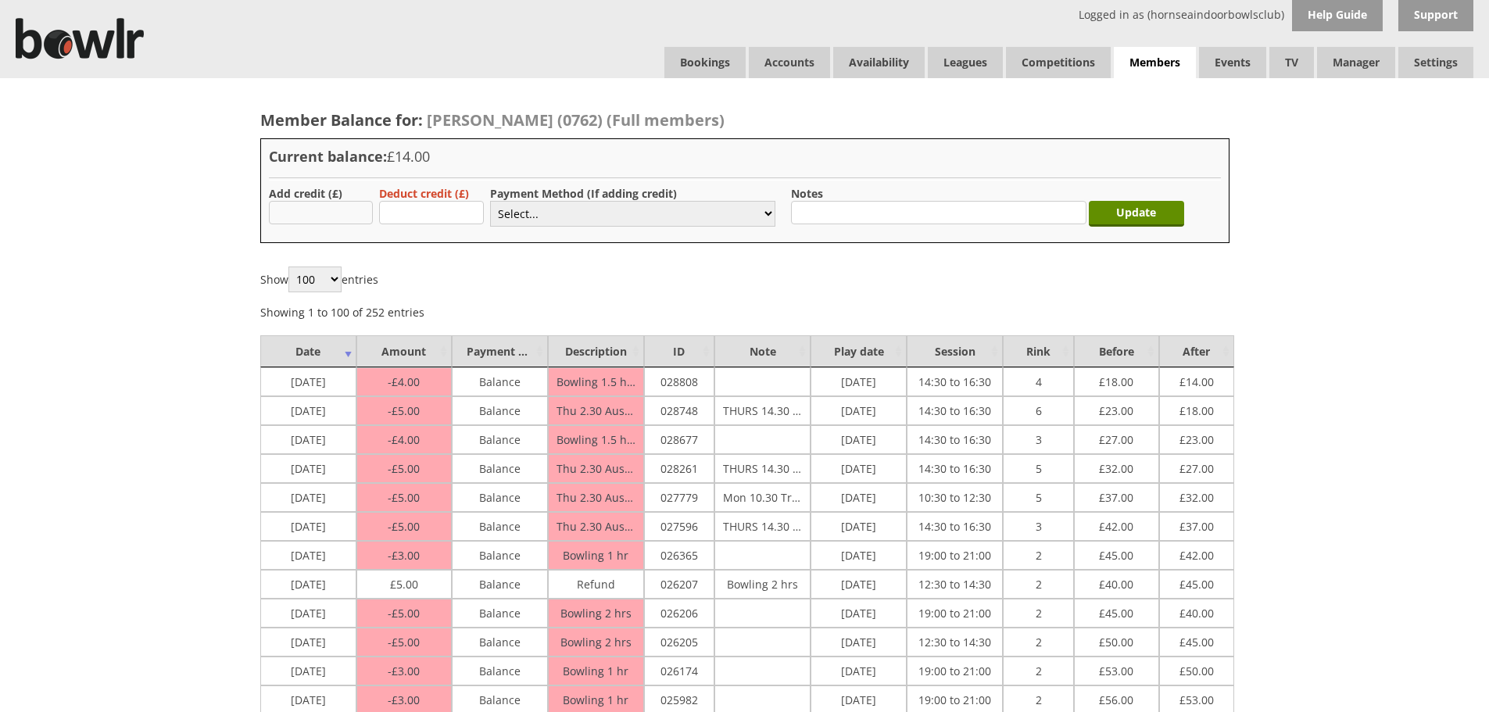
click at [317, 220] on input "text" at bounding box center [321, 212] width 105 height 23
type input "50.00"
click at [528, 213] on select "Select... Cash Card Cheque Bank Transfer Other Member Card Gift Voucher Balance" at bounding box center [632, 214] width 285 height 26
select select "2"
click at [490, 201] on select "Select... Cash Card Cheque Bank Transfer Other Member Card Gift Voucher Balance" at bounding box center [632, 214] width 285 height 26
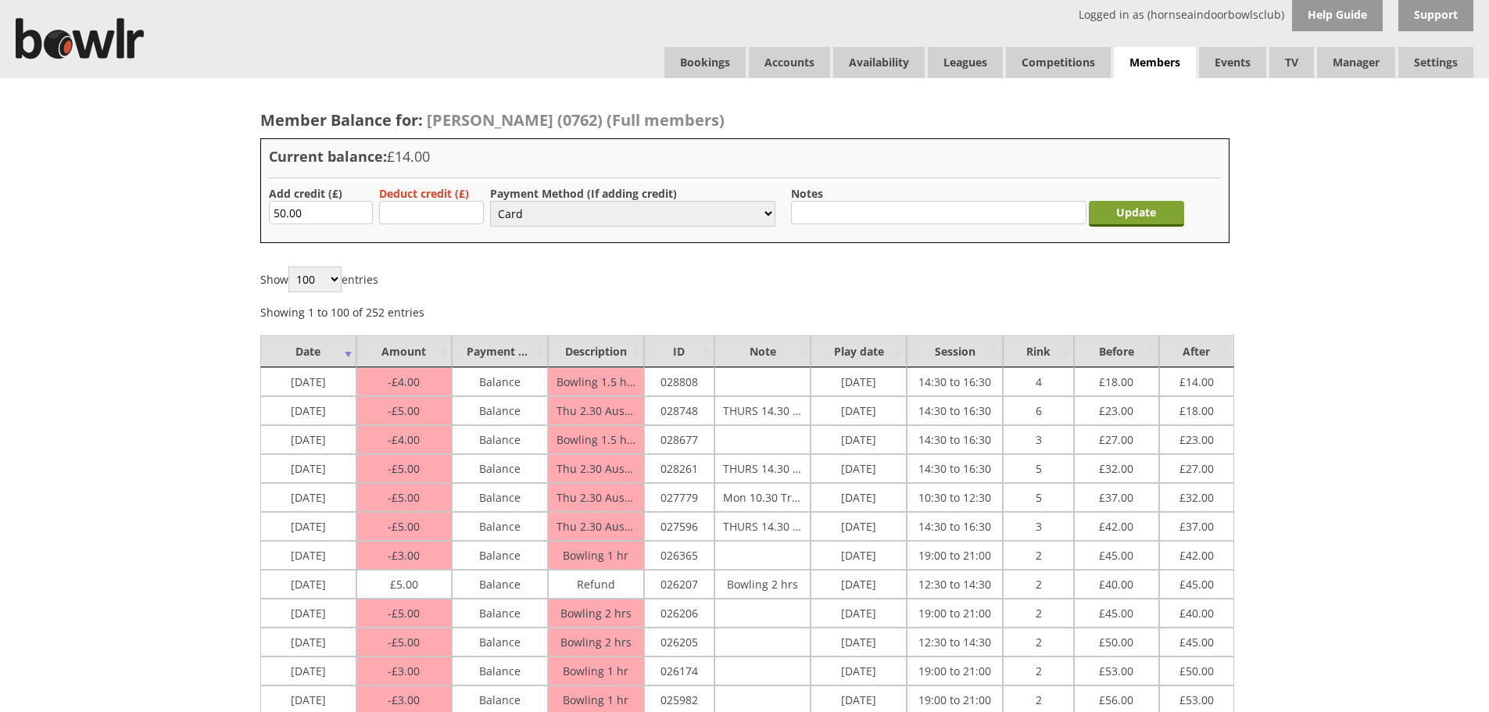
click at [1098, 210] on input "Update" at bounding box center [1136, 214] width 95 height 26
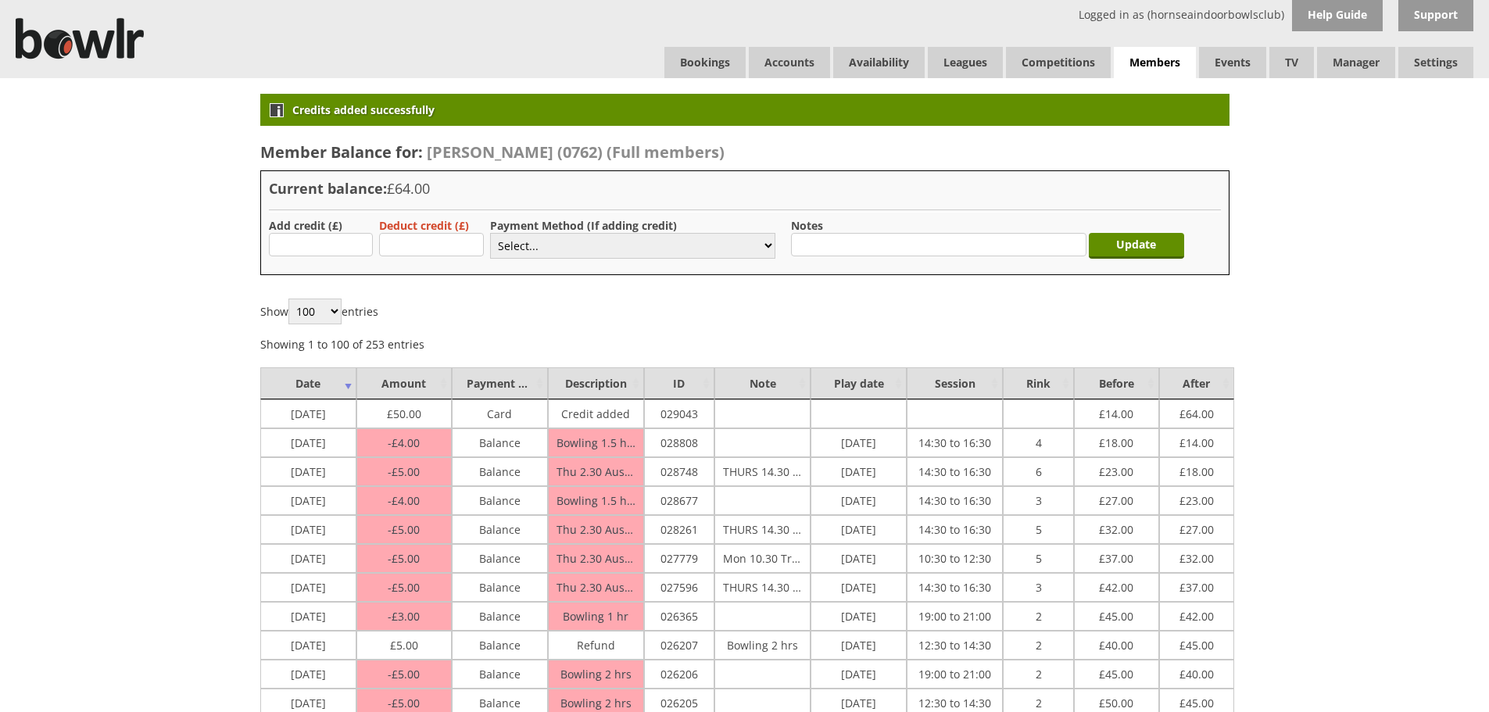
click at [696, 45] on div "Logged in as (hornseaindoorbowlsclub) Help Guide Support Bookings Accounts Rink…" at bounding box center [744, 39] width 1489 height 78
click at [701, 56] on link "Bookings" at bounding box center [704, 62] width 81 height 31
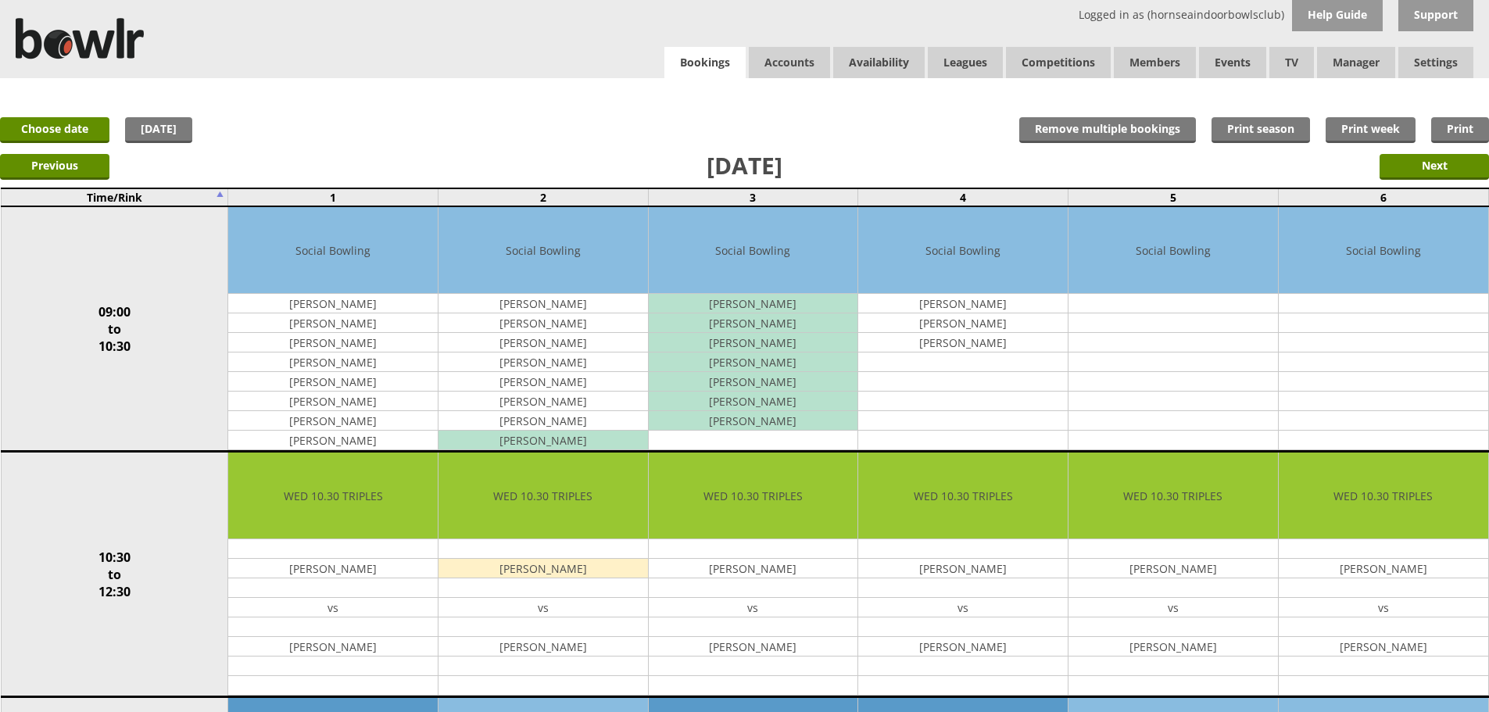
click at [664, 47] on link "Bookings" at bounding box center [704, 63] width 81 height 32
click at [91, 107] on div "x Move Booking Move to other date: 01-10-2025 09:00 to 10:30 10:30 to 12:30 12:…" at bounding box center [744, 93] width 1489 height 31
click at [90, 134] on link "Choose date" at bounding box center [54, 130] width 109 height 26
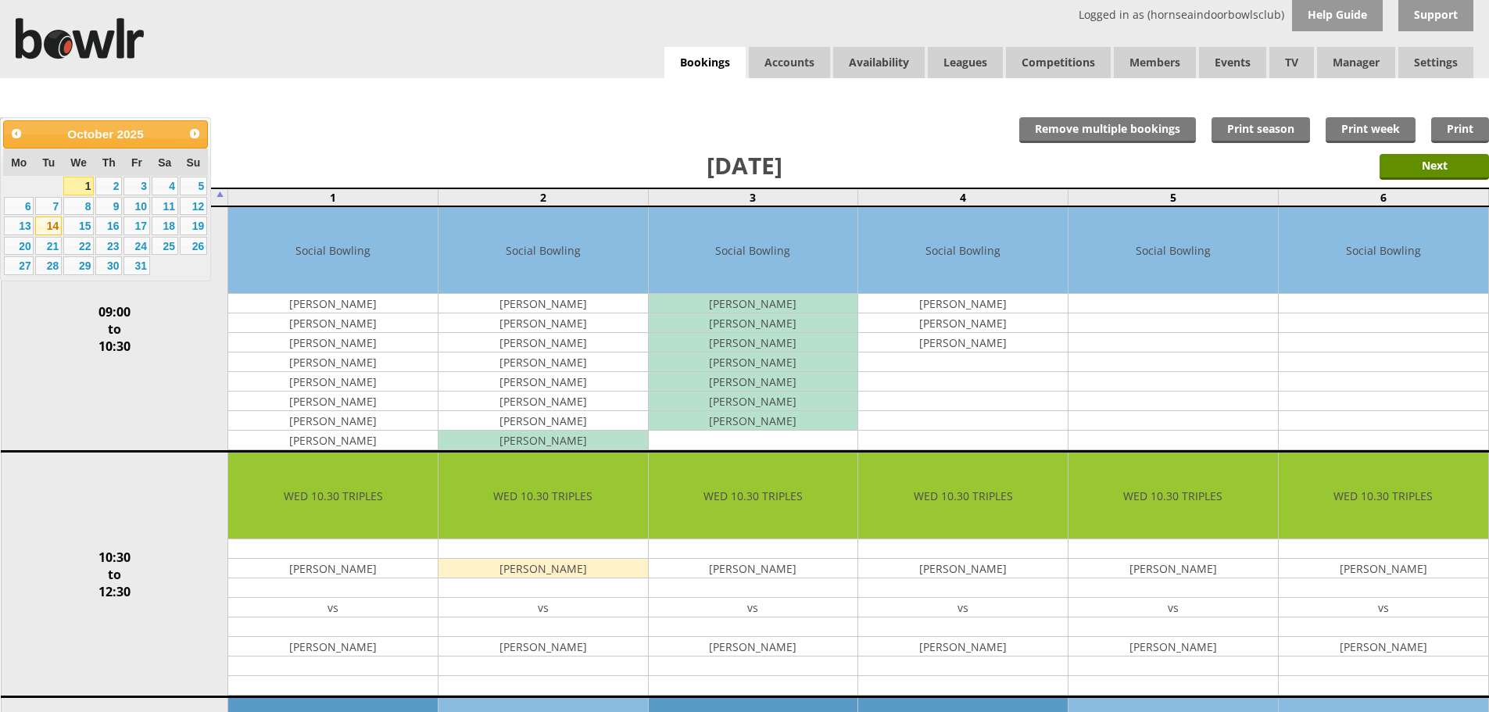
click at [50, 224] on link "14" at bounding box center [48, 226] width 27 height 19
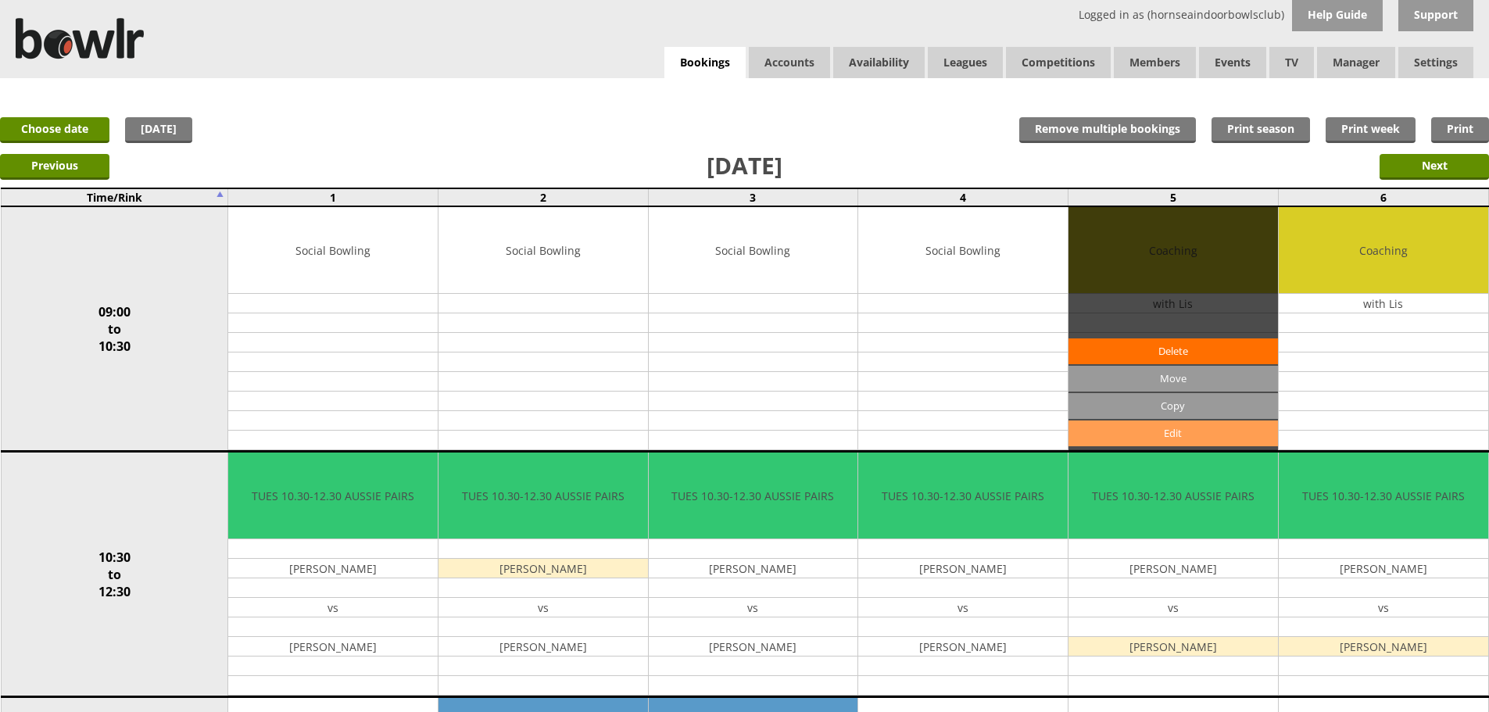
click at [1183, 426] on link "Edit" at bounding box center [1173, 434] width 209 height 26
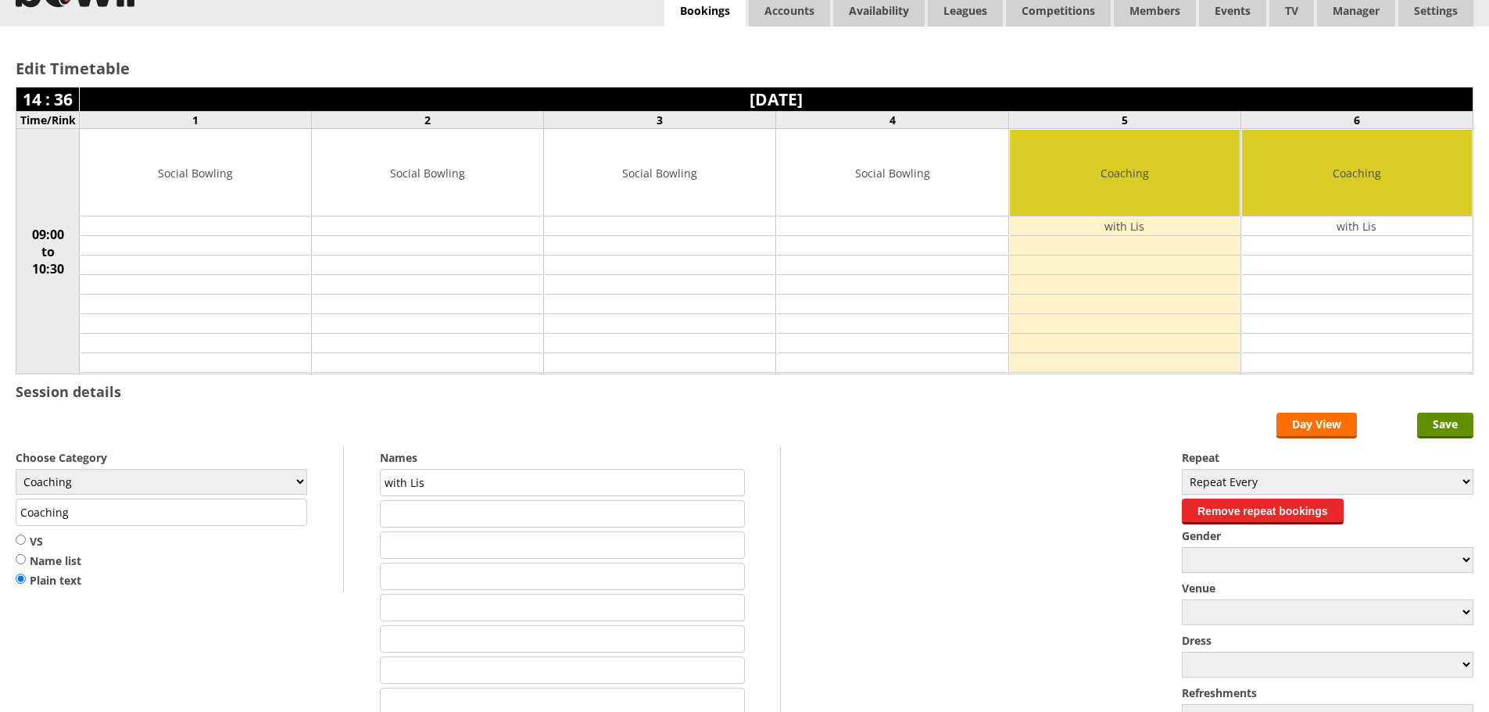
scroll to position [78, 0]
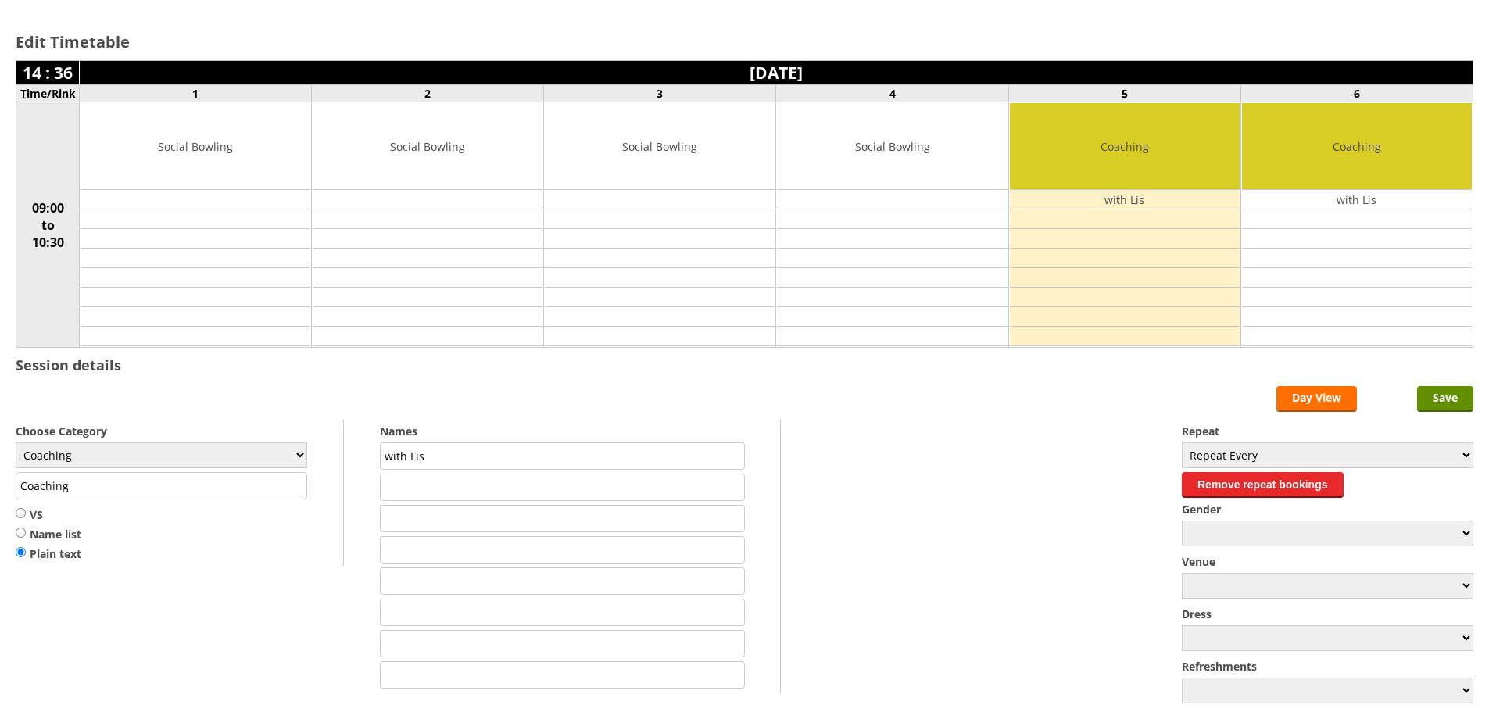
click at [550, 480] on input "text" at bounding box center [562, 487] width 364 height 27
type input "Hazel Grant"
click at [540, 524] on input "text" at bounding box center [562, 518] width 364 height 27
click at [1001, 438] on form "Save Day View Choose Category Club Closed Singles League Triples League Pairs L…" at bounding box center [745, 546] width 1458 height 321
click at [1427, 398] on input "Save" at bounding box center [1445, 399] width 56 height 26
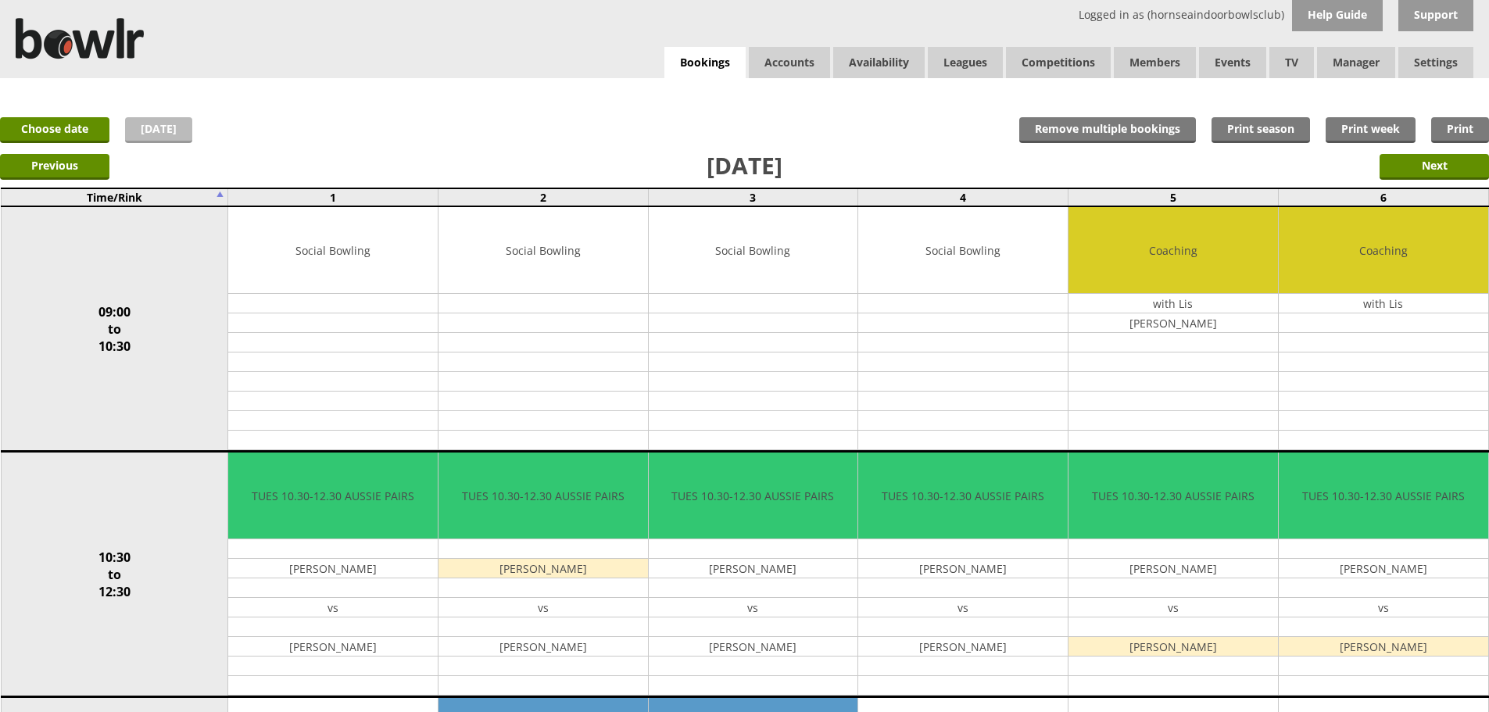
click at [172, 124] on link "[DATE]" at bounding box center [158, 130] width 67 height 26
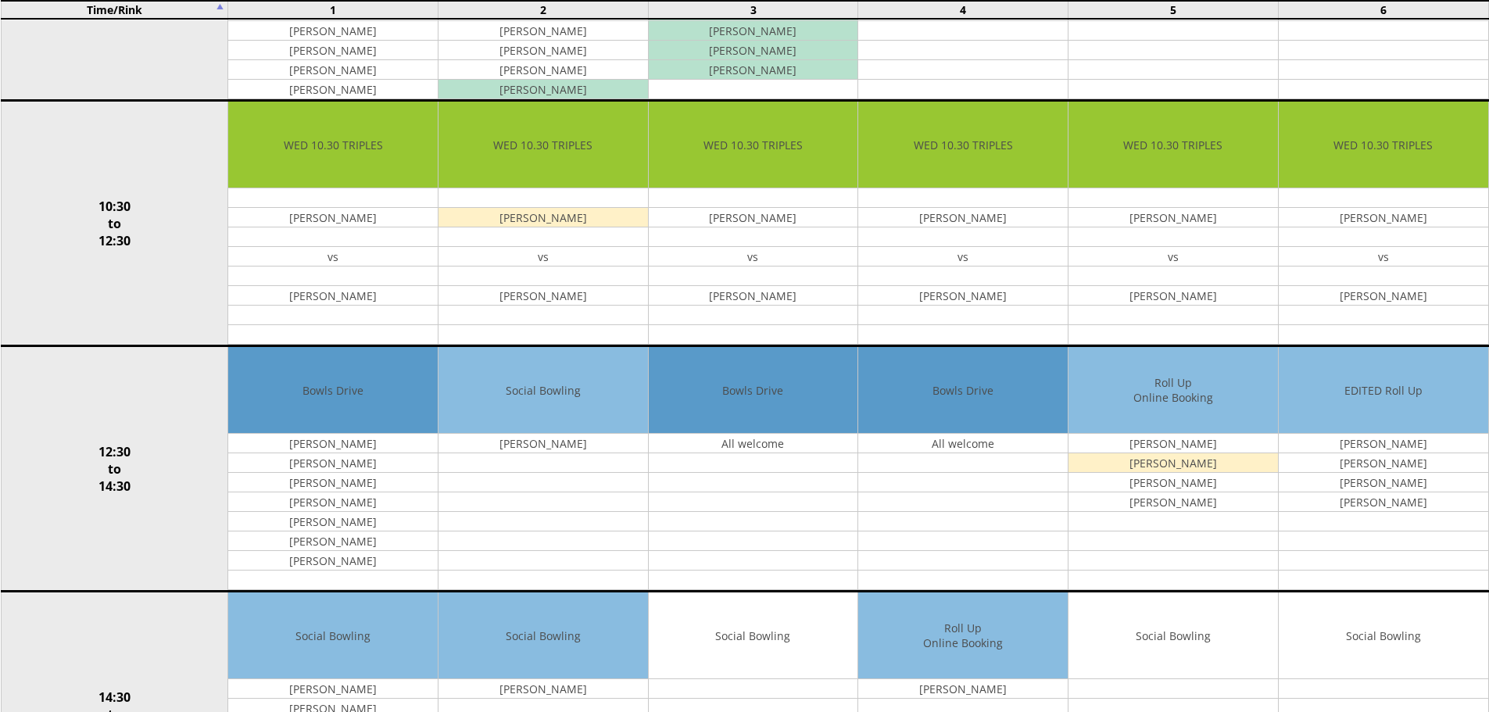
scroll to position [391, 0]
